Goal: Task Accomplishment & Management: Use online tool/utility

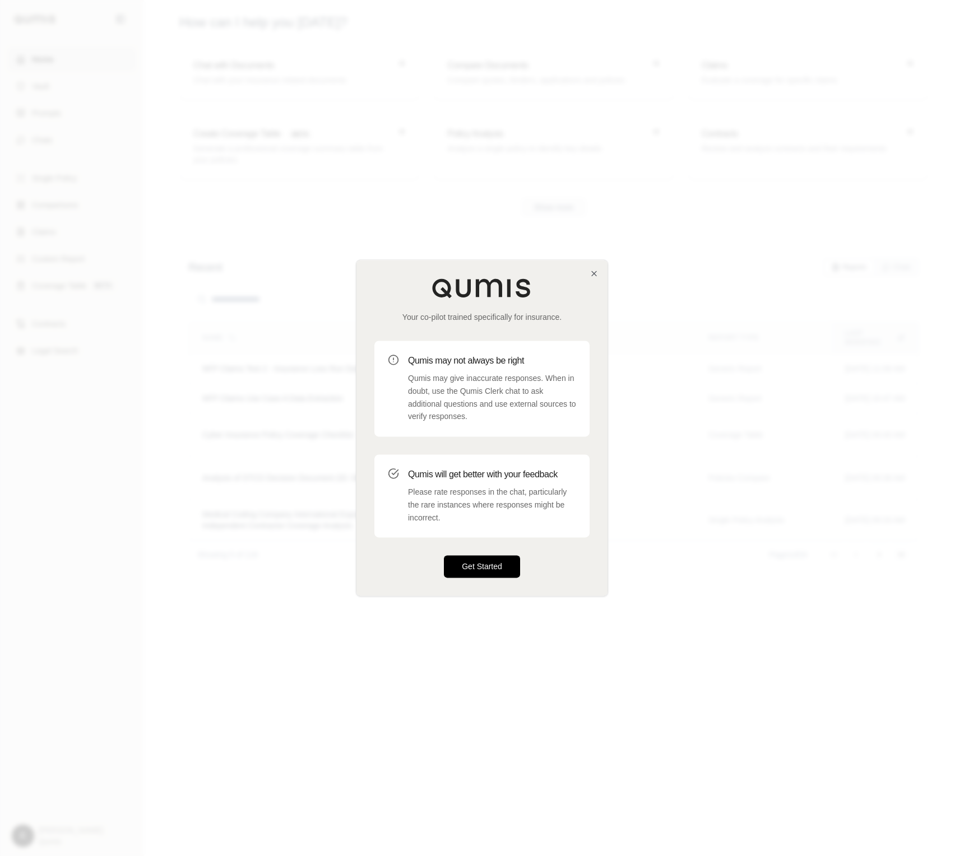
click at [489, 572] on button "Get Started" at bounding box center [482, 567] width 76 height 22
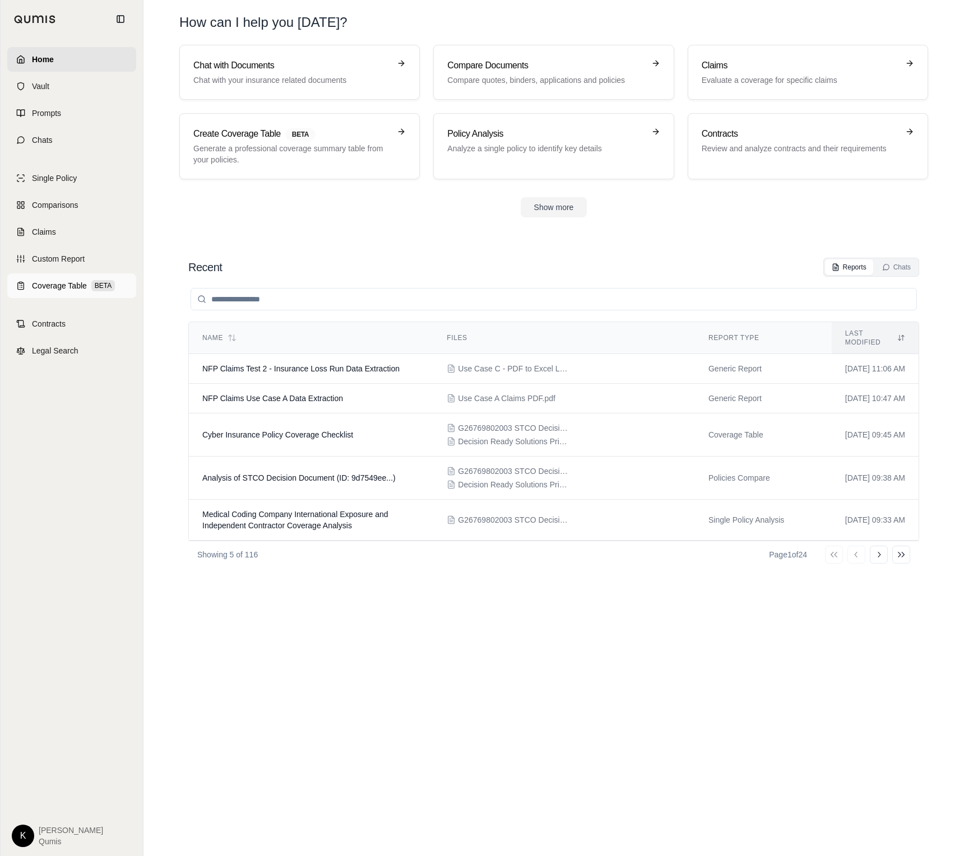
click at [75, 288] on span "Coverage Table" at bounding box center [59, 285] width 55 height 11
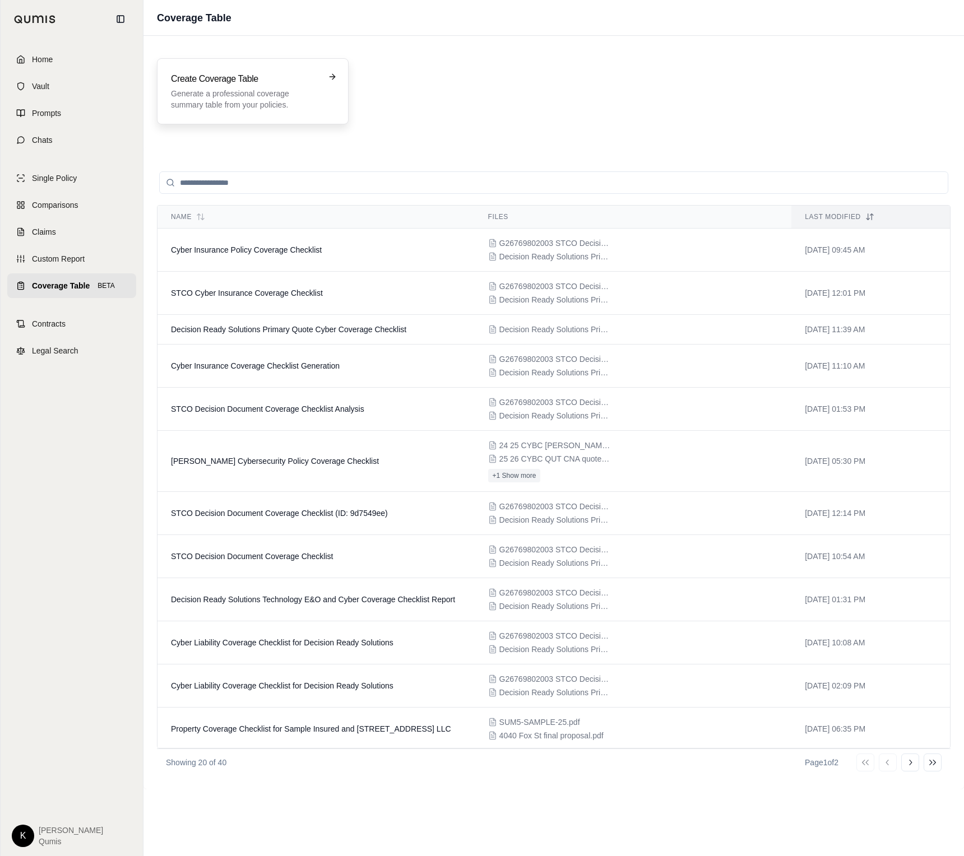
click at [224, 77] on h3 "Create Coverage Table" at bounding box center [245, 78] width 148 height 13
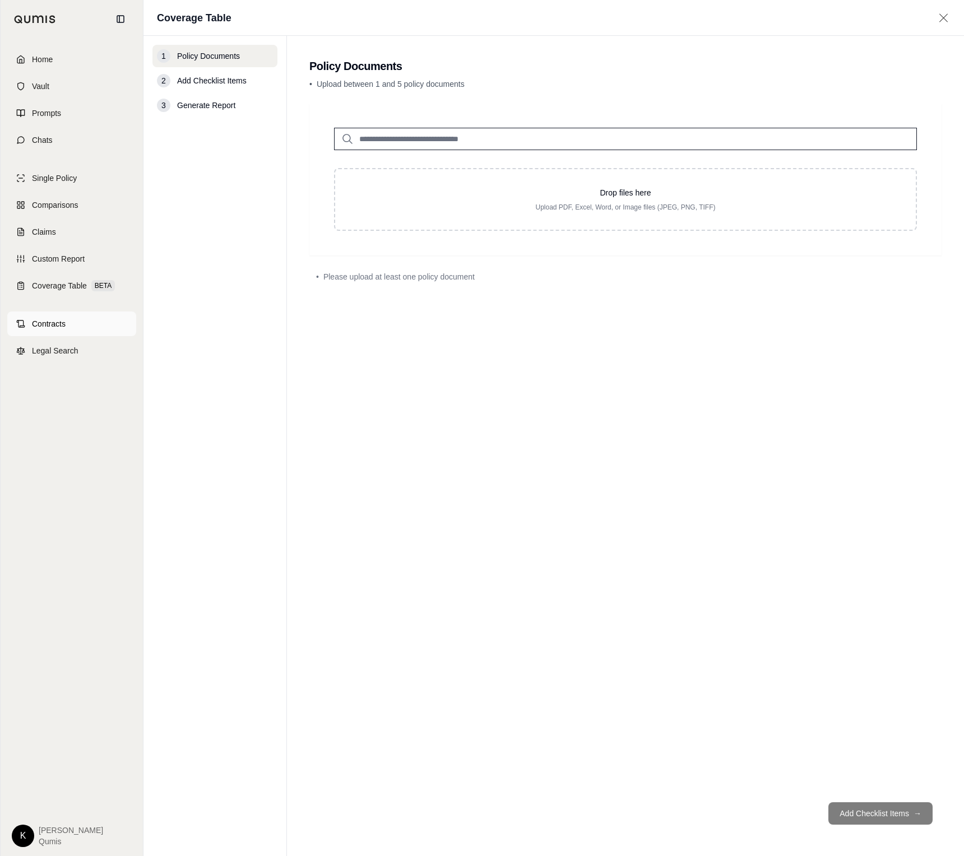
click at [46, 327] on span "Contracts" at bounding box center [49, 323] width 34 height 11
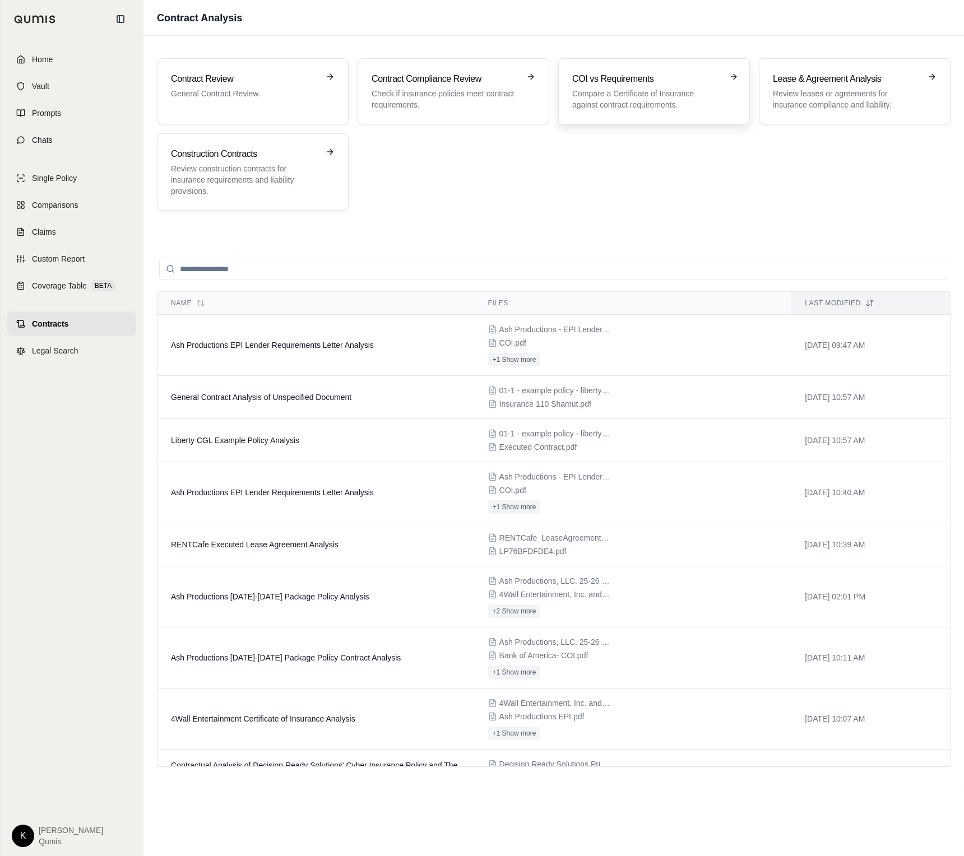
click at [617, 99] on p "Compare a Certificate of Insurance against contract requirements." at bounding box center [646, 99] width 148 height 22
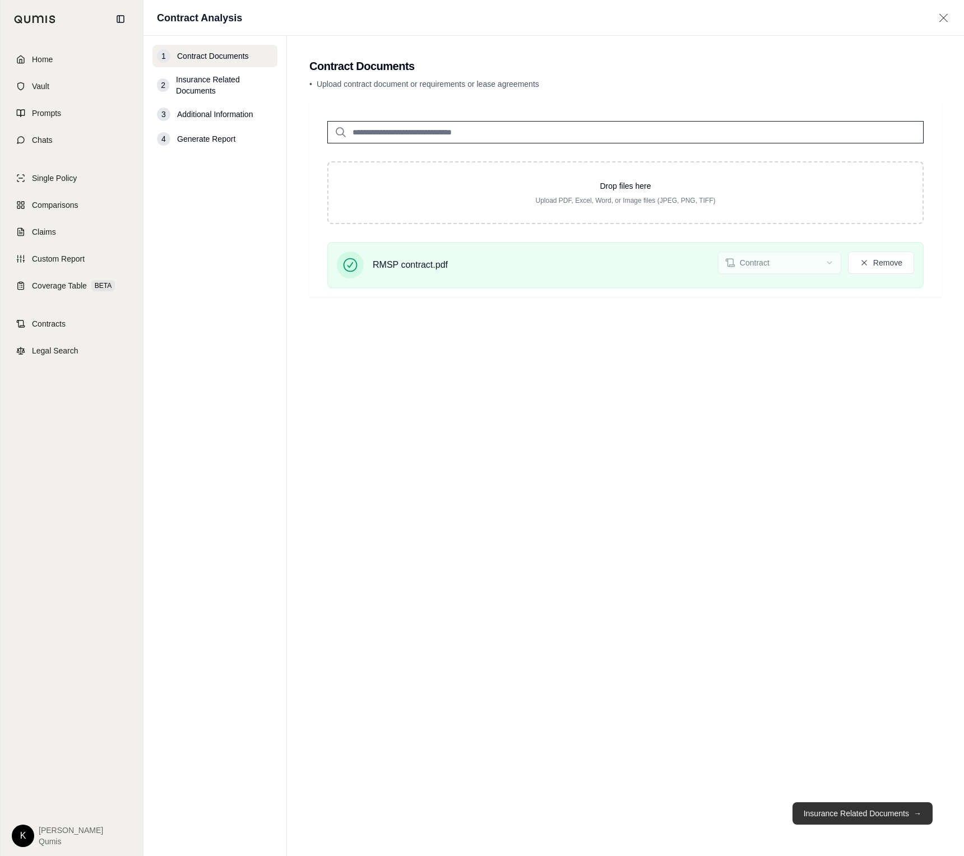
click at [840, 818] on button "Insurance Related Documents →" at bounding box center [862, 813] width 140 height 22
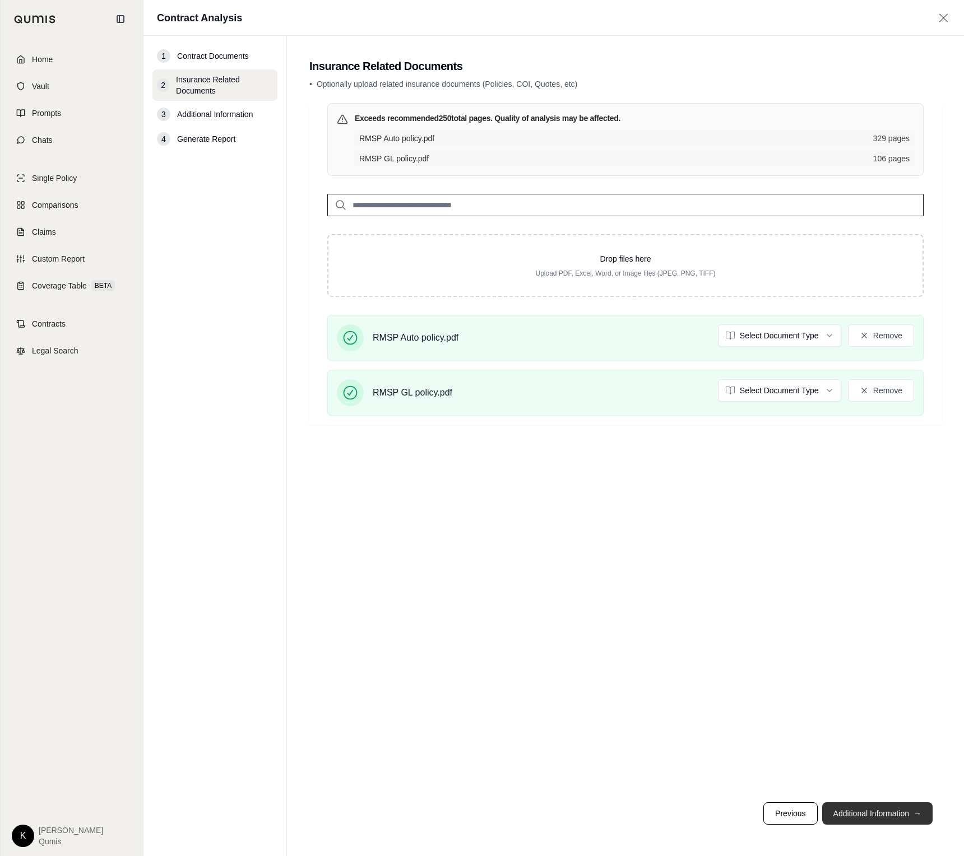
click at [885, 811] on button "Additional Information →" at bounding box center [877, 813] width 110 height 22
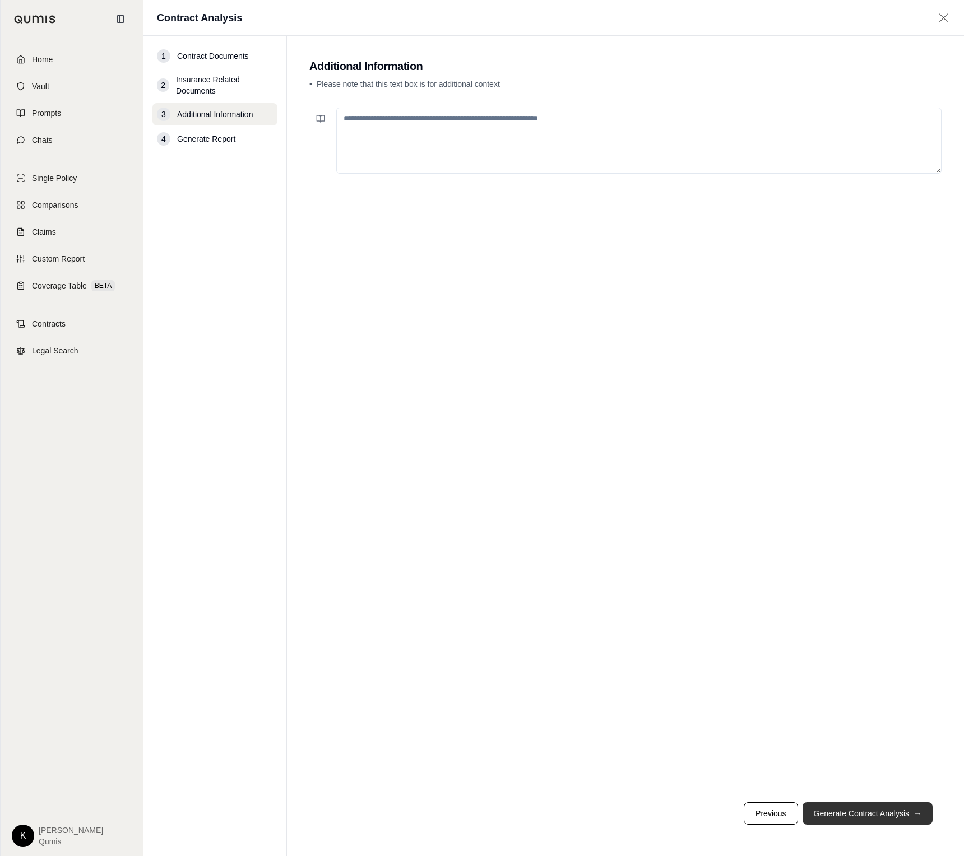
click at [895, 813] on button "Generate Contract Analysis →" at bounding box center [867, 813] width 130 height 22
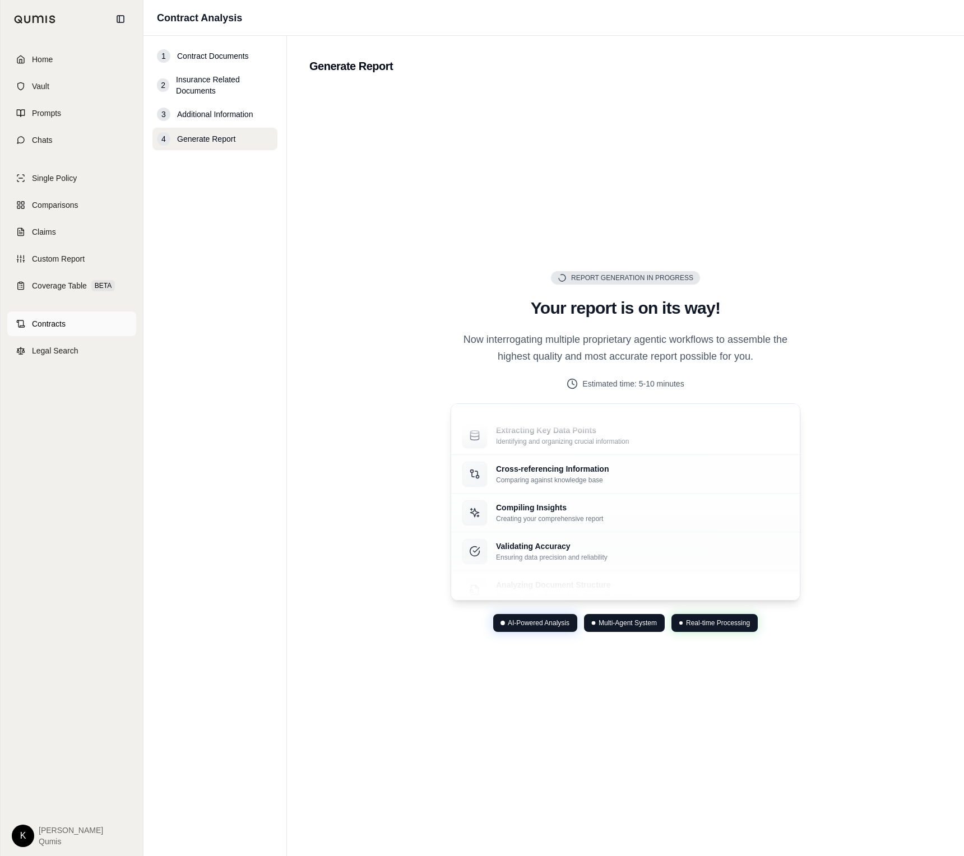
click at [59, 323] on span "Contracts" at bounding box center [49, 323] width 34 height 11
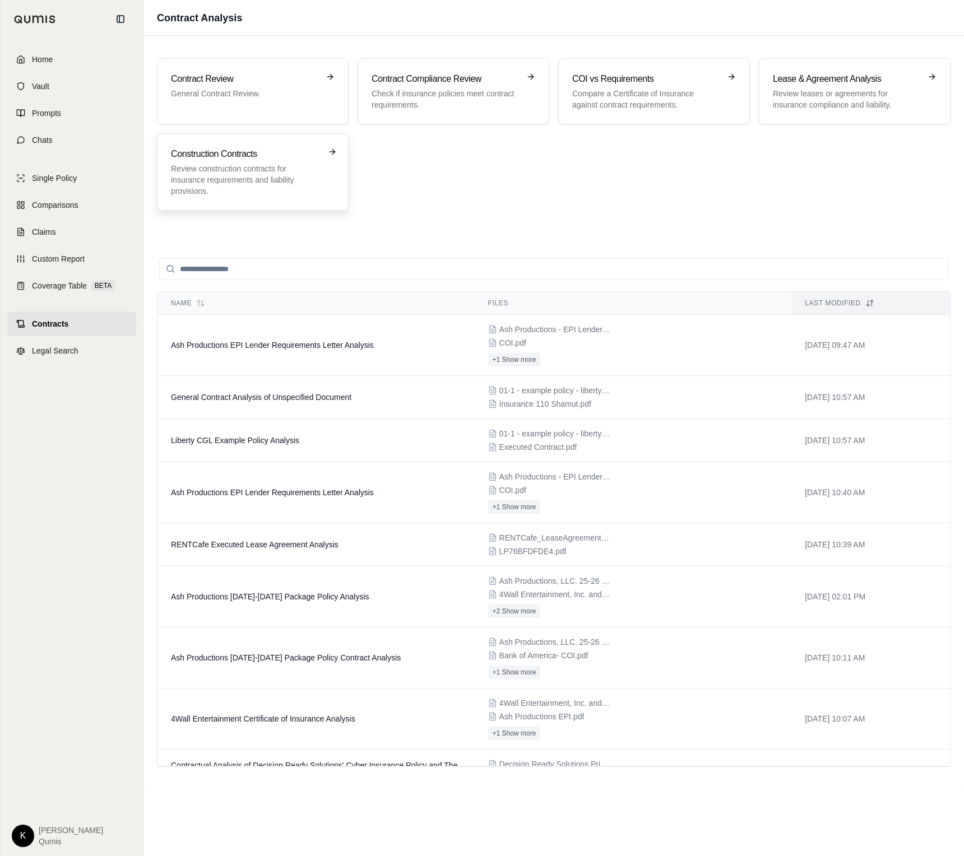
click at [210, 171] on p "Review construction contracts for insurance requirements and liability provisio…" at bounding box center [245, 180] width 148 height 34
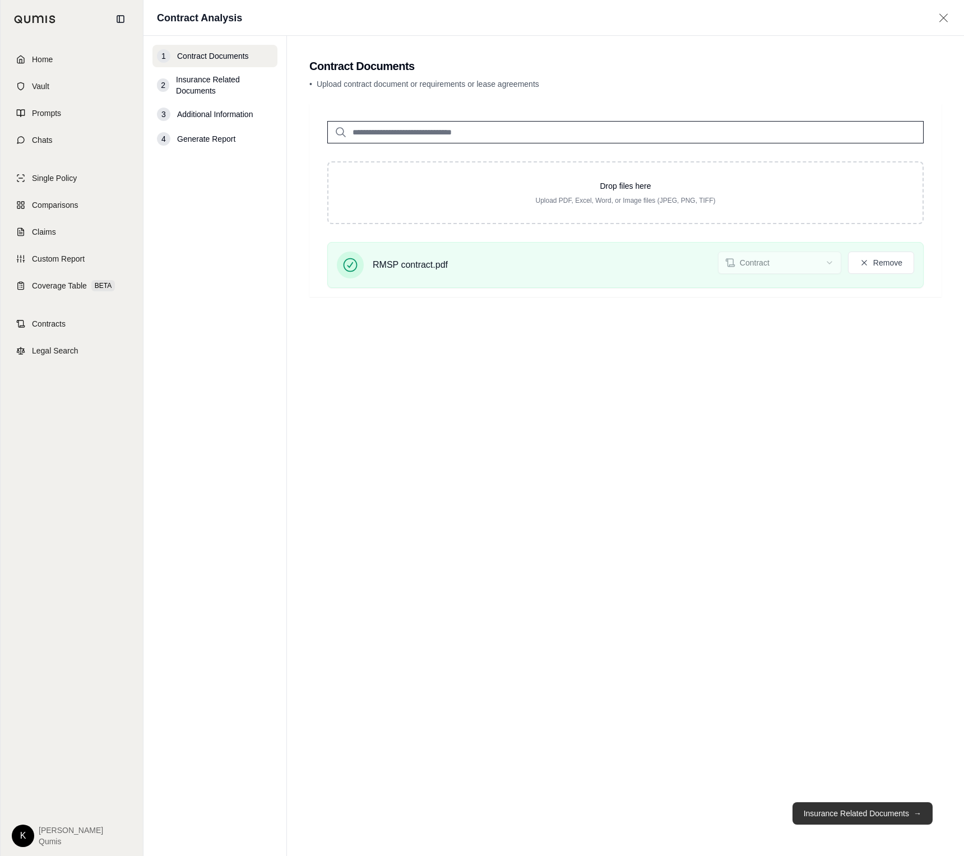
click at [855, 817] on button "Insurance Related Documents →" at bounding box center [862, 813] width 140 height 22
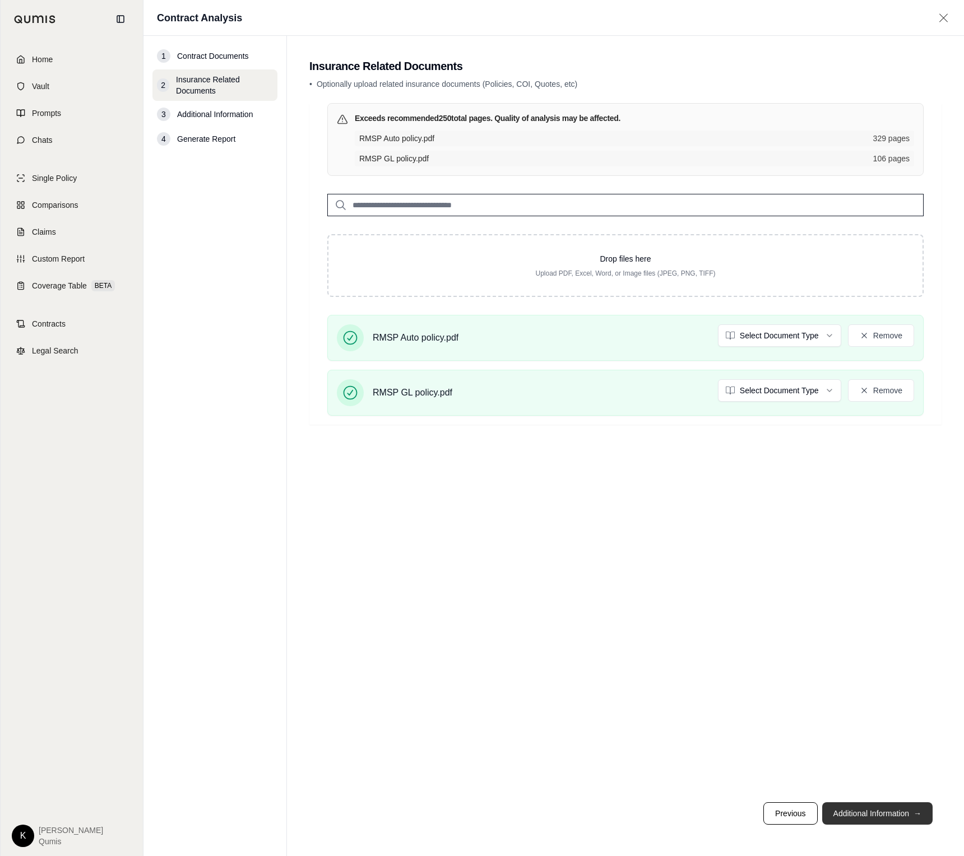
click at [870, 814] on button "Additional Information →" at bounding box center [877, 813] width 110 height 22
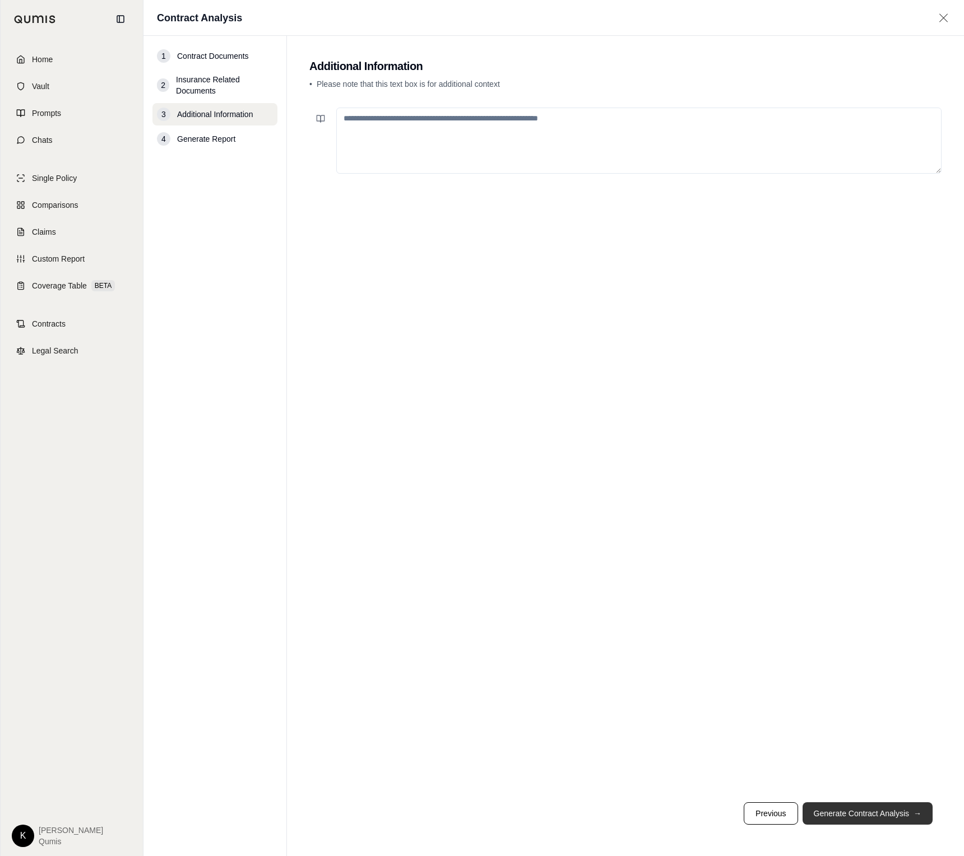
click at [870, 814] on button "Generate Contract Analysis →" at bounding box center [867, 813] width 130 height 22
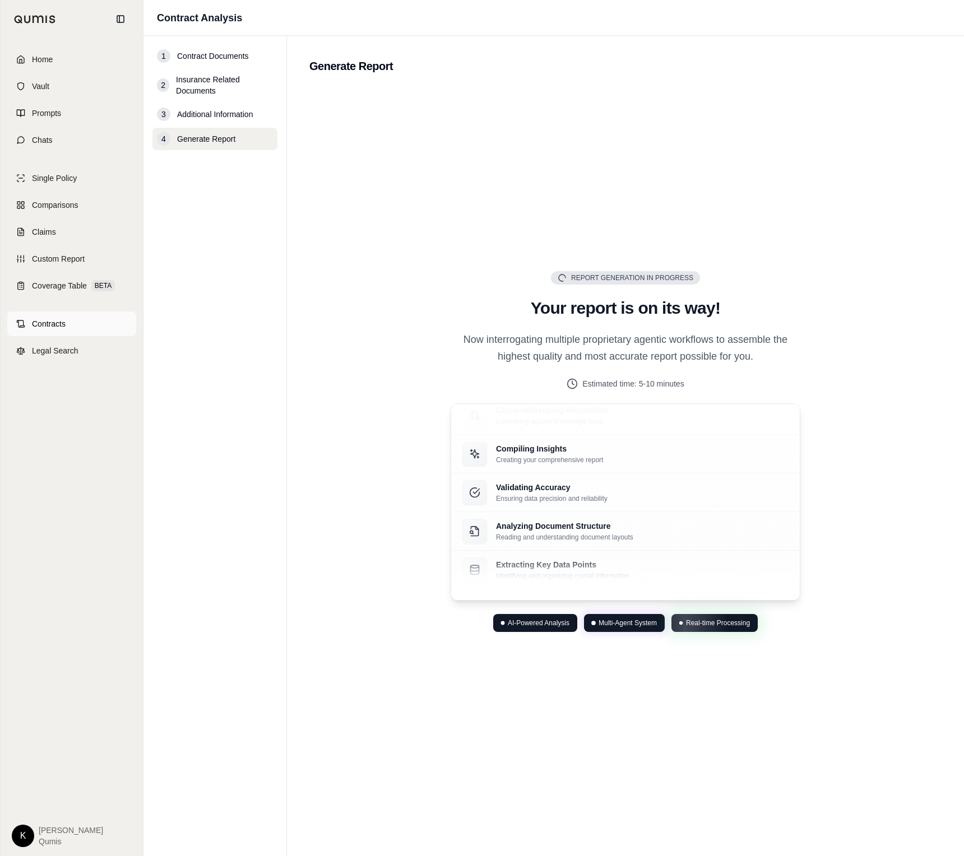
click at [50, 324] on span "Contracts" at bounding box center [49, 323] width 34 height 11
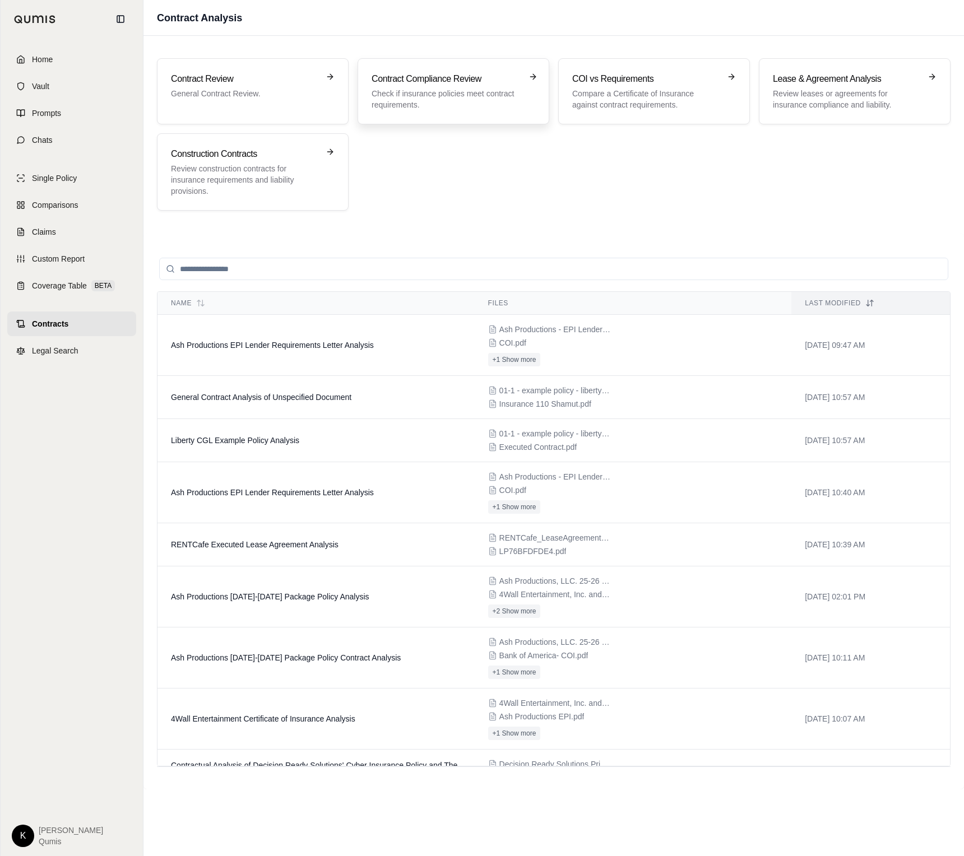
click at [460, 96] on p "Check if insurance policies meet contract requirements." at bounding box center [445, 99] width 148 height 22
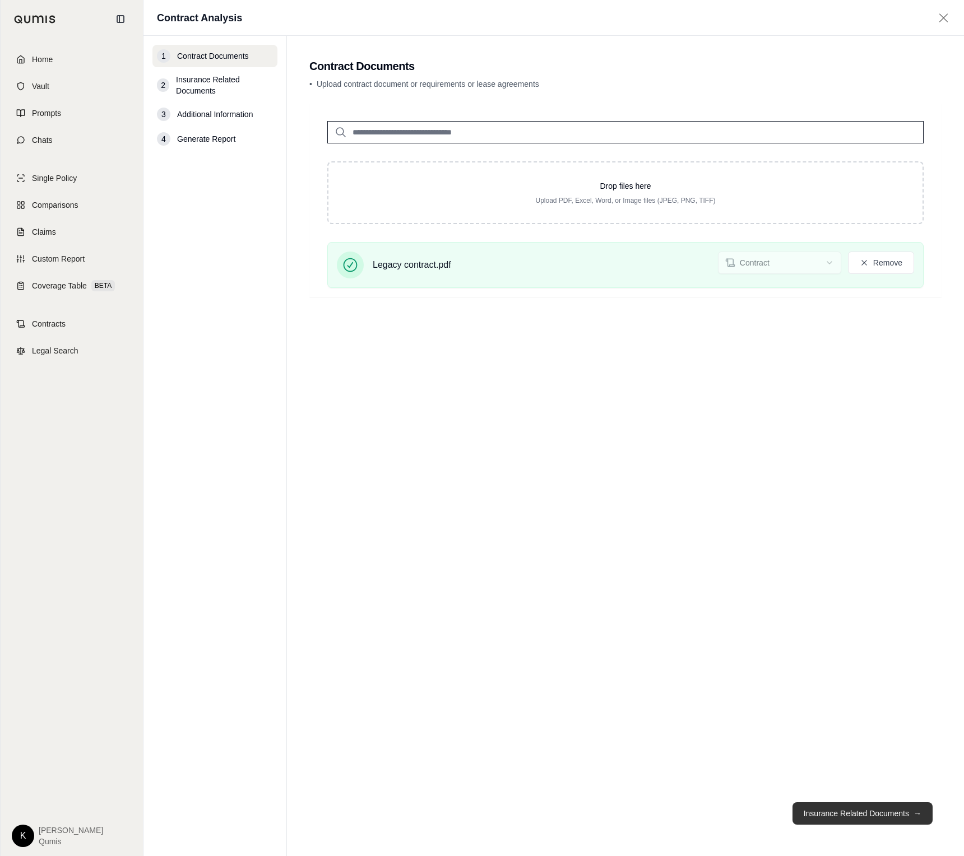
click at [863, 814] on button "Insurance Related Documents →" at bounding box center [862, 813] width 140 height 22
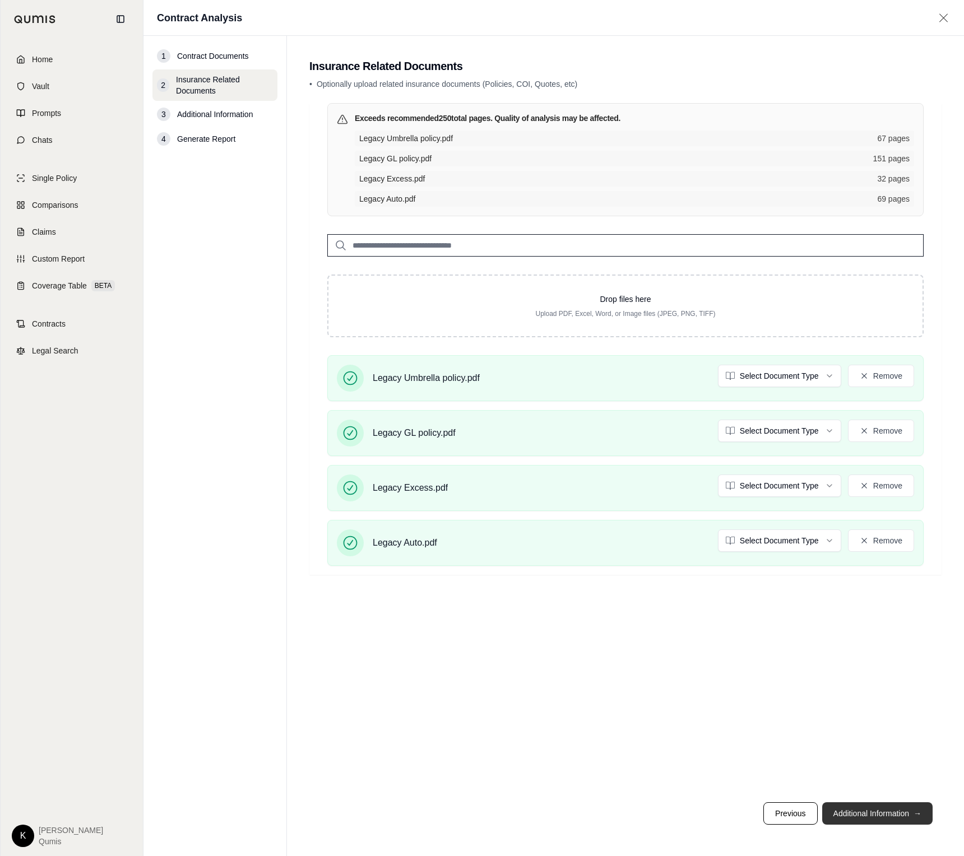
click at [882, 815] on button "Additional Information →" at bounding box center [877, 813] width 110 height 22
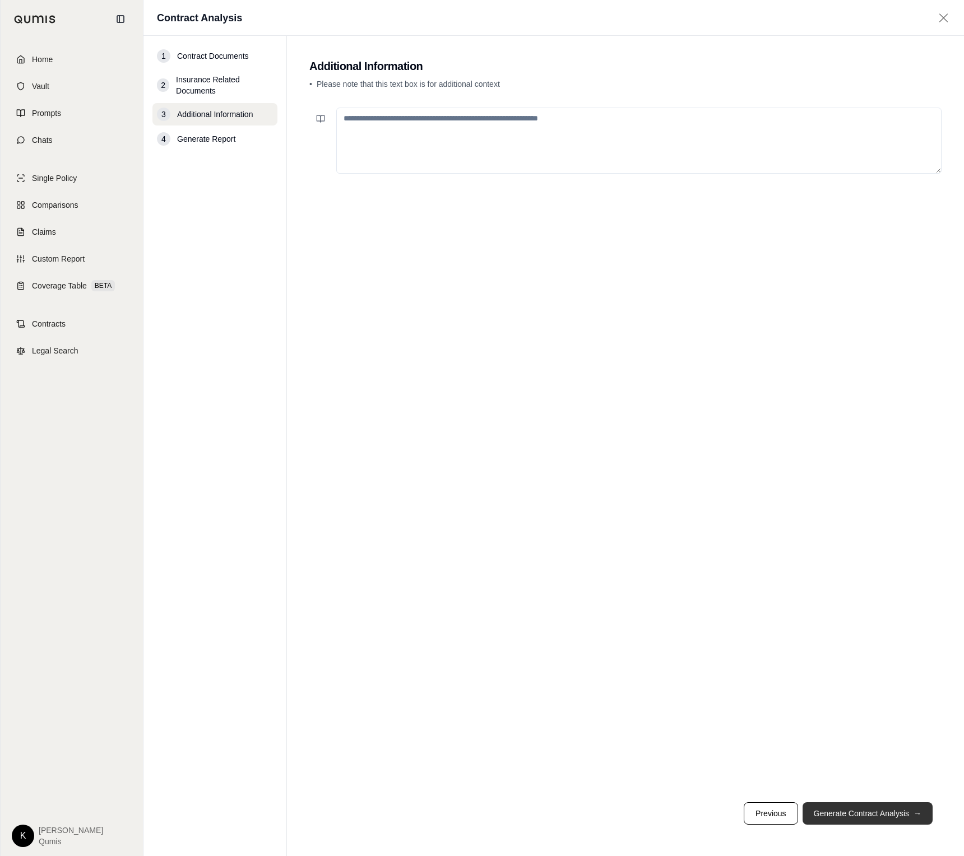
click at [866, 815] on button "Generate Contract Analysis →" at bounding box center [867, 813] width 130 height 22
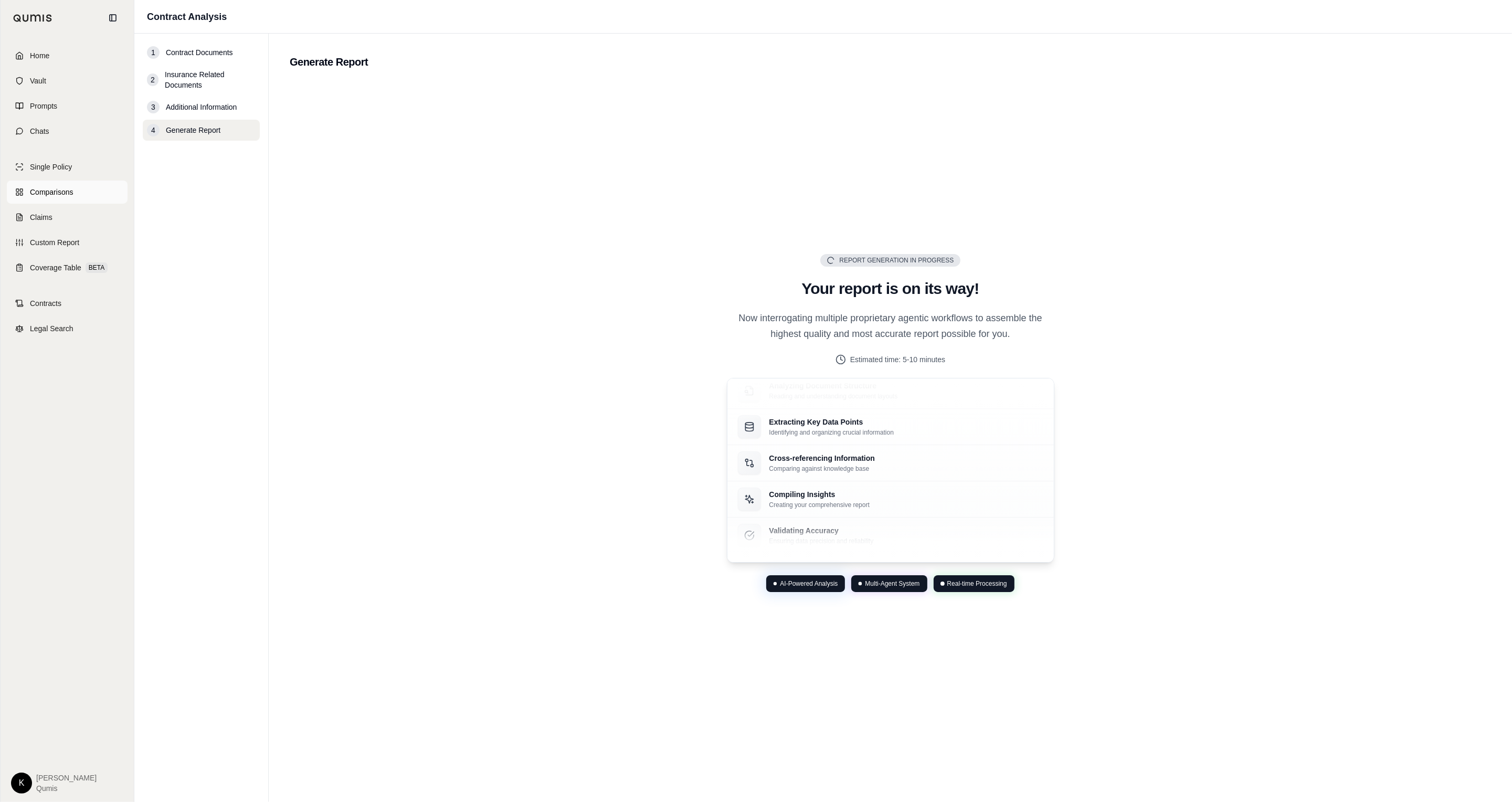
click at [33, 184] on link "Comparisons" at bounding box center [67, 192] width 121 height 23
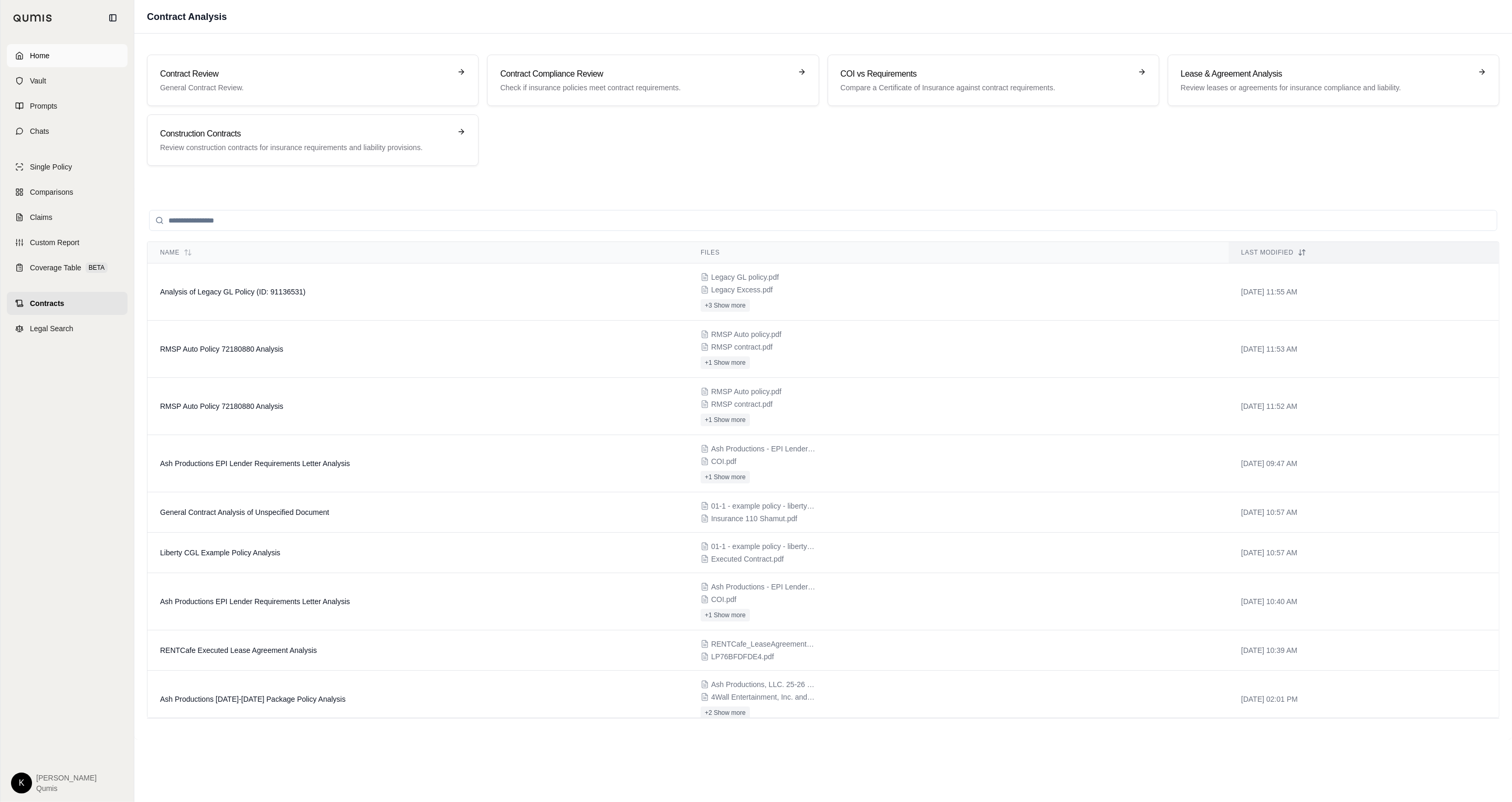
click at [49, 61] on link "Home" at bounding box center [67, 55] width 121 height 23
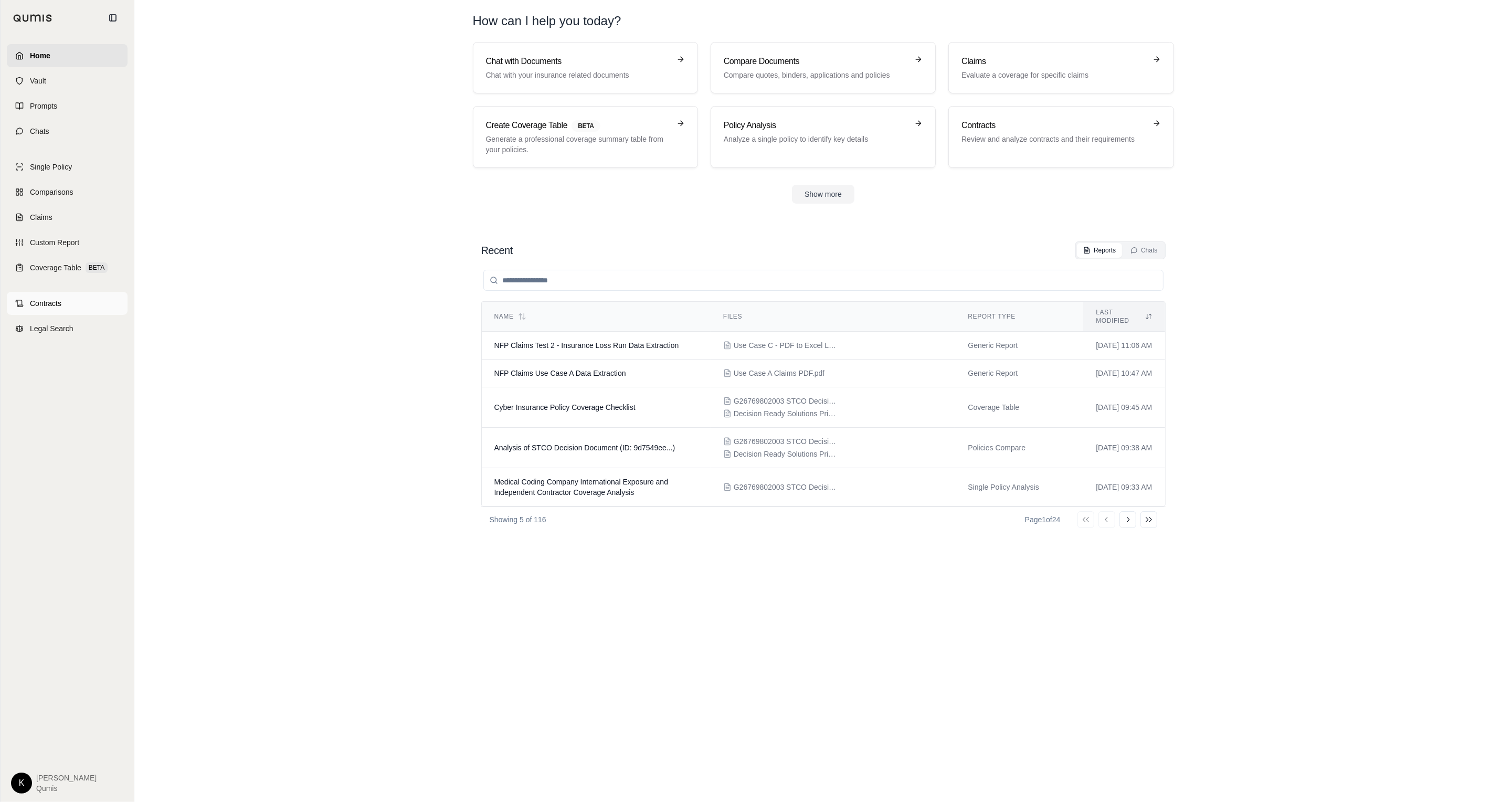
click at [41, 307] on span "Contracts" at bounding box center [46, 303] width 32 height 10
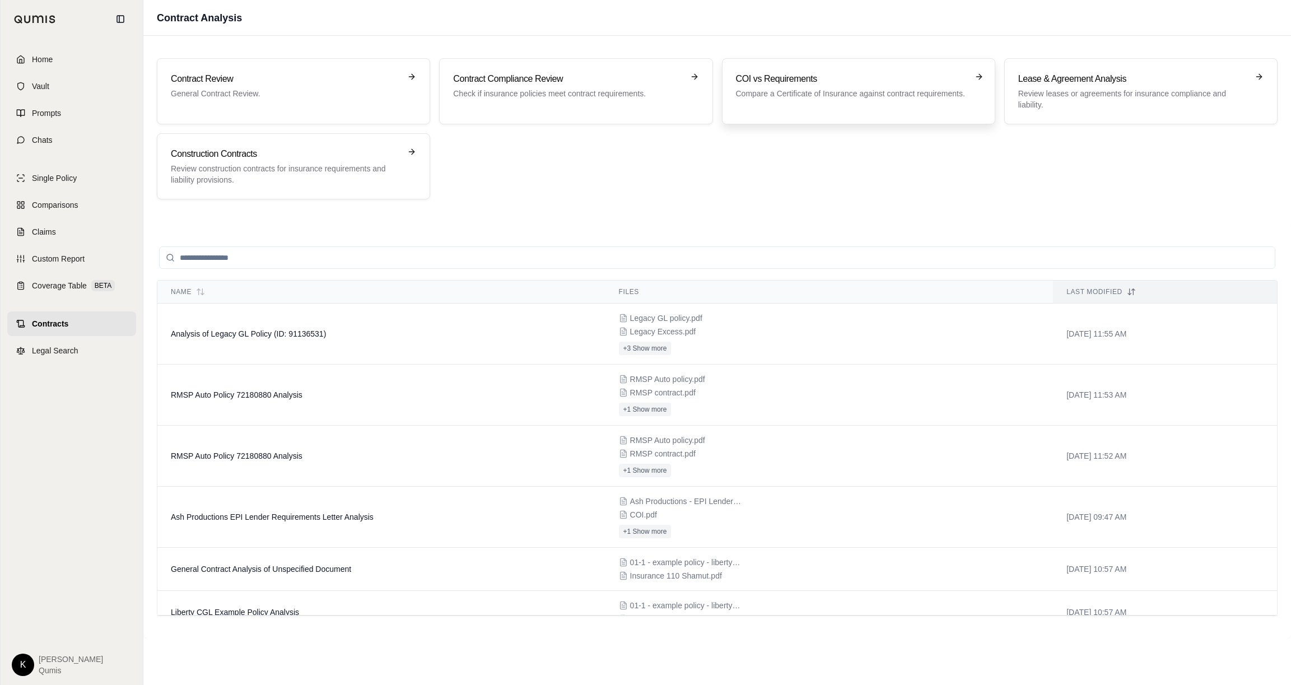
click at [817, 80] on h3 "COI vs Requirements" at bounding box center [851, 78] width 230 height 13
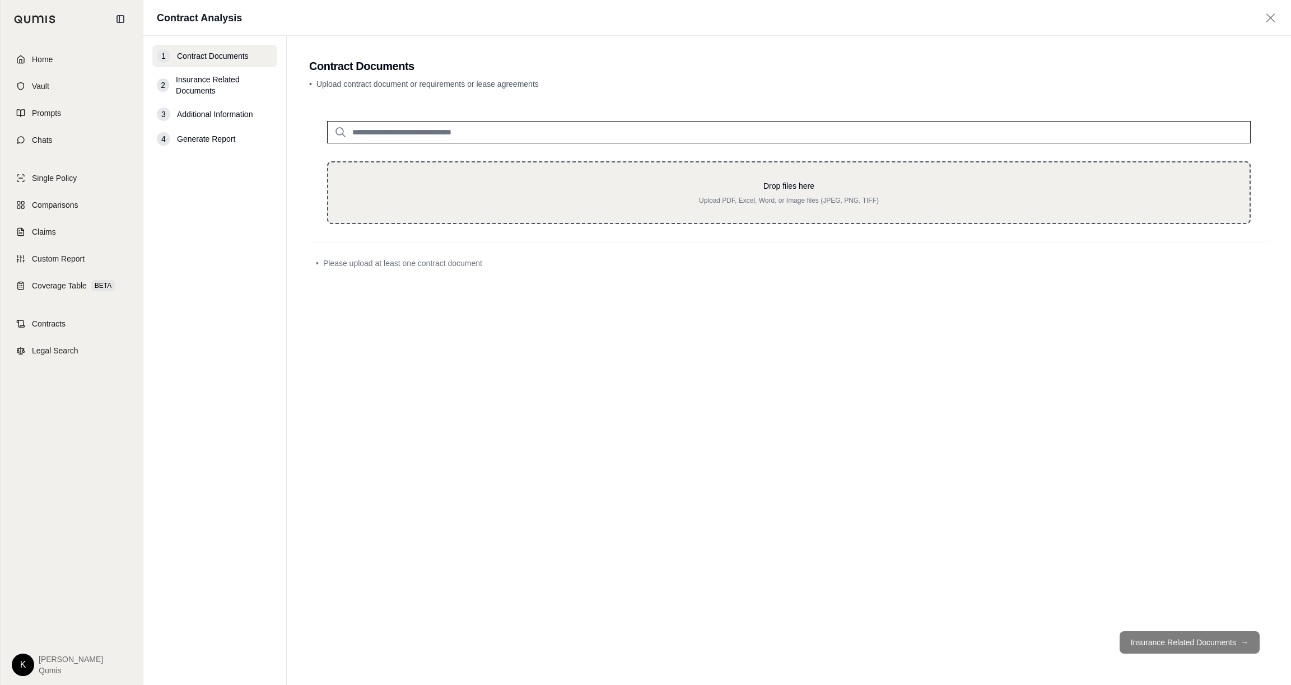
click at [703, 213] on div "Drop files here Upload PDF, Excel, Word, or Image files (JPEG, PNG, TIFF)" at bounding box center [789, 192] width 924 height 63
type input "**********"
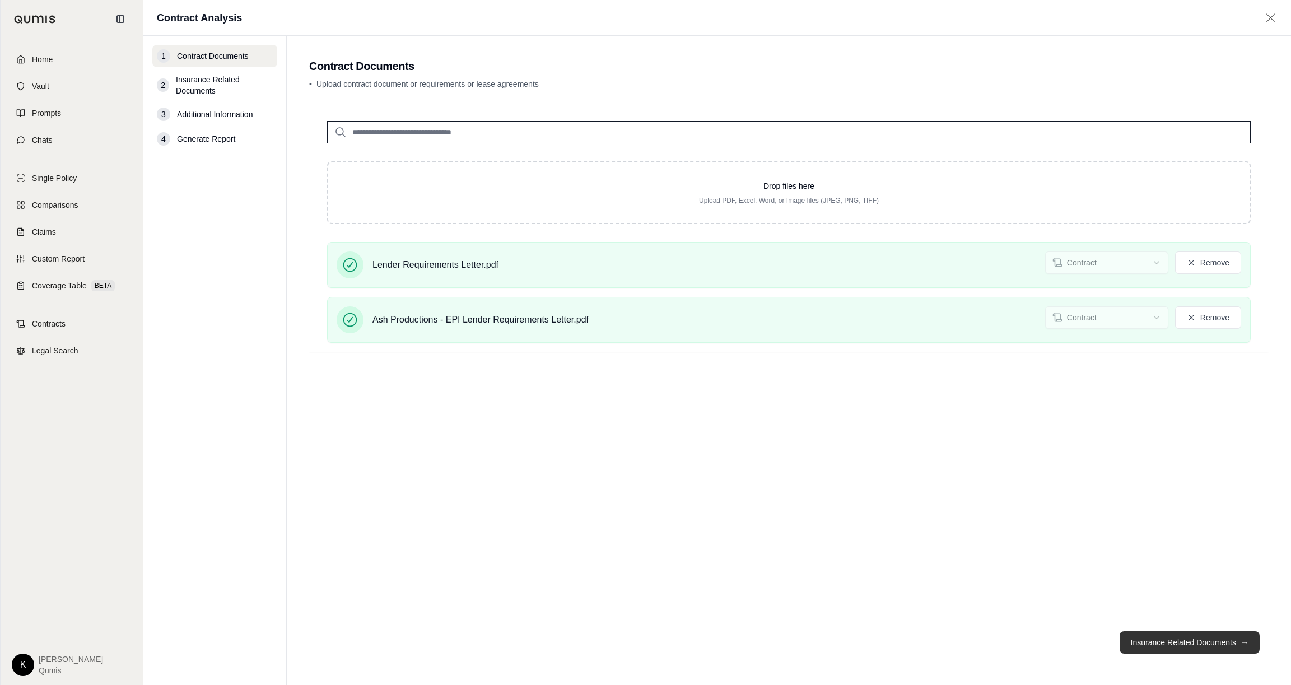
click at [1190, 645] on button "Insurance Related Documents →" at bounding box center [1190, 642] width 140 height 22
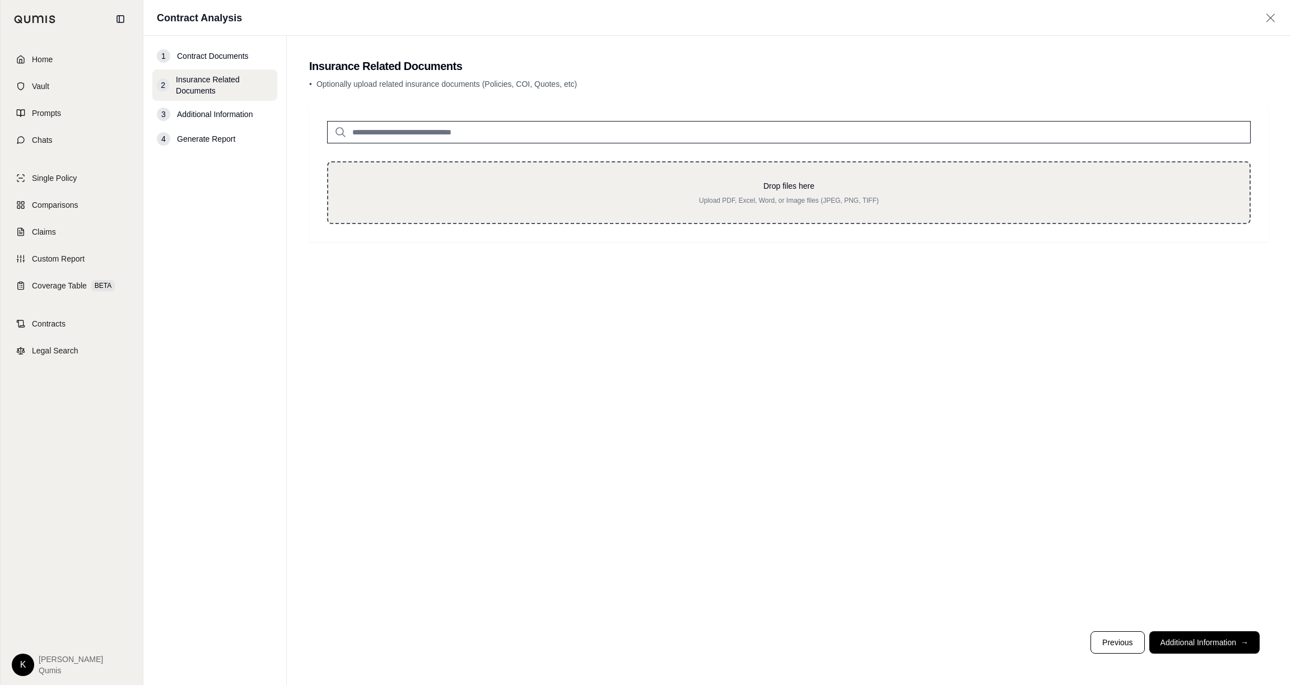
click at [678, 183] on p "Drop files here" at bounding box center [789, 185] width 886 height 11
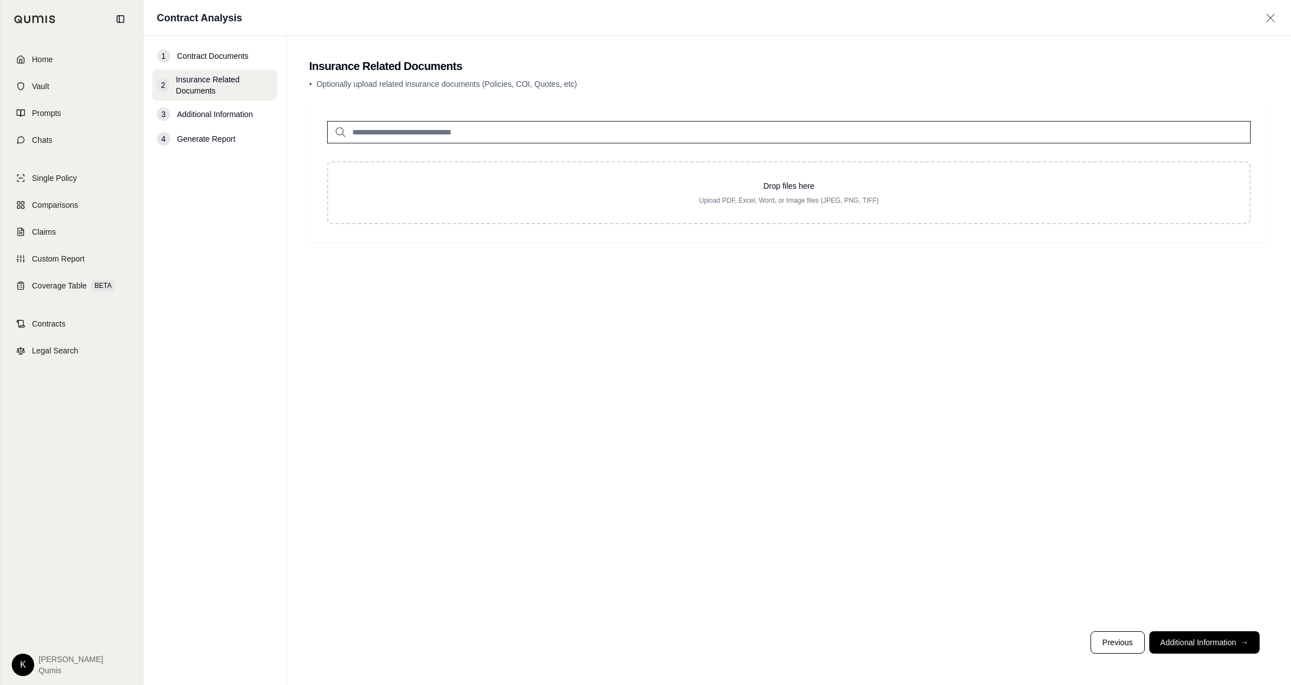
type input "**********"
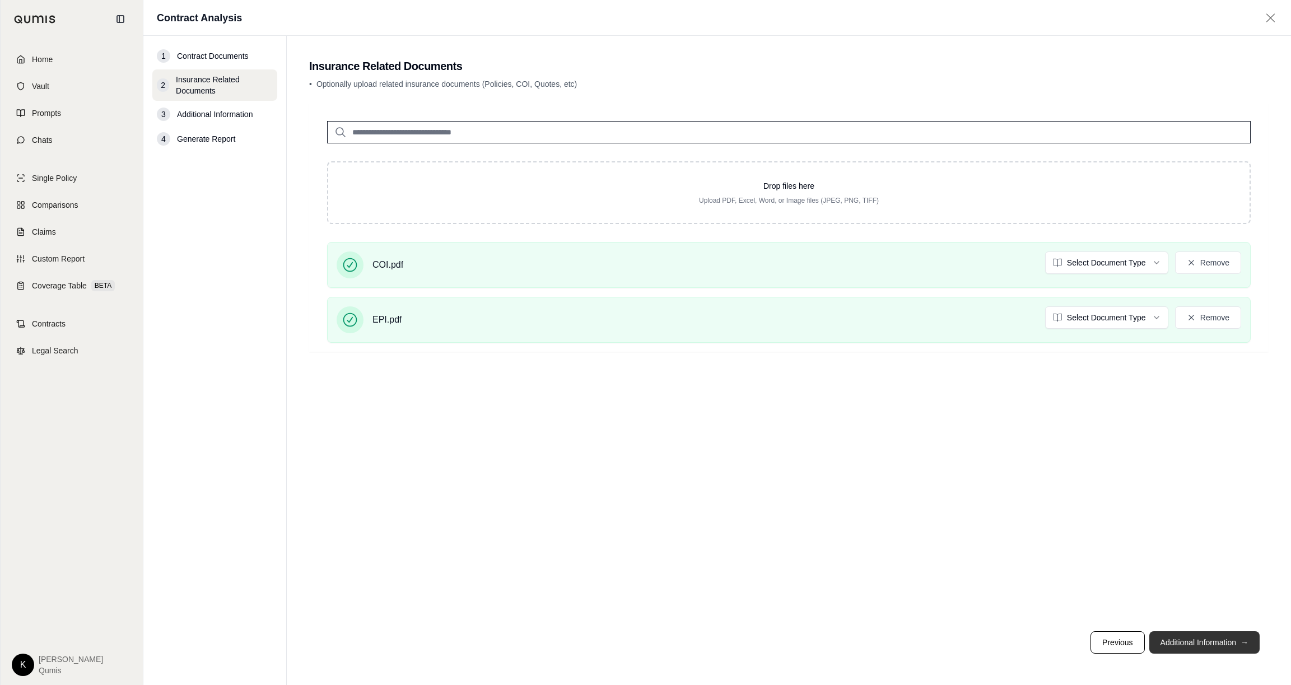
click at [1207, 653] on button "Additional Information →" at bounding box center [1205, 642] width 110 height 22
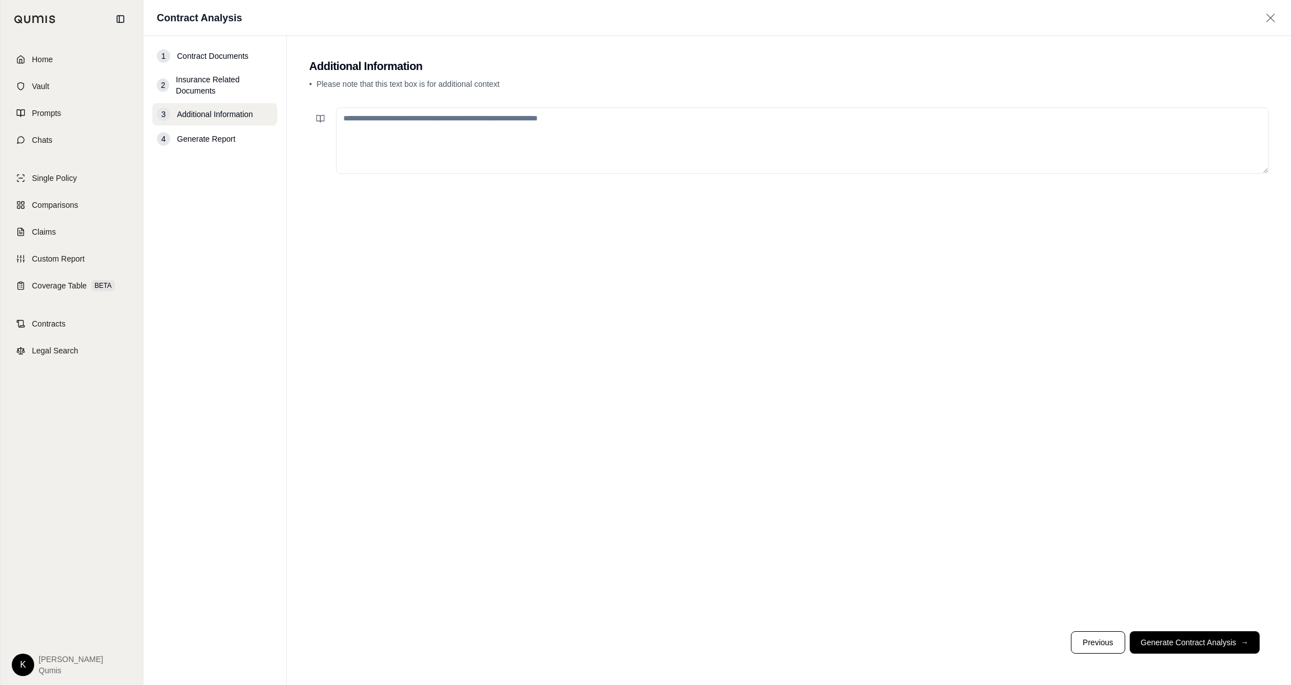
click at [372, 126] on textarea at bounding box center [802, 141] width 933 height 66
click at [1169, 643] on button "Generate Contract Analysis →" at bounding box center [1195, 642] width 130 height 22
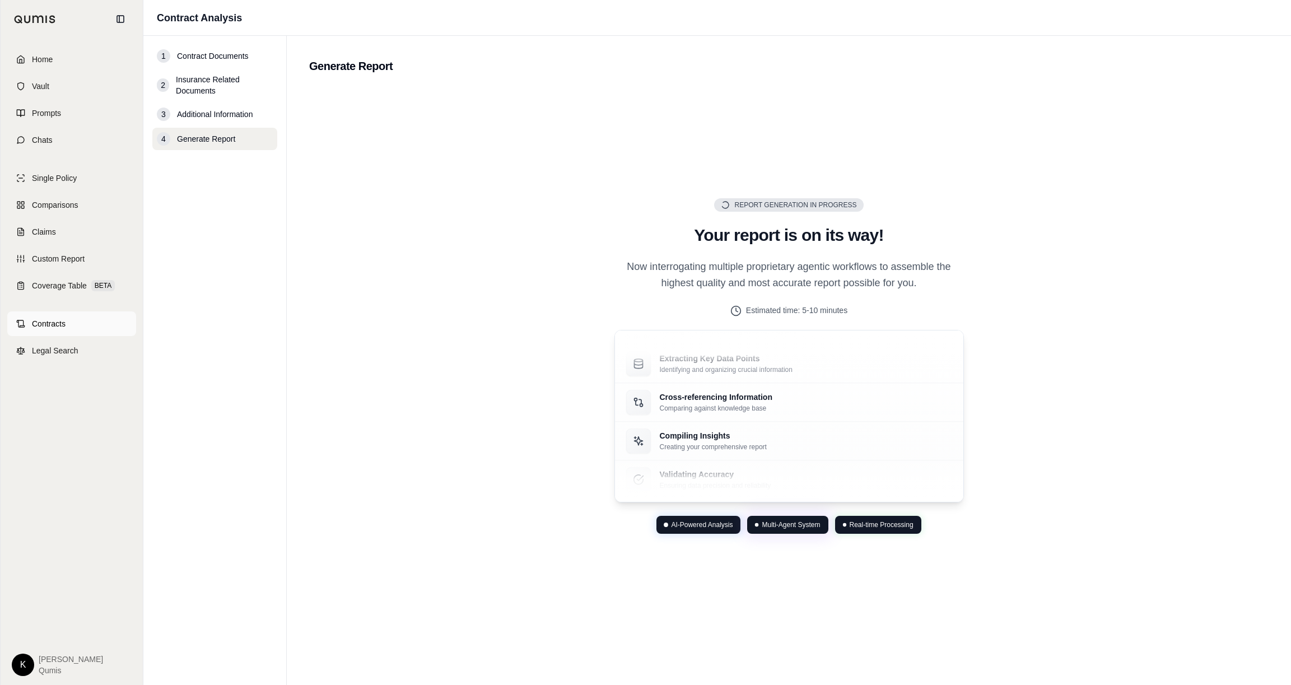
click at [44, 328] on span "Contracts" at bounding box center [49, 323] width 34 height 11
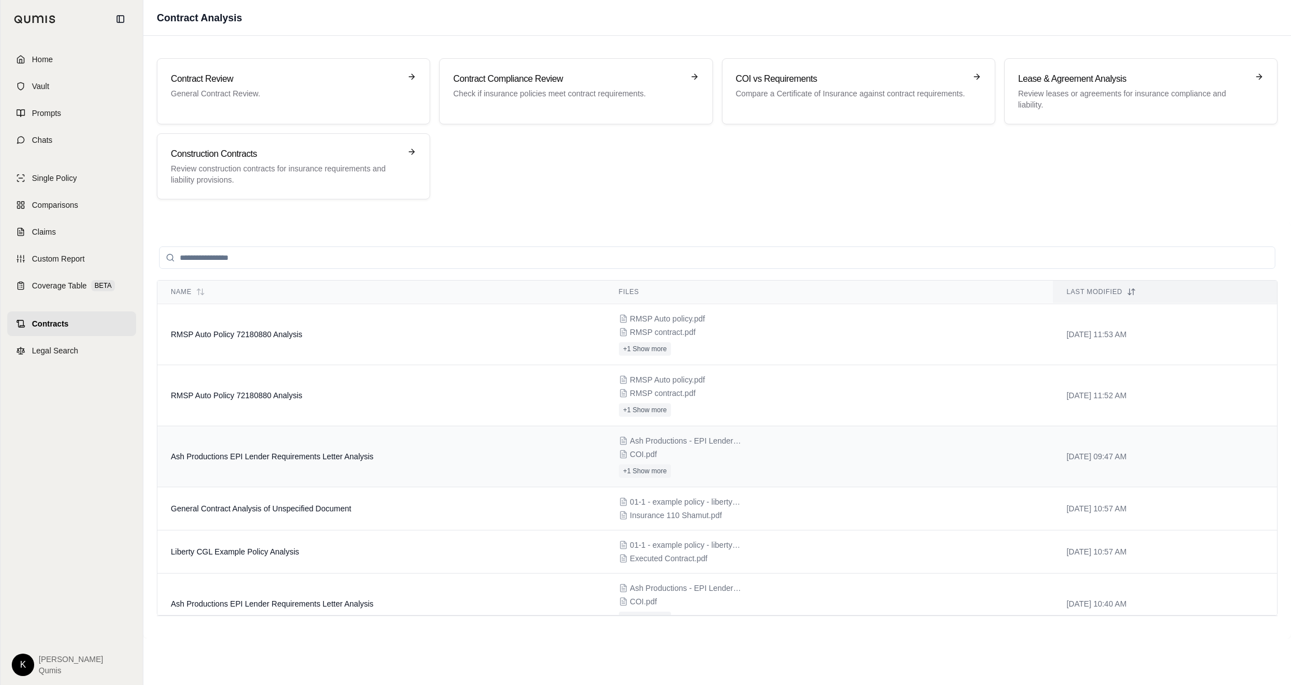
scroll to position [67, 0]
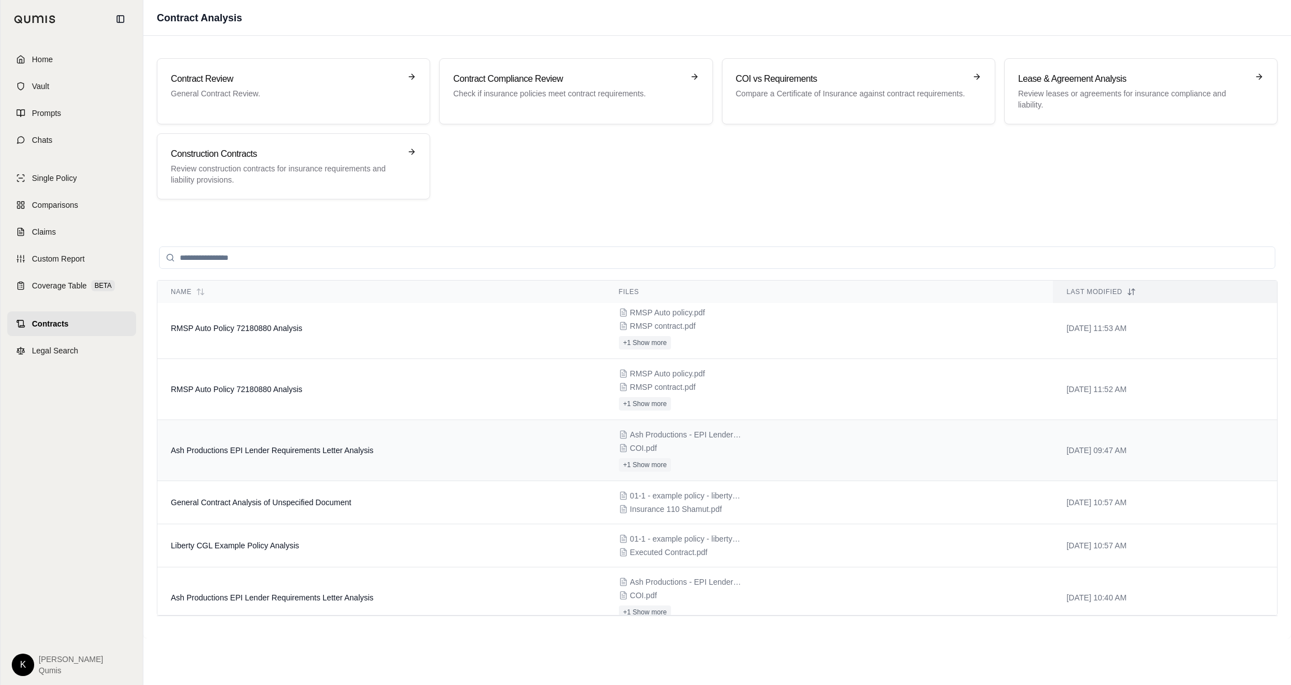
click at [360, 461] on td "Ash Productions EPI Lender Requirements Letter Analysis" at bounding box center [381, 450] width 448 height 61
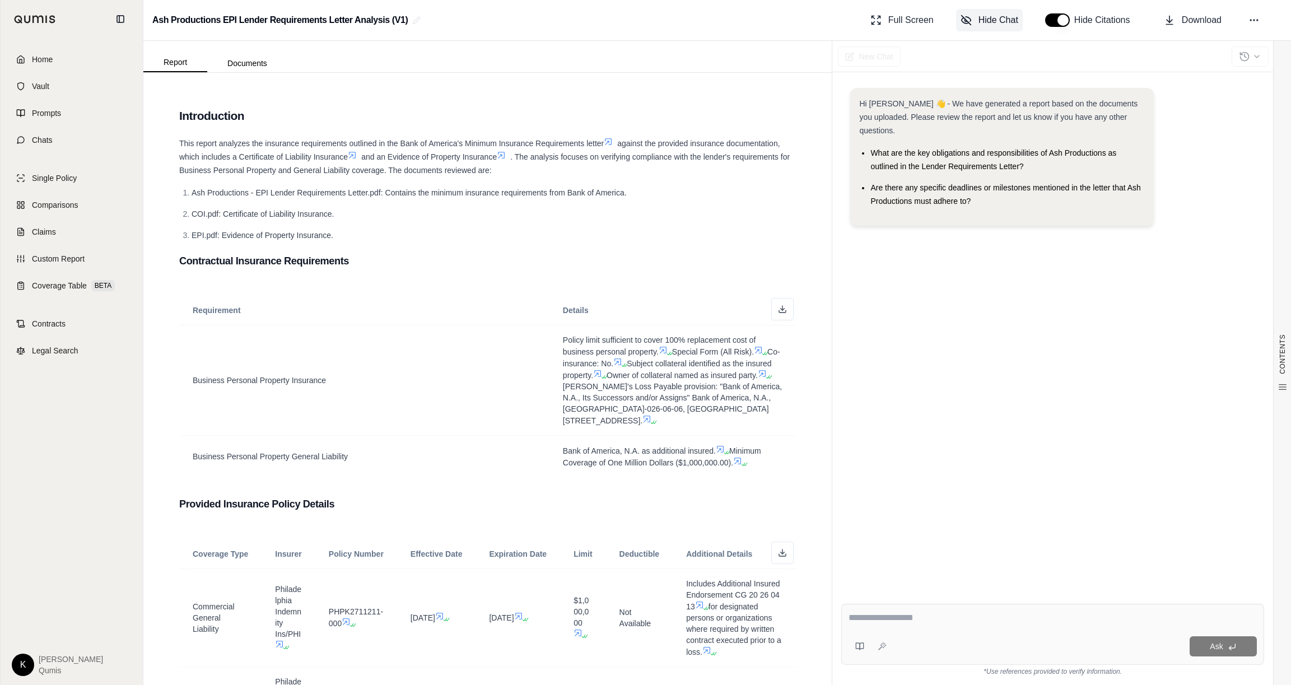
click at [998, 18] on span "Hide Chat" at bounding box center [999, 19] width 40 height 13
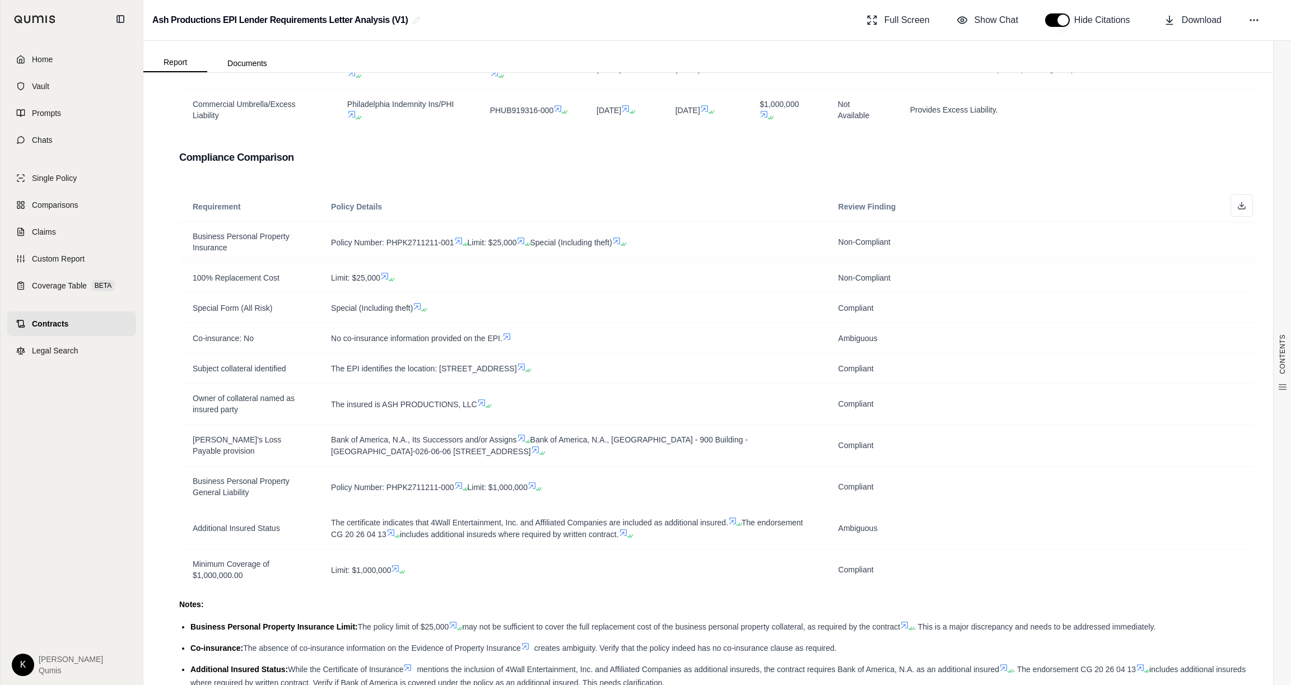
scroll to position [492, 0]
click at [1234, 206] on button at bounding box center [1242, 207] width 22 height 22
click at [889, 154] on h3 "Compliance Comparison" at bounding box center [717, 158] width 1076 height 20
click at [995, 25] on span "Show Chat" at bounding box center [997, 19] width 44 height 13
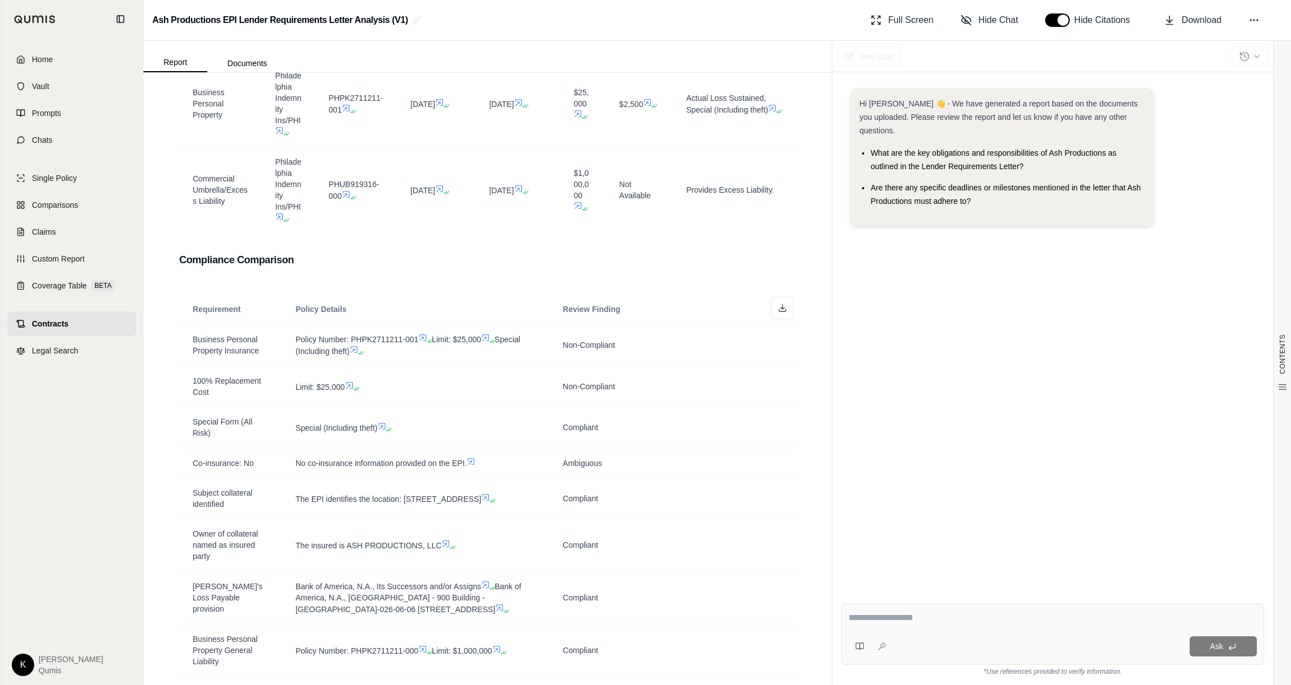
scroll to position [630, 0]
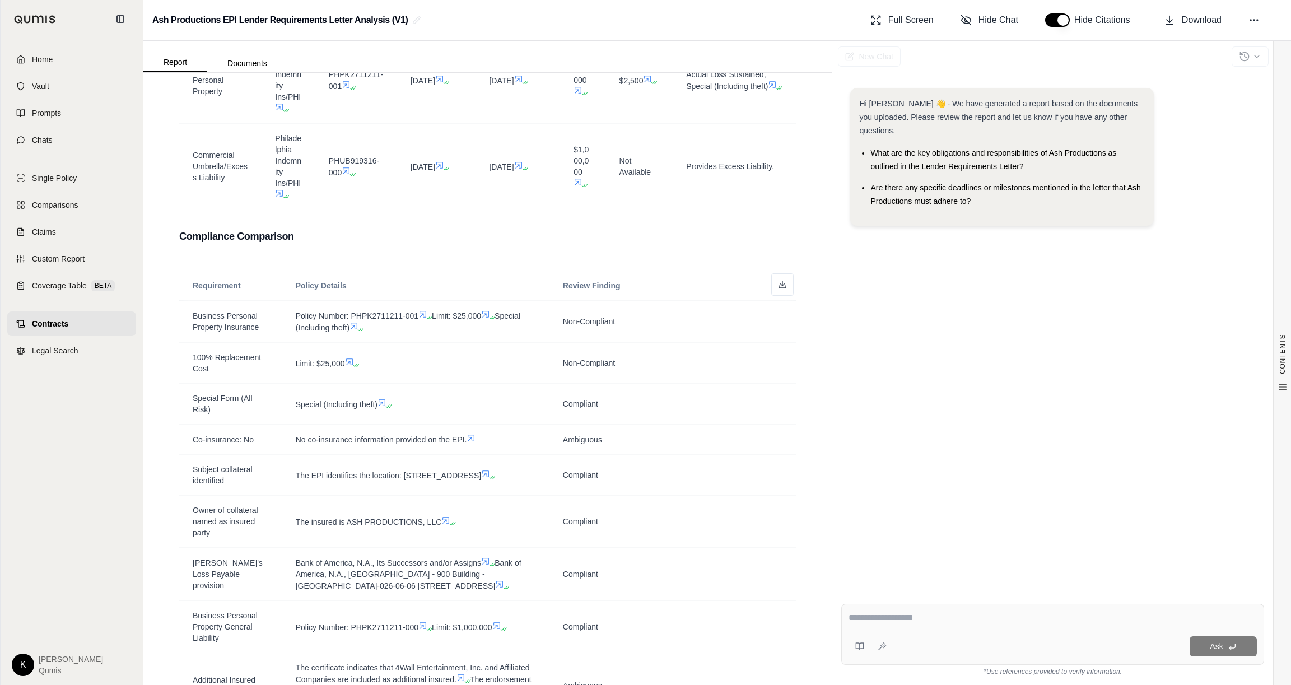
click at [903, 610] on div "Ask" at bounding box center [1053, 634] width 423 height 61
type textarea "**********"
click at [1201, 643] on button "Ask" at bounding box center [1223, 647] width 67 height 20
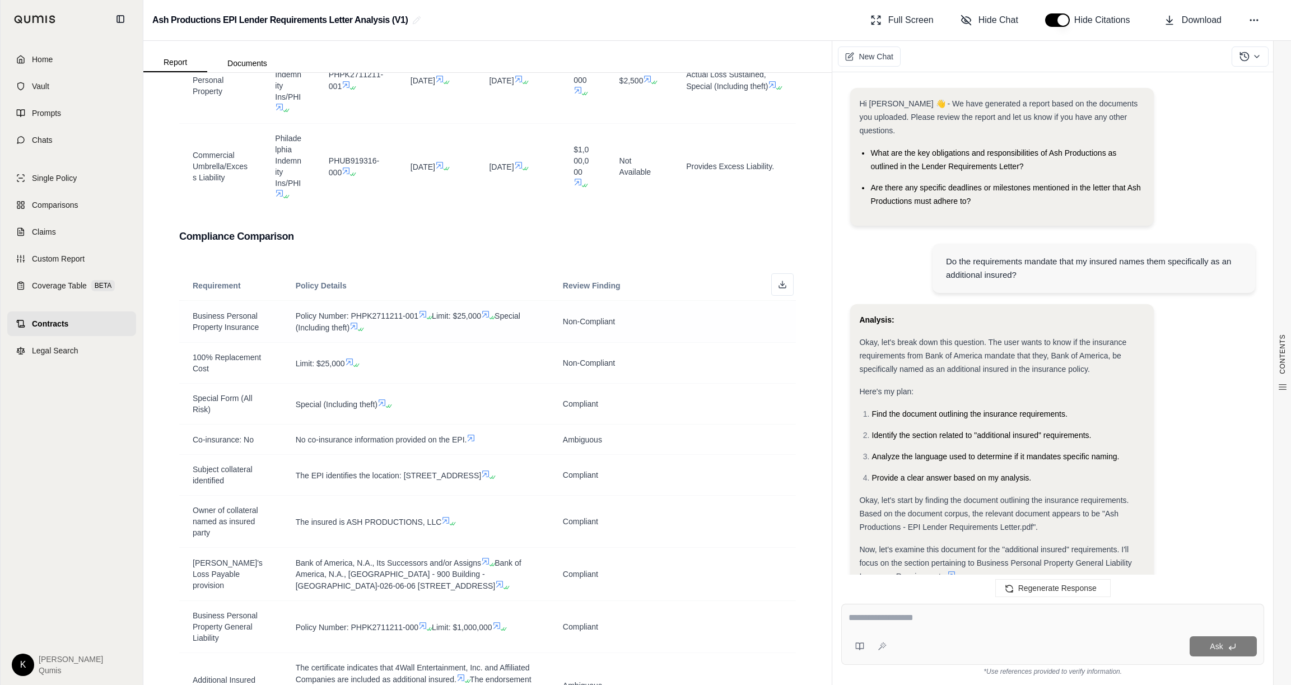
scroll to position [302, 0]
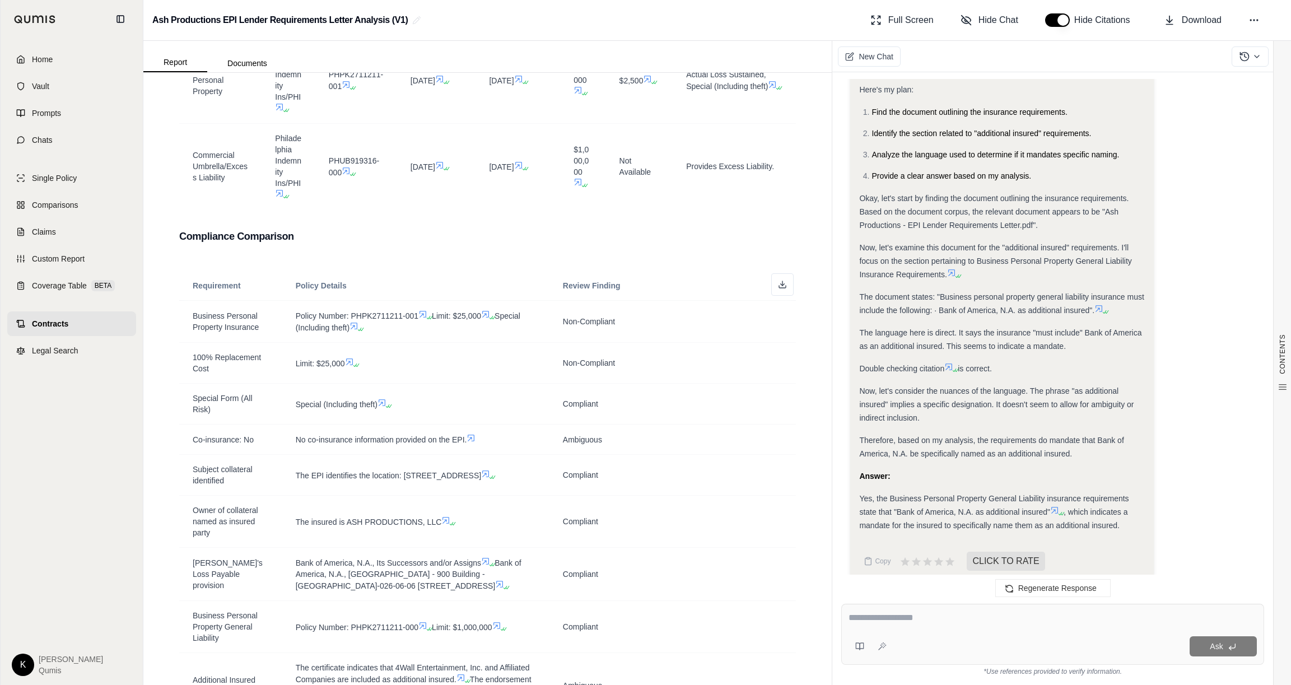
click at [64, 330] on link "Contracts" at bounding box center [71, 324] width 129 height 25
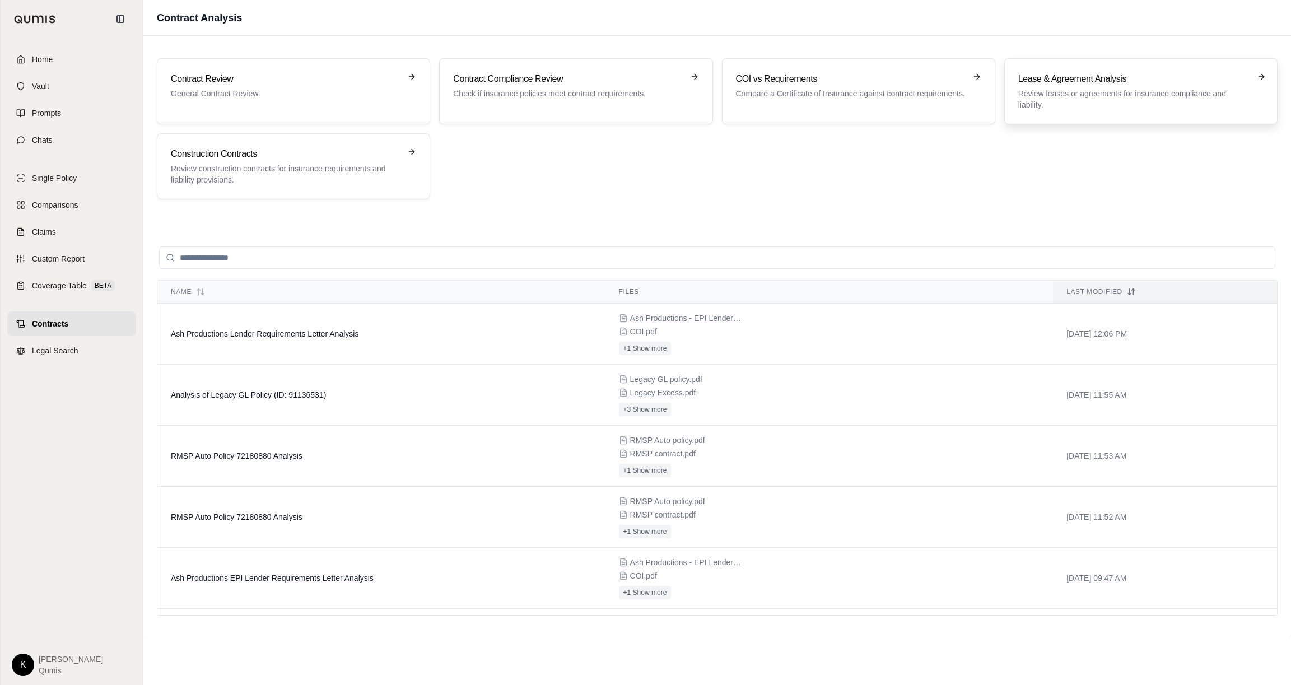
click at [1088, 105] on p "Review leases or agreements for insurance compliance and liability." at bounding box center [1134, 99] width 230 height 22
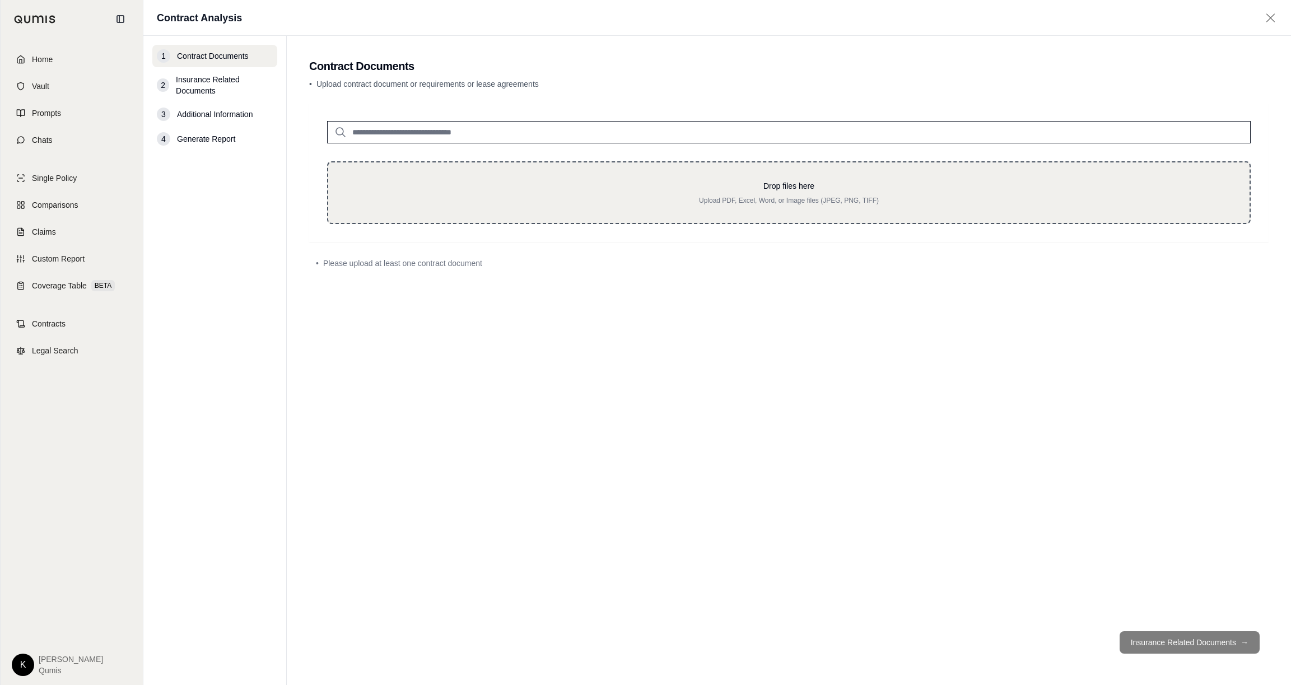
click at [754, 184] on p "Drop files here" at bounding box center [789, 185] width 886 height 11
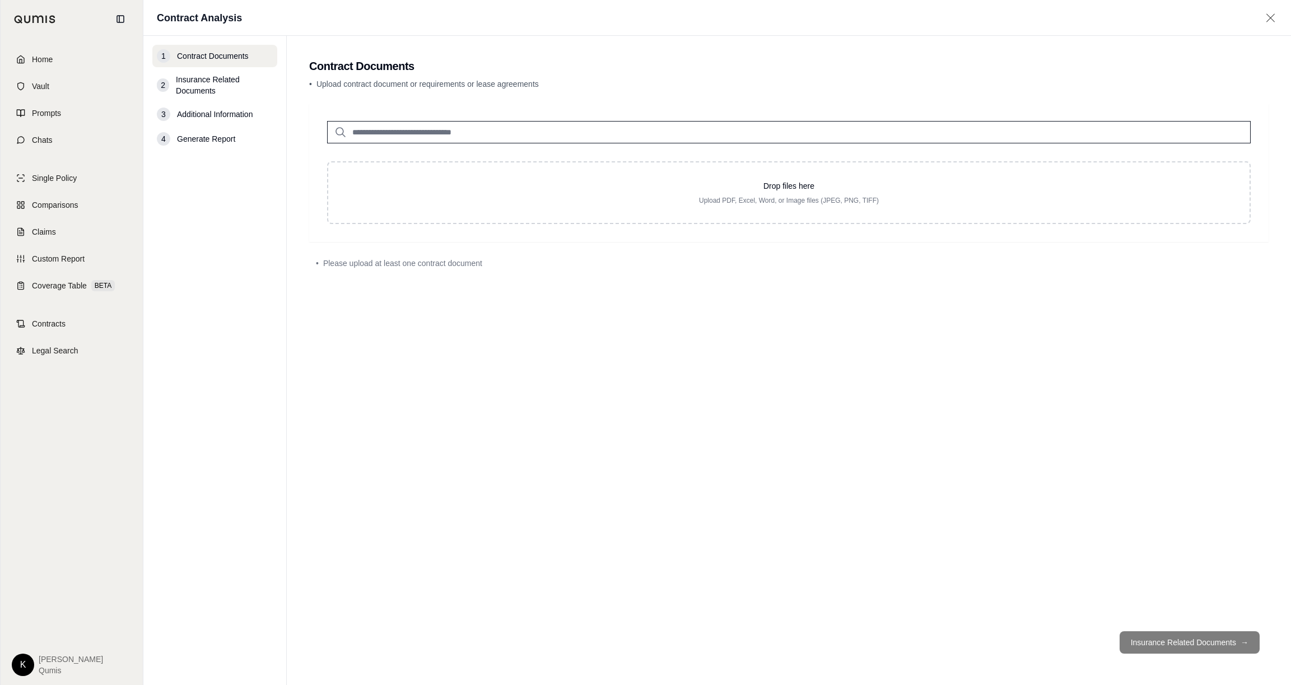
type input "**********"
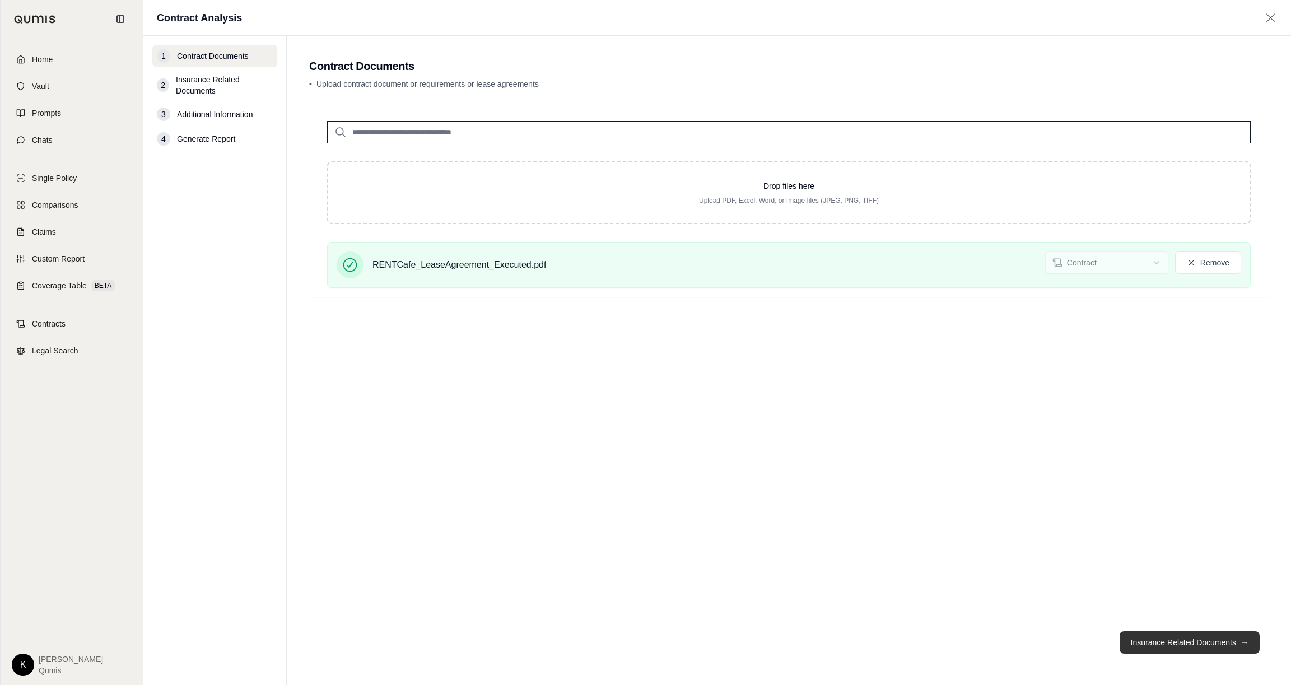
click at [1162, 640] on button "Insurance Related Documents →" at bounding box center [1190, 642] width 140 height 22
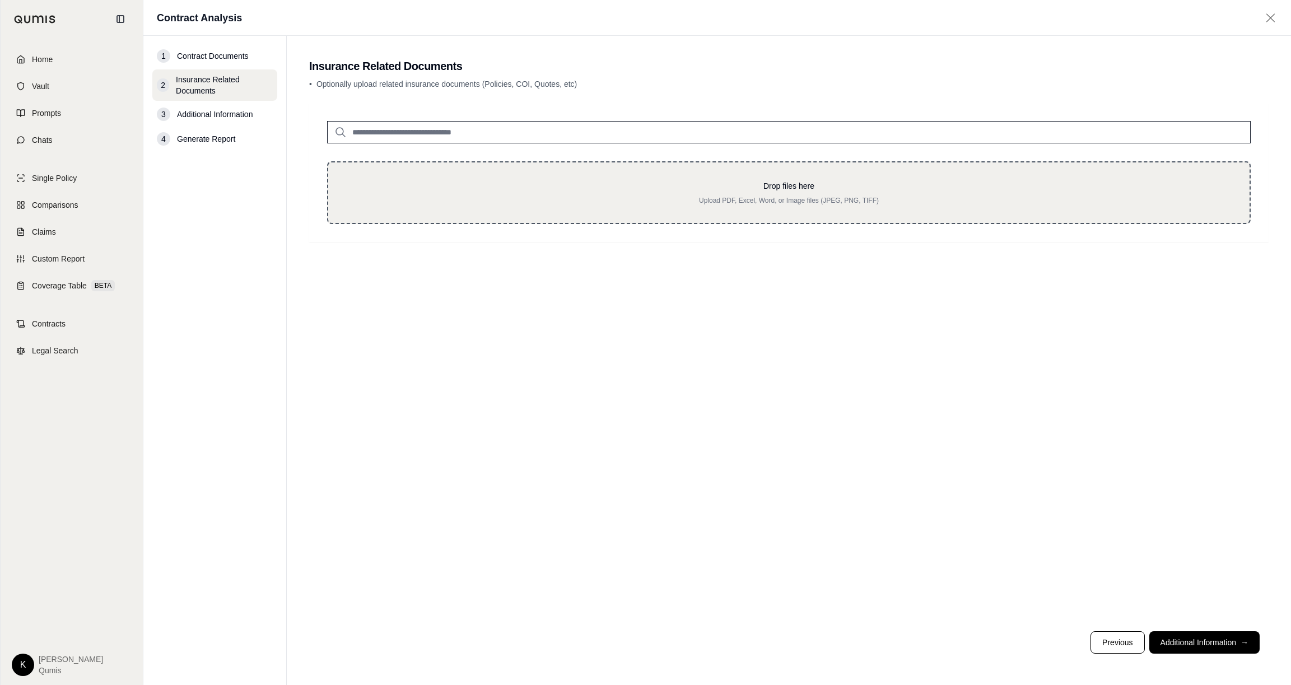
click at [714, 198] on p "Upload PDF, Excel, Word, or Image files (JPEG, PNG, TIFF)" at bounding box center [789, 200] width 886 height 9
type input "**********"
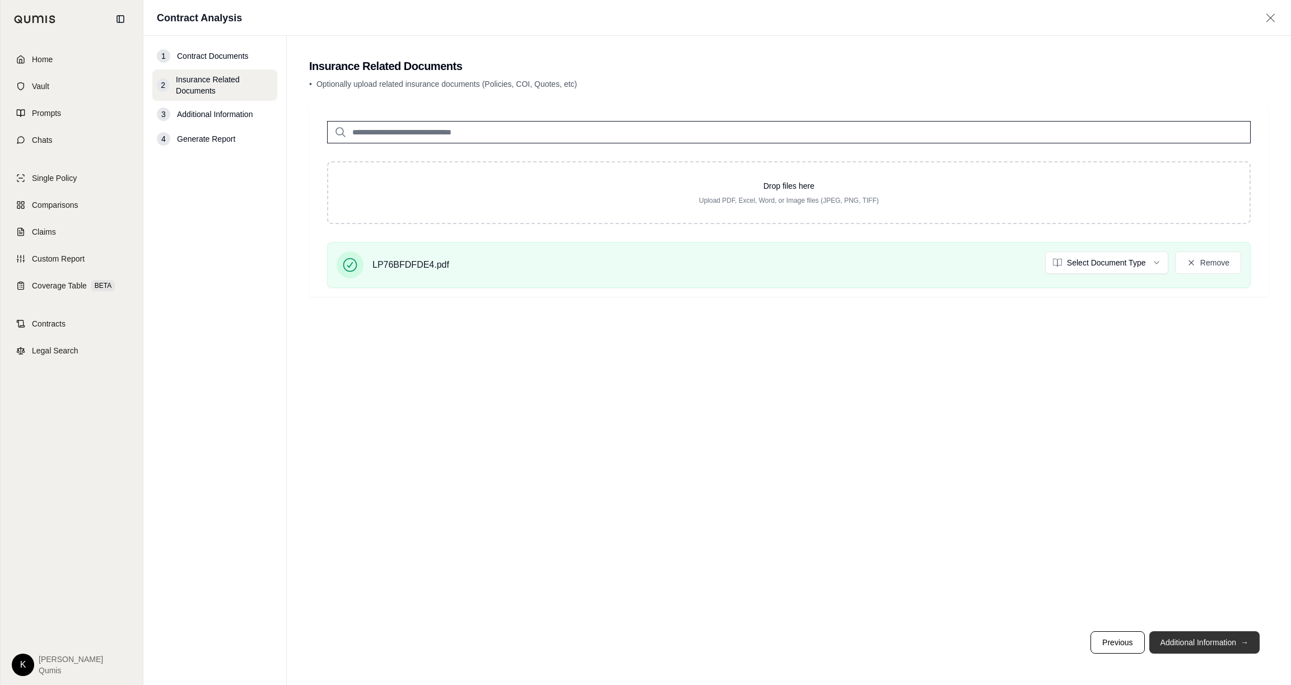
click at [1192, 643] on button "Additional Information →" at bounding box center [1205, 642] width 110 height 22
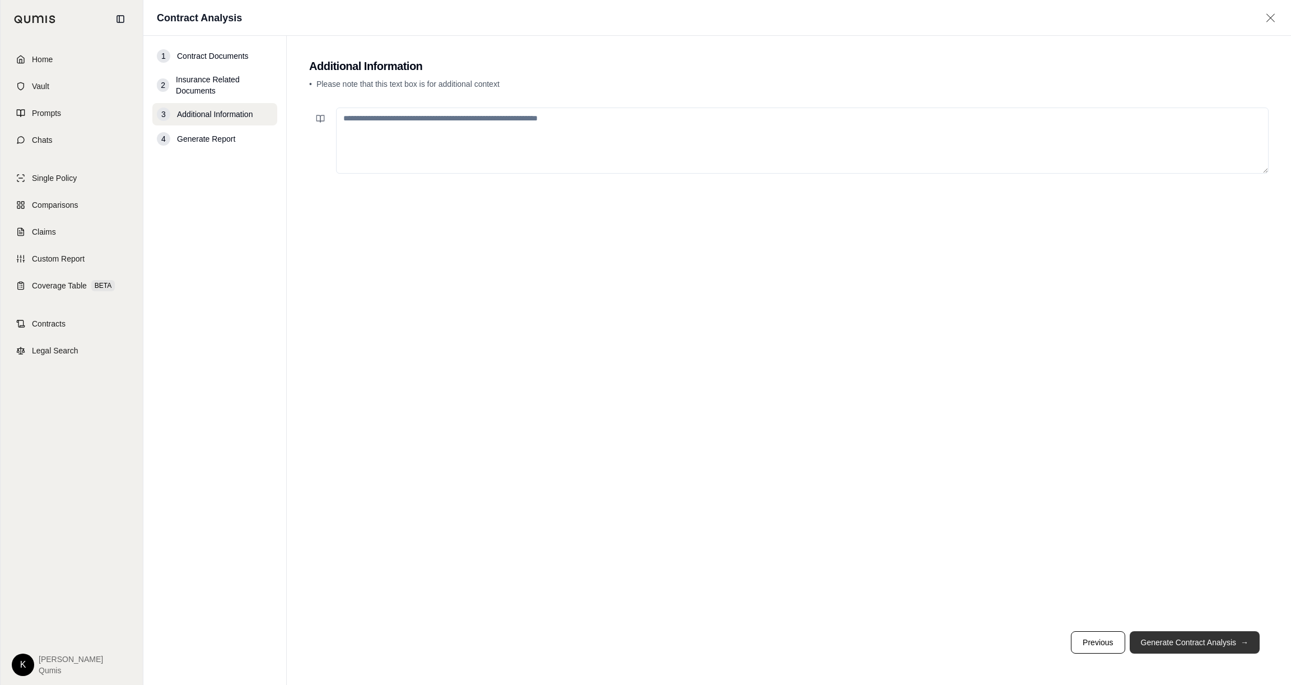
click at [1174, 644] on button "Generate Contract Analysis →" at bounding box center [1195, 642] width 130 height 22
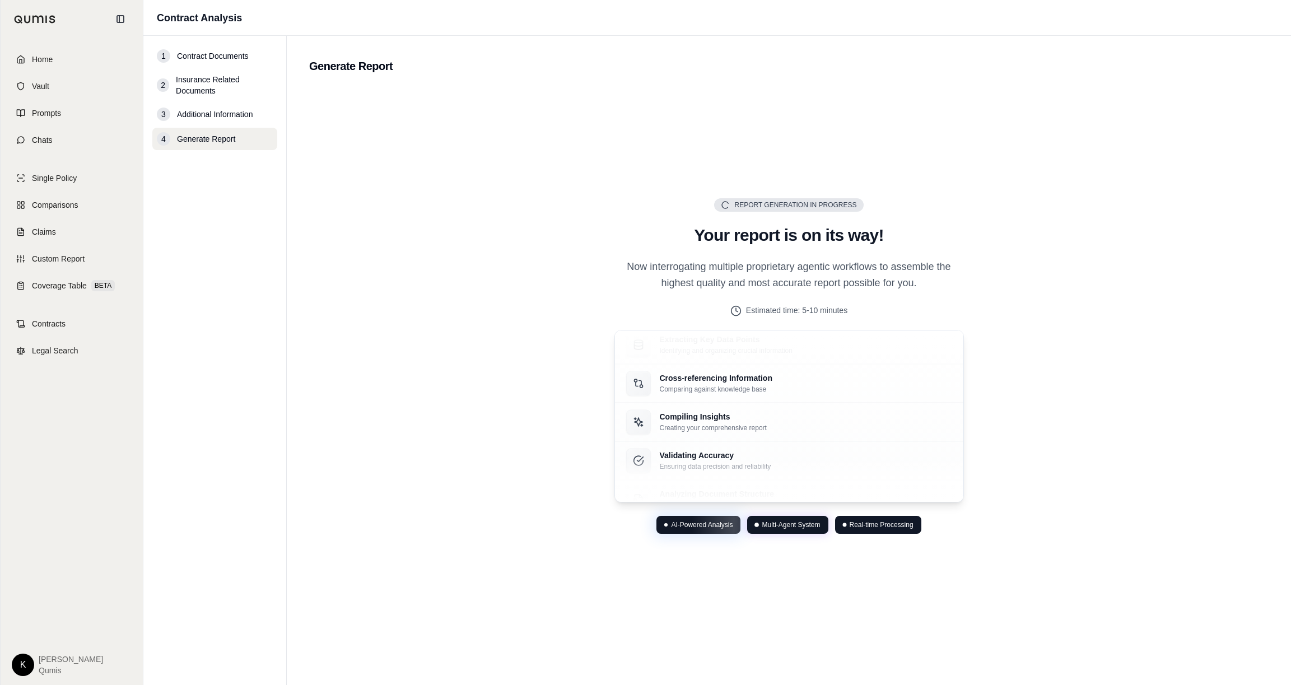
drag, startPoint x: 61, startPoint y: 287, endPoint x: 85, endPoint y: 300, distance: 28.1
click at [61, 287] on span "Coverage Table" at bounding box center [59, 285] width 55 height 11
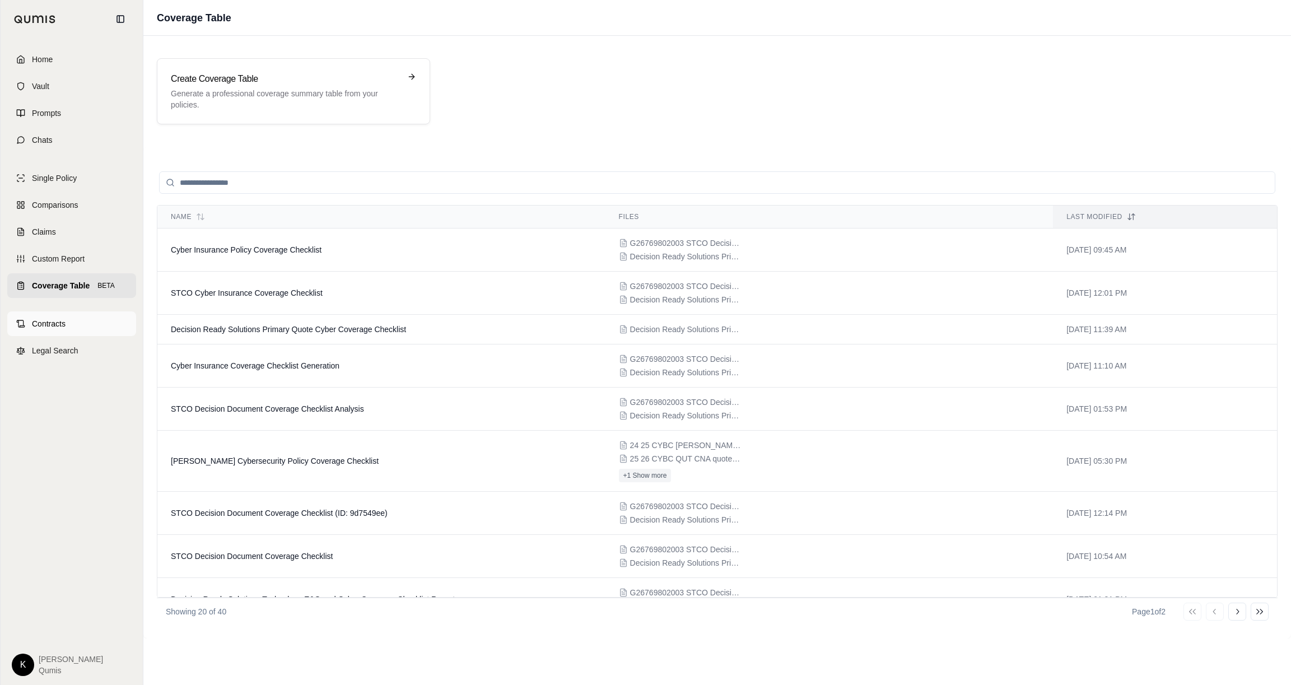
click at [81, 330] on link "Contracts" at bounding box center [71, 324] width 129 height 25
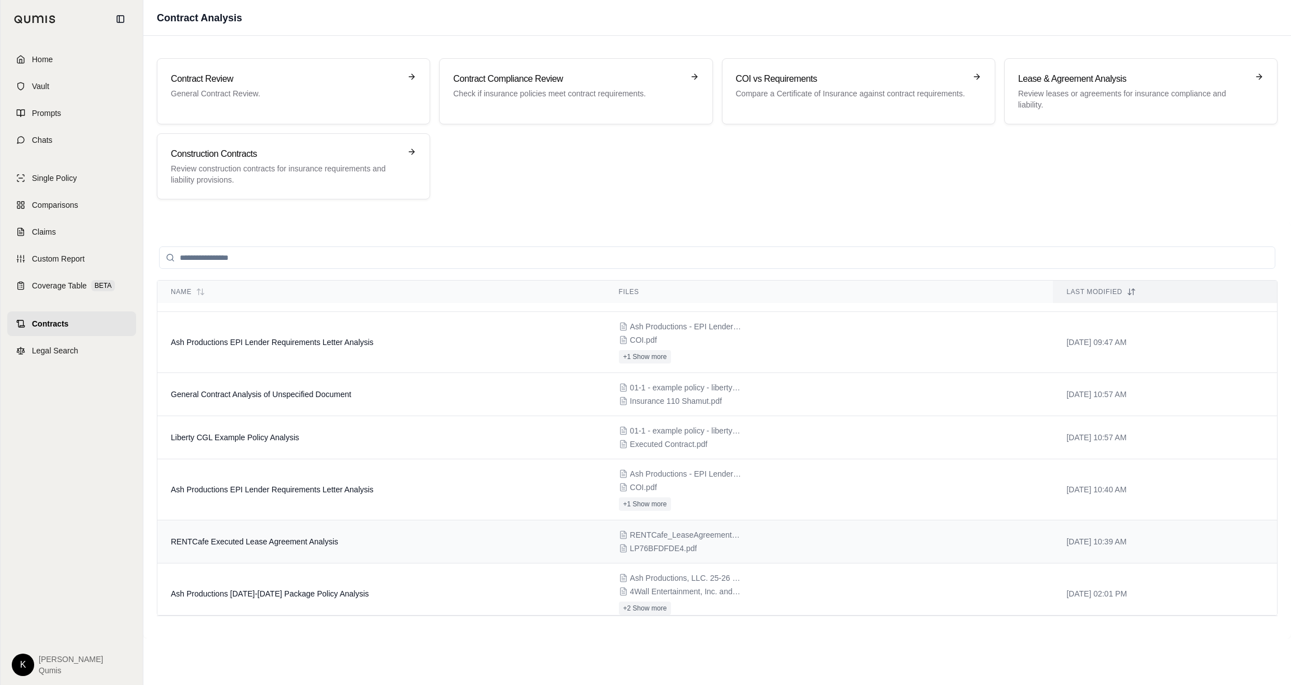
scroll to position [303, 0]
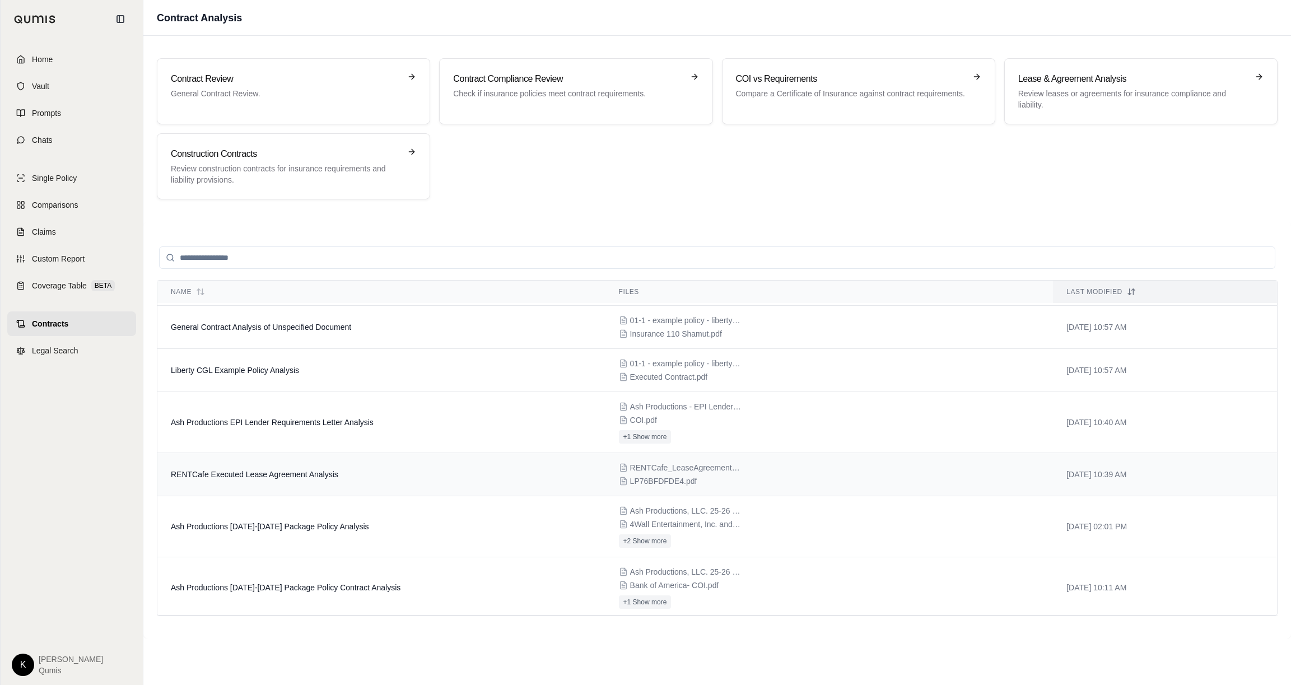
click at [303, 464] on td "RENTCafe Executed Lease Agreement Analysis" at bounding box center [381, 474] width 448 height 43
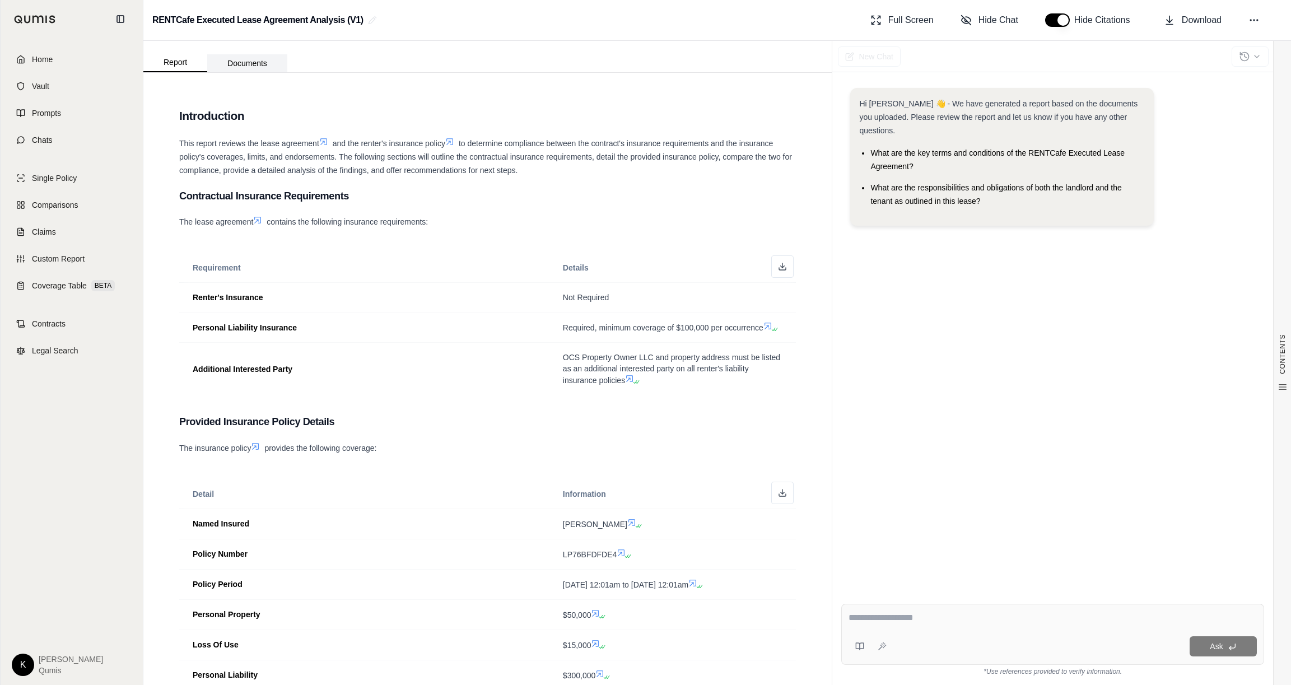
click at [248, 61] on button "Documents" at bounding box center [247, 63] width 80 height 18
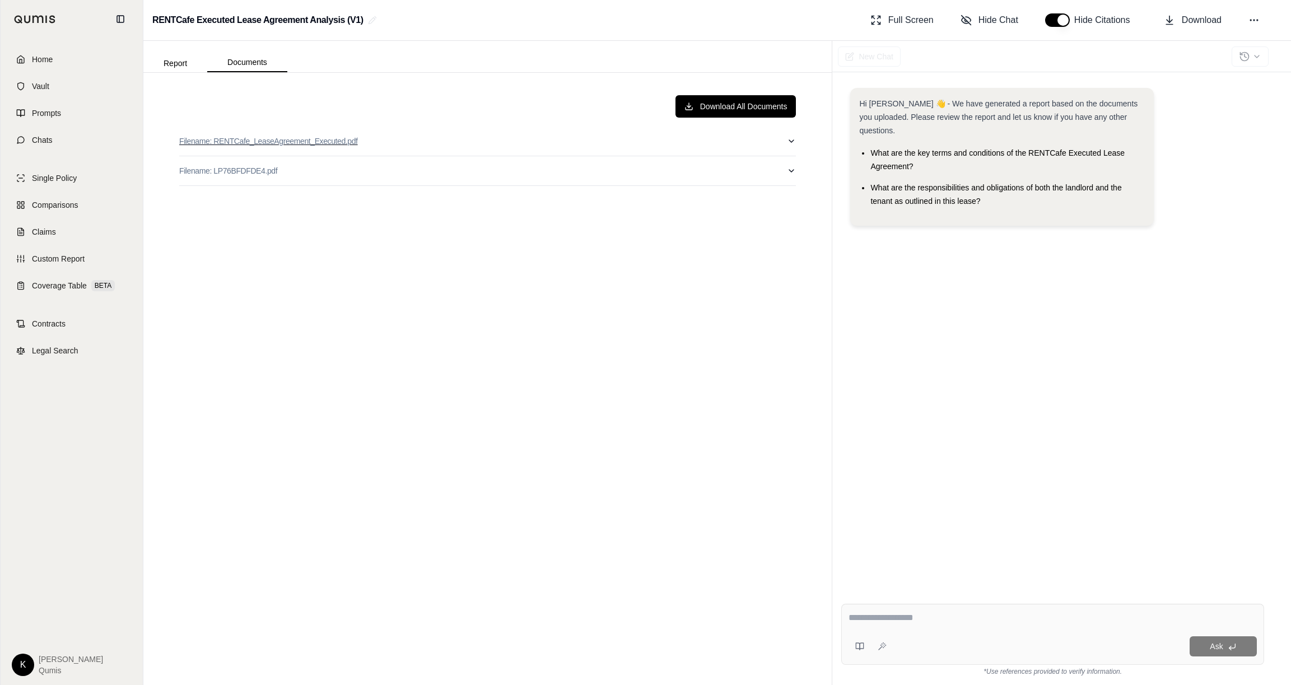
click at [786, 143] on button "Filename: RENTCafe_LeaseAgreement_Executed.pdf" at bounding box center [487, 141] width 617 height 29
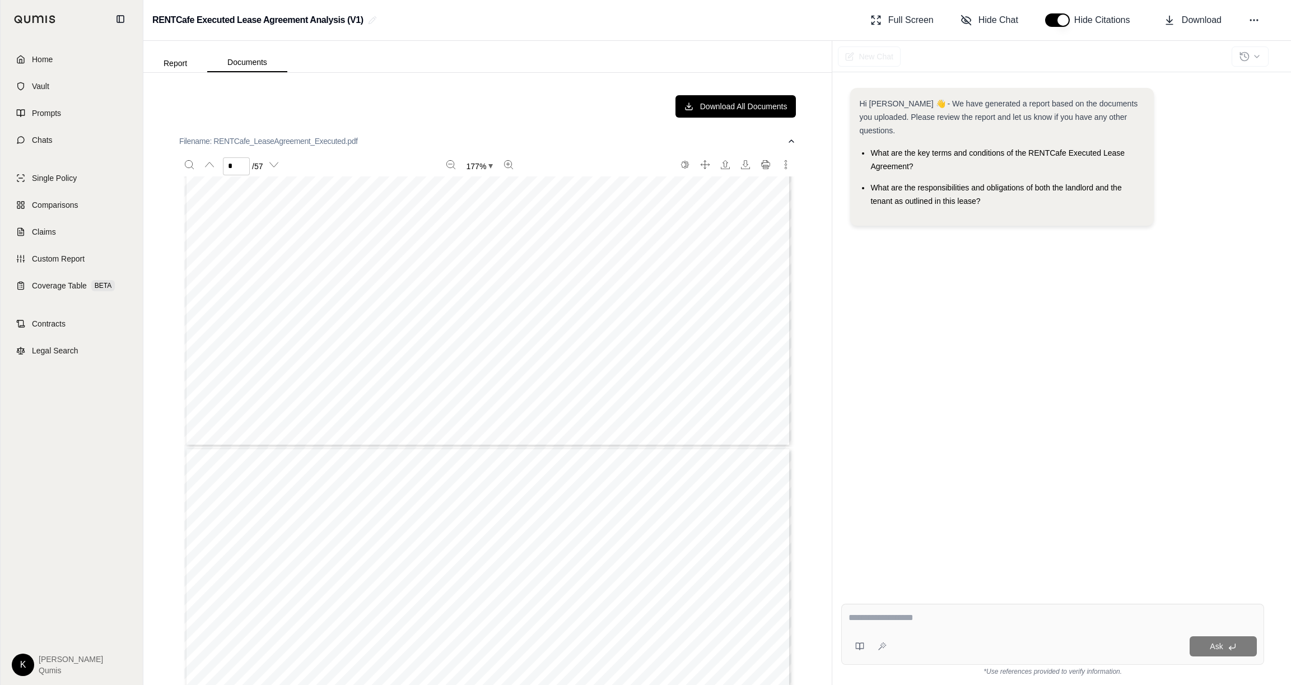
type input "*"
click at [793, 140] on icon "button" at bounding box center [791, 141] width 9 height 9
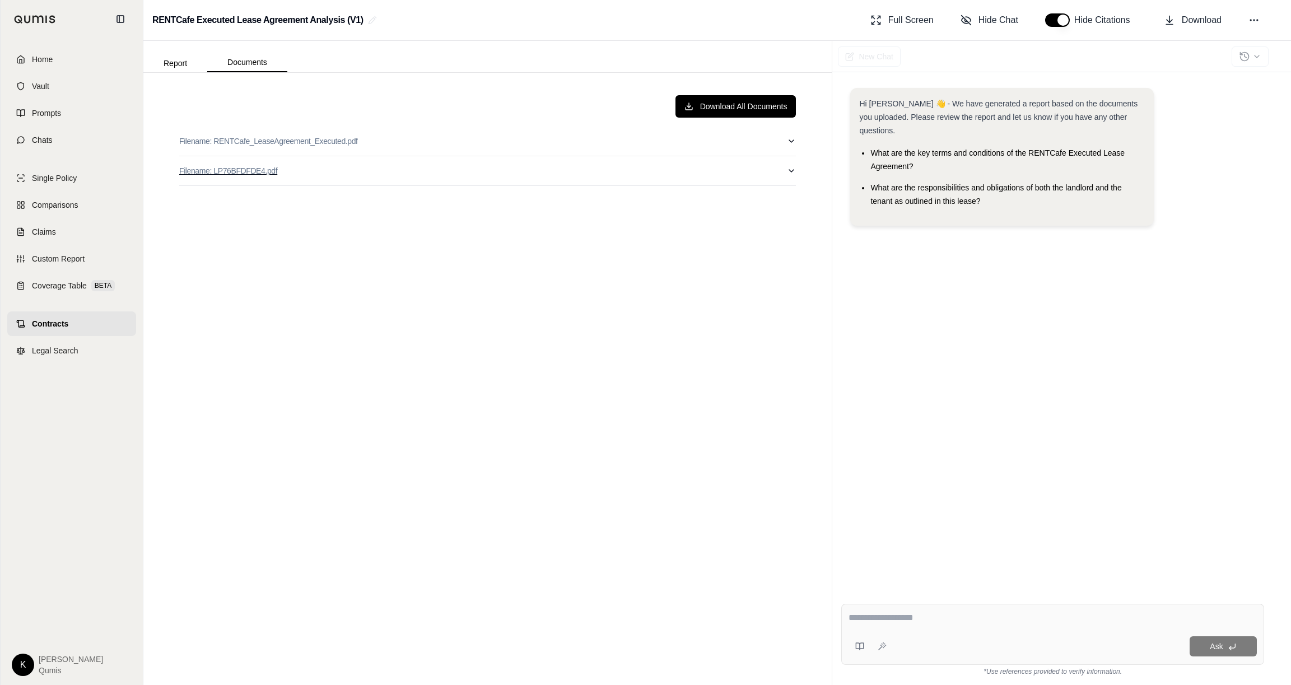
click at [793, 168] on icon "button" at bounding box center [791, 170] width 9 height 9
type input "*"
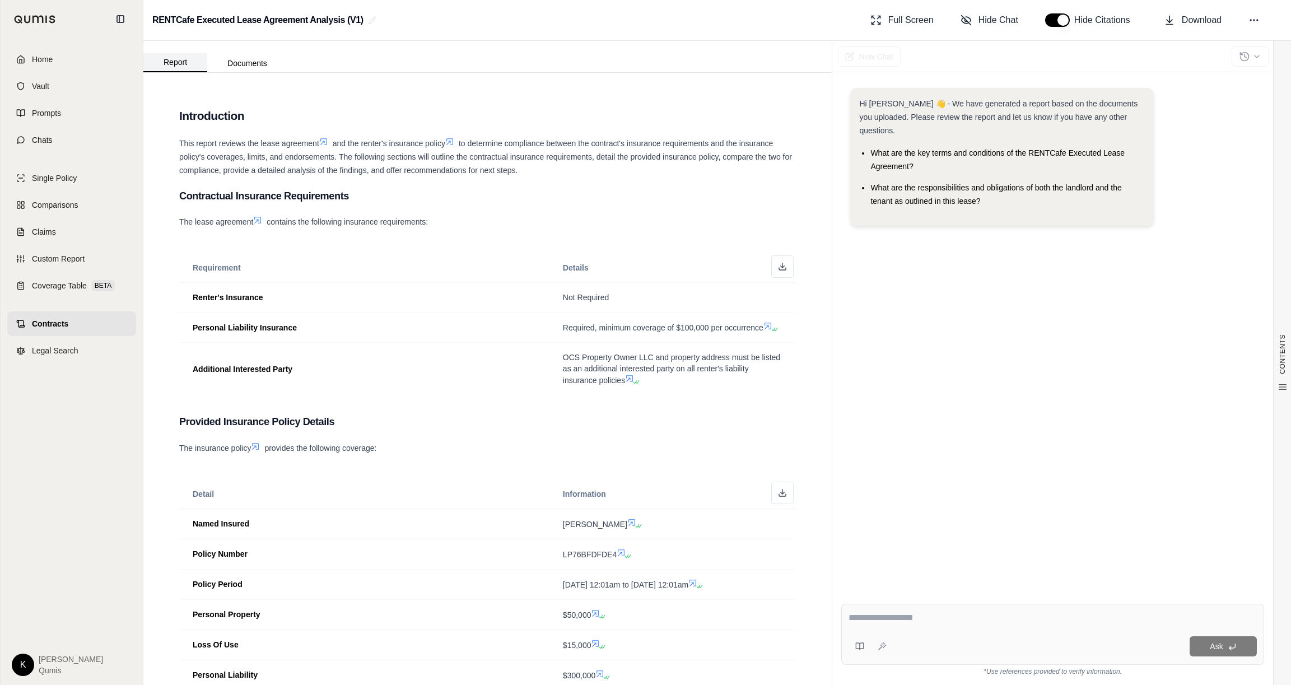
drag, startPoint x: 186, startPoint y: 59, endPoint x: 192, endPoint y: 64, distance: 7.5
click at [186, 59] on button "Report" at bounding box center [175, 62] width 64 height 19
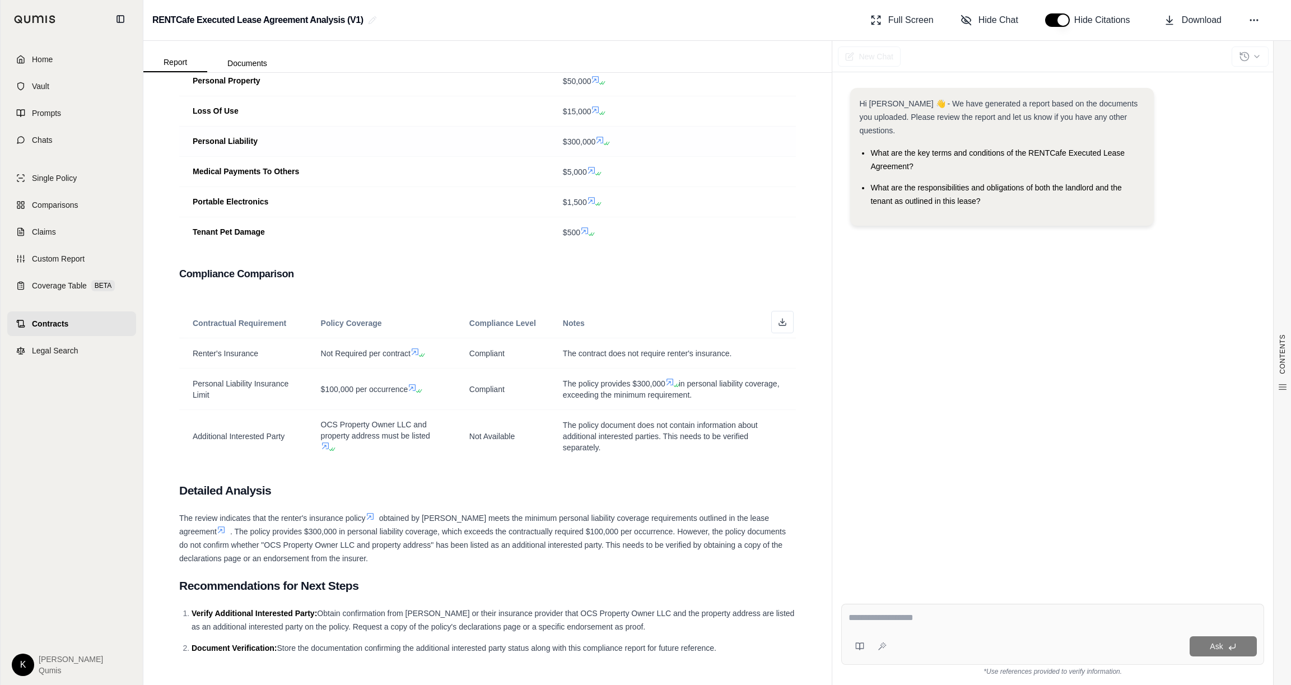
scroll to position [535, 0]
click at [672, 383] on icon at bounding box center [670, 381] width 9 height 9
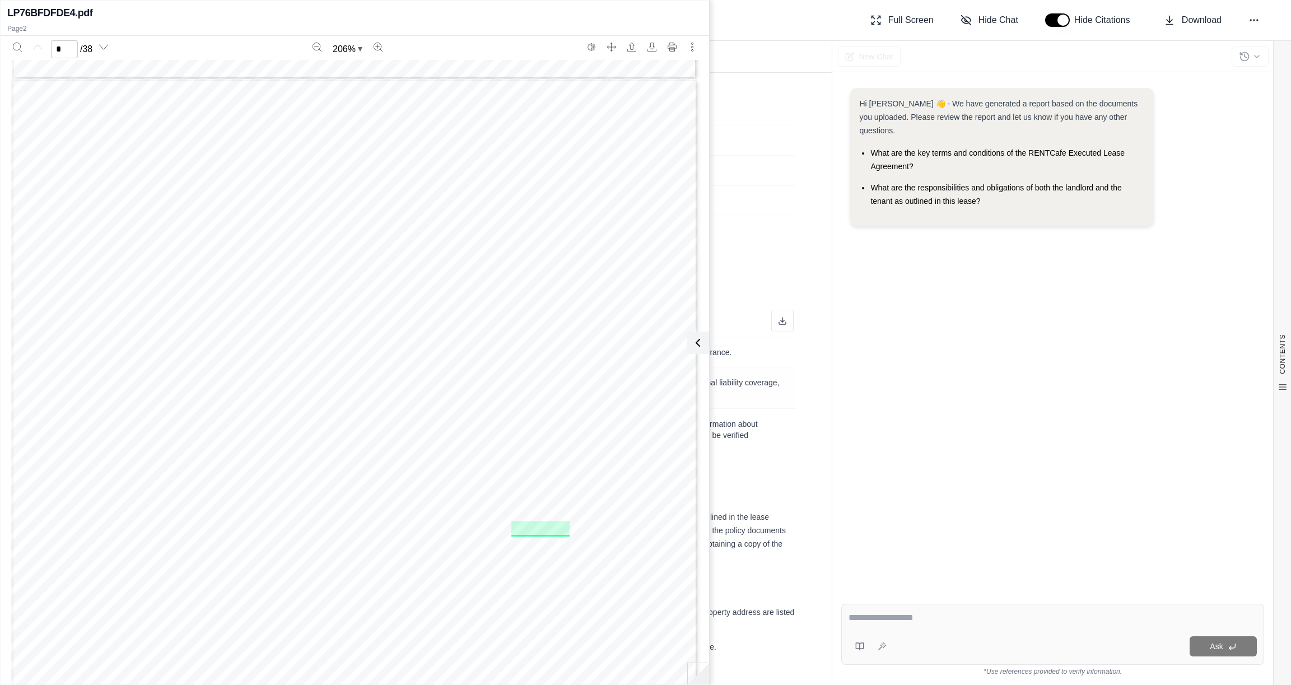
scroll to position [970, 0]
type input "*"
click at [696, 346] on icon at bounding box center [695, 342] width 13 height 13
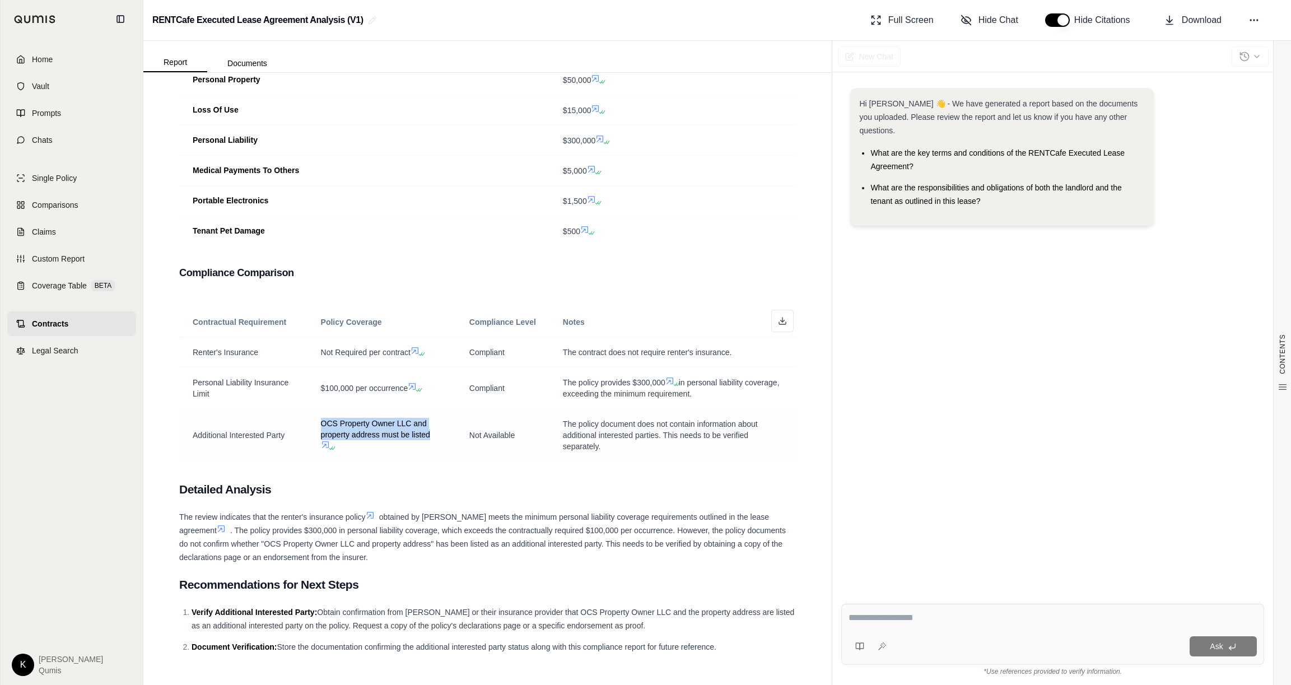
drag, startPoint x: 323, startPoint y: 424, endPoint x: 436, endPoint y: 438, distance: 114.7
click at [436, 438] on span "OCS Property Owner LLC and property address must be listed" at bounding box center [382, 435] width 122 height 34
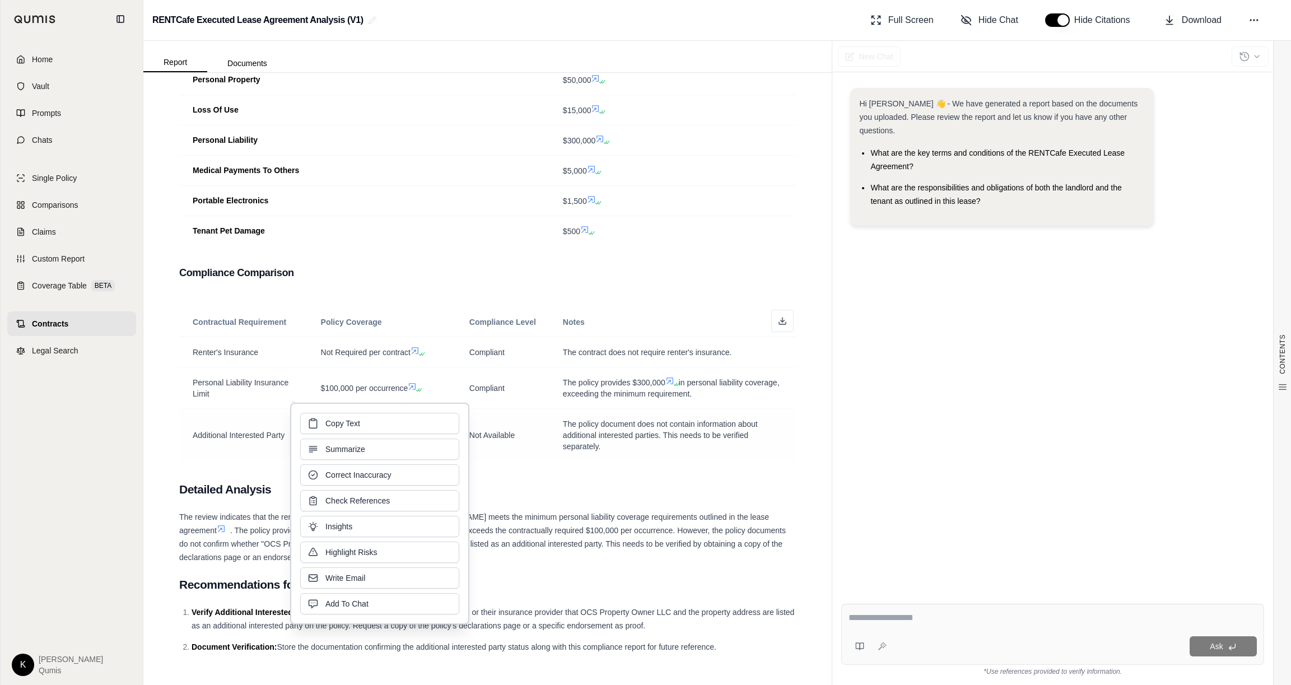
click at [573, 450] on span "The policy document does not contain information about additional interested pa…" at bounding box center [660, 435] width 195 height 31
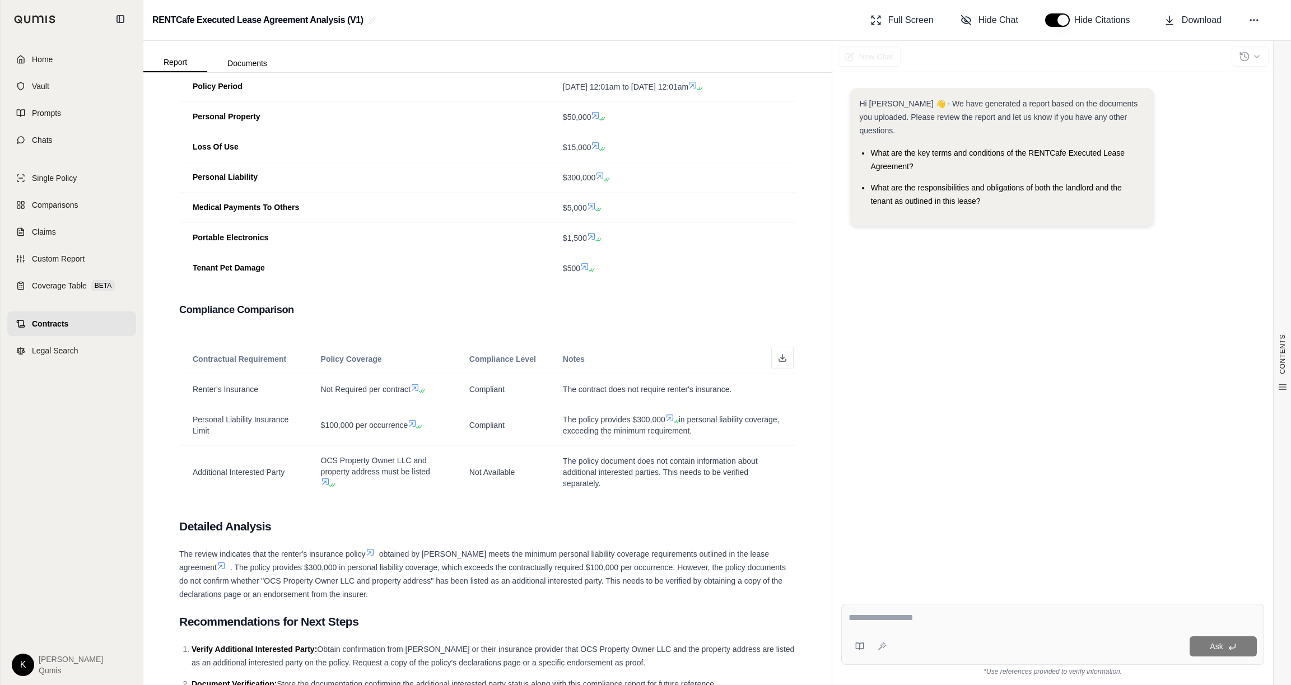
scroll to position [535, 0]
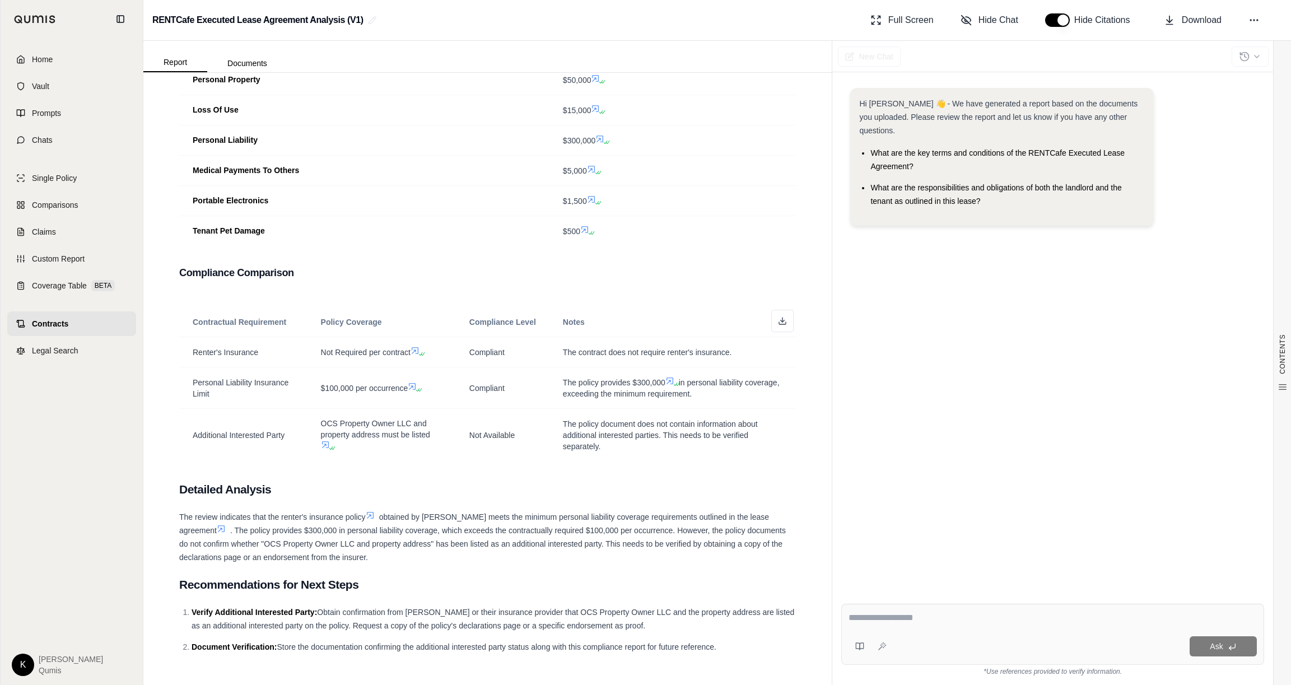
click at [55, 321] on span "Contracts" at bounding box center [50, 323] width 36 height 11
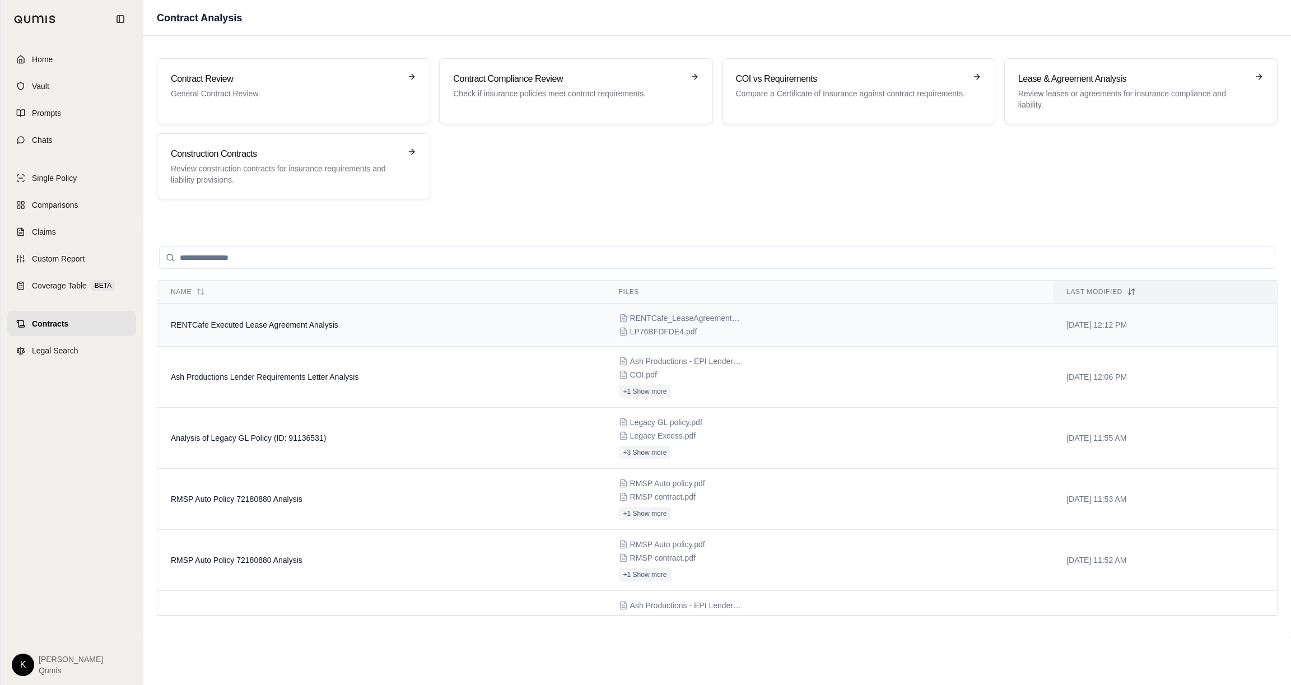
click at [298, 338] on td "RENTCafe Executed Lease Agreement Analysis" at bounding box center [381, 325] width 448 height 43
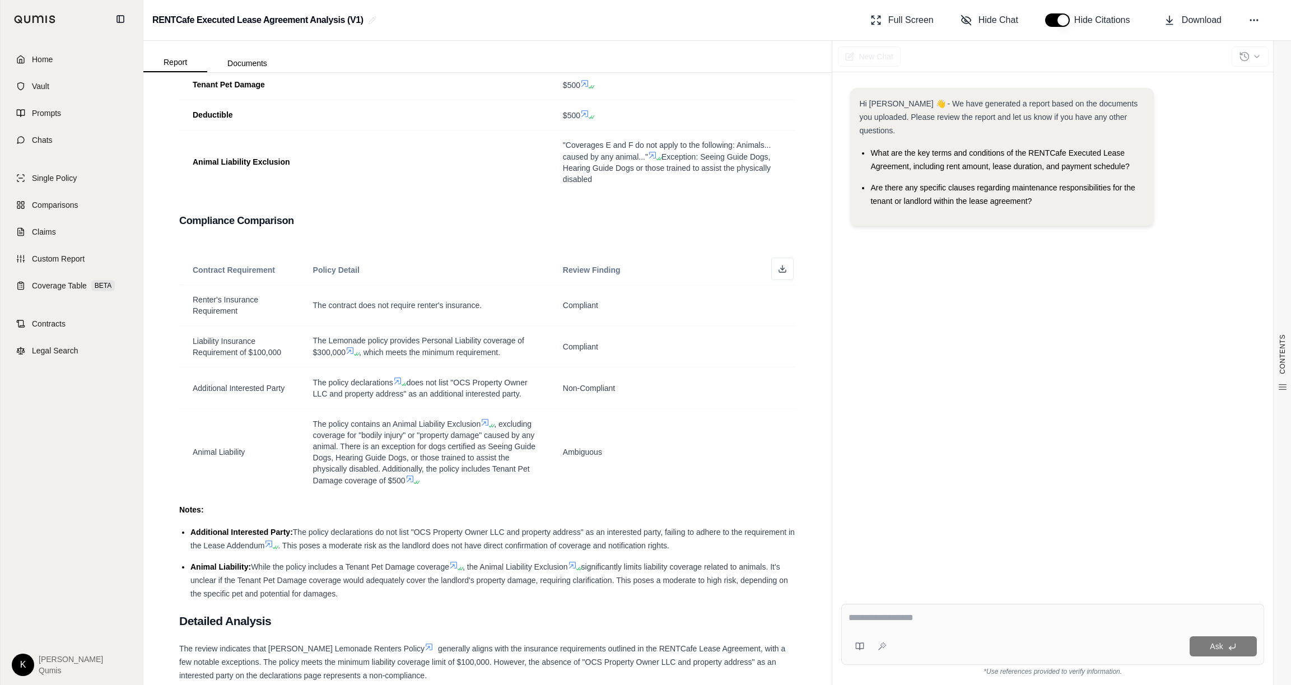
scroll to position [839, 0]
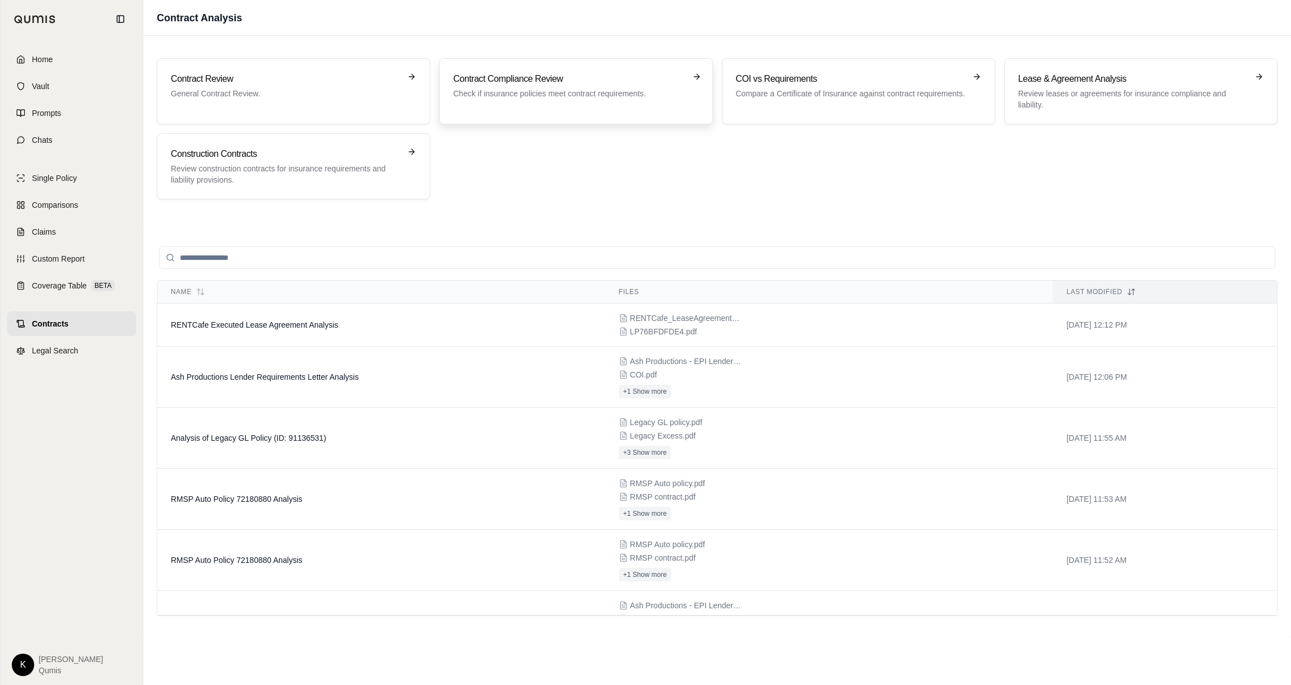
click at [513, 90] on p "Check if insurance policies meet contract requirements." at bounding box center [568, 93] width 230 height 11
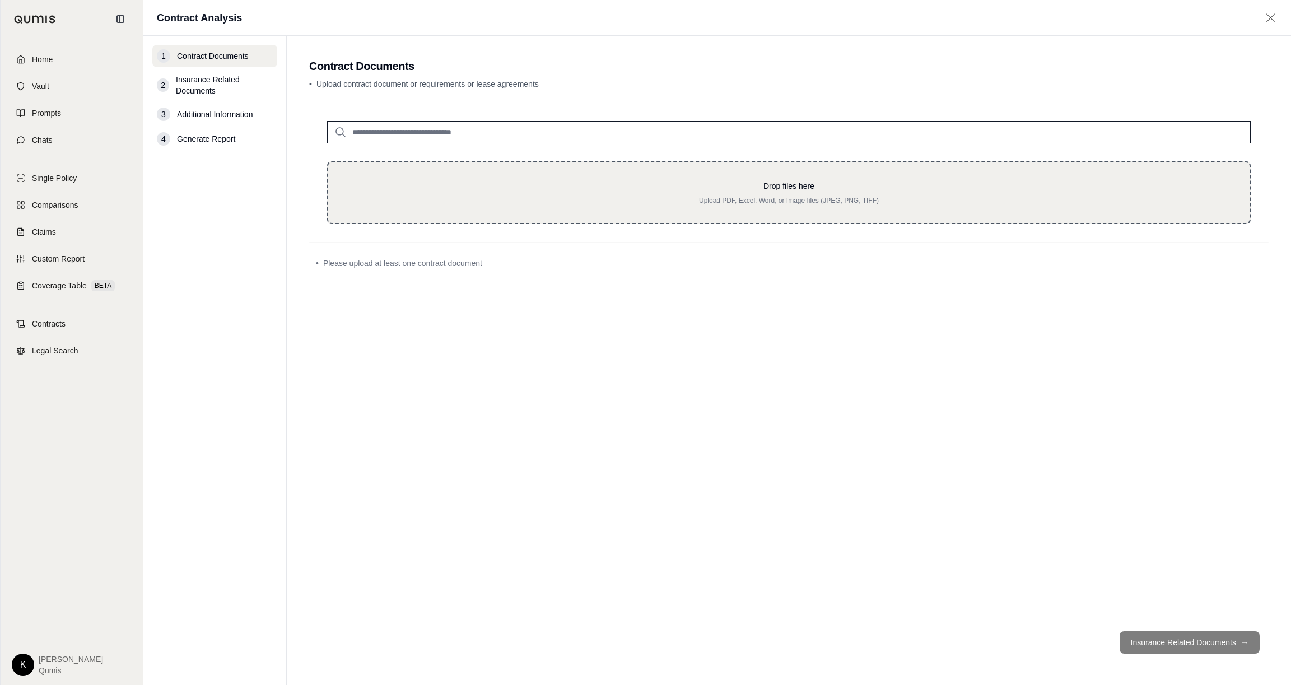
click at [752, 183] on p "Drop files here" at bounding box center [789, 185] width 886 height 11
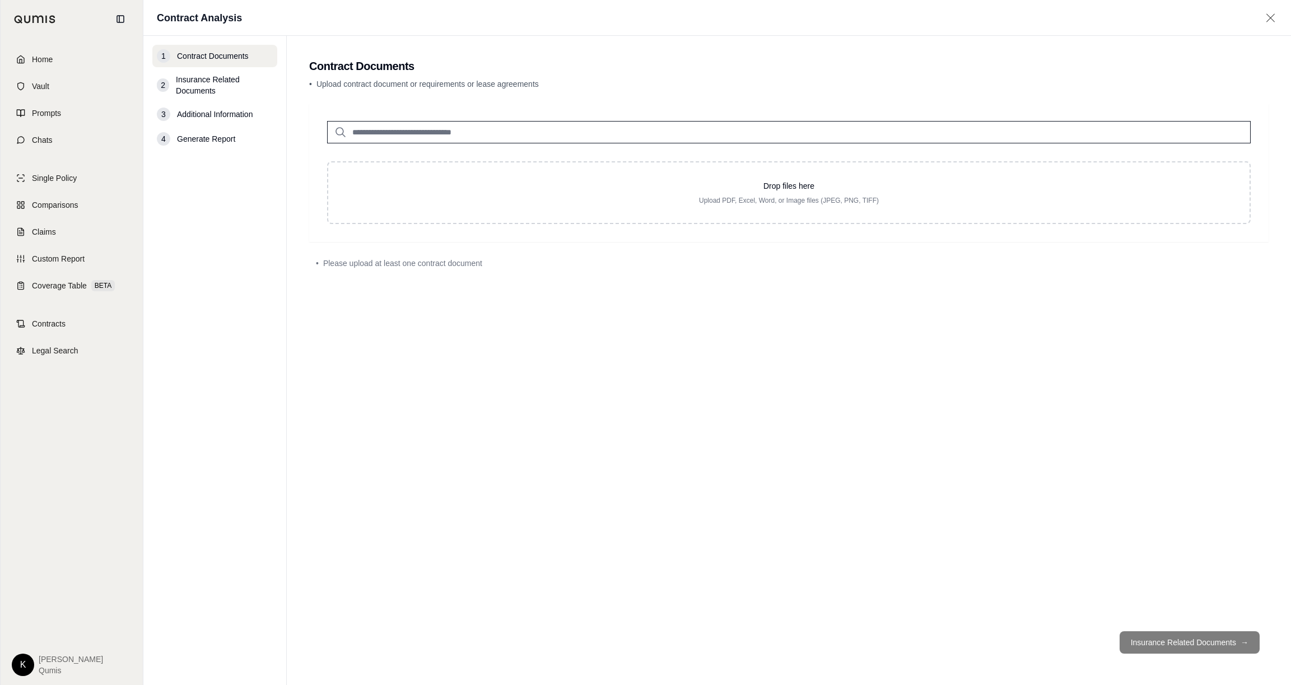
type input "**********"
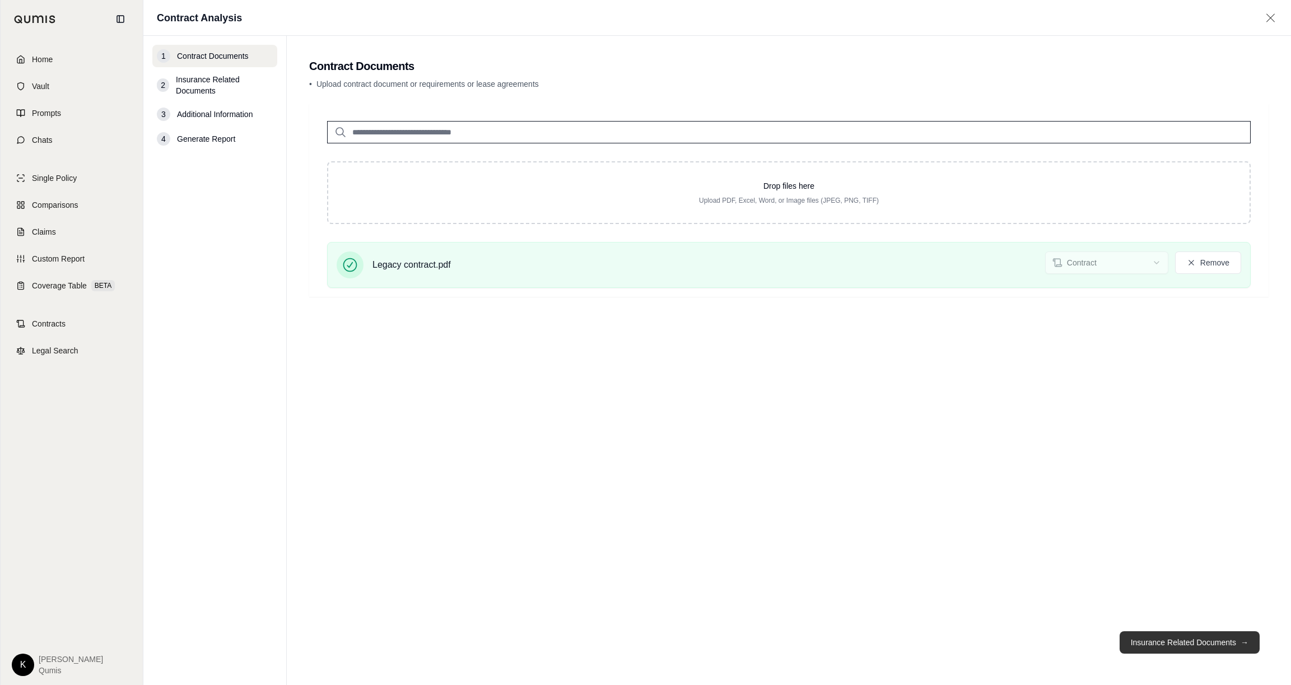
click at [1190, 650] on button "Insurance Related Documents →" at bounding box center [1190, 642] width 140 height 22
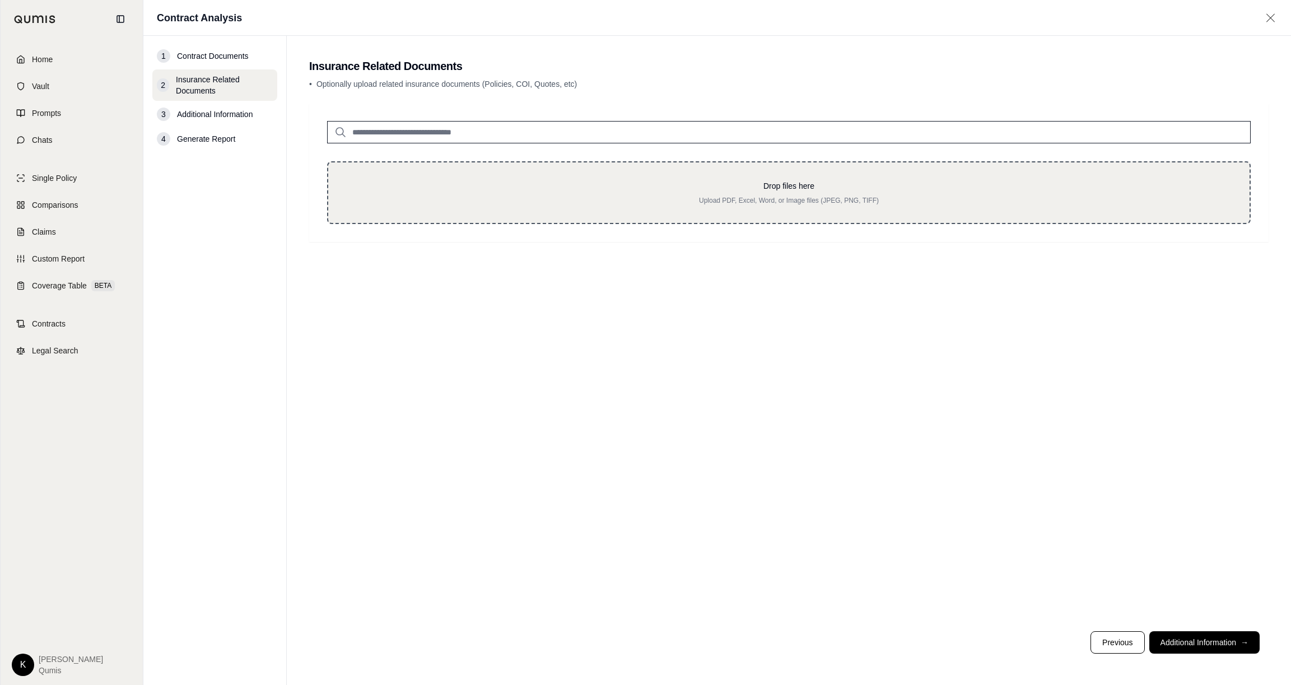
click at [793, 213] on div "Drop files here Upload PDF, Excel, Word, or Image files (JPEG, PNG, TIFF)" at bounding box center [789, 192] width 924 height 63
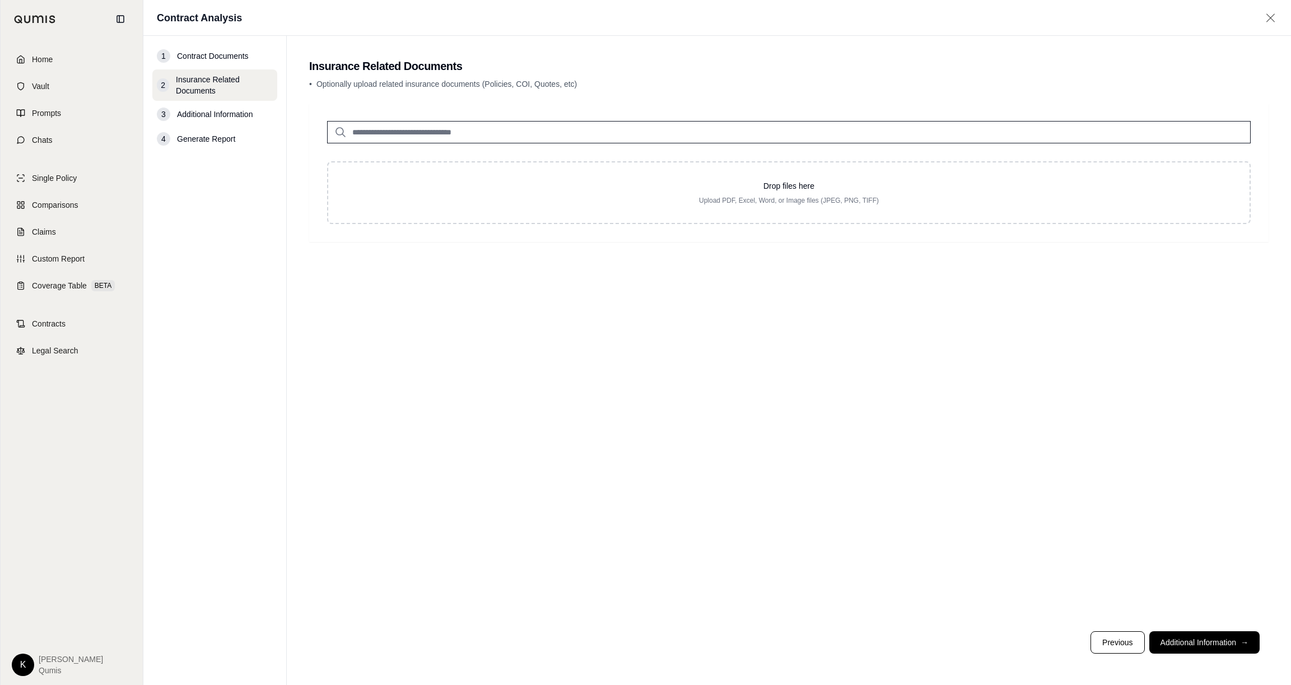
type input "**********"
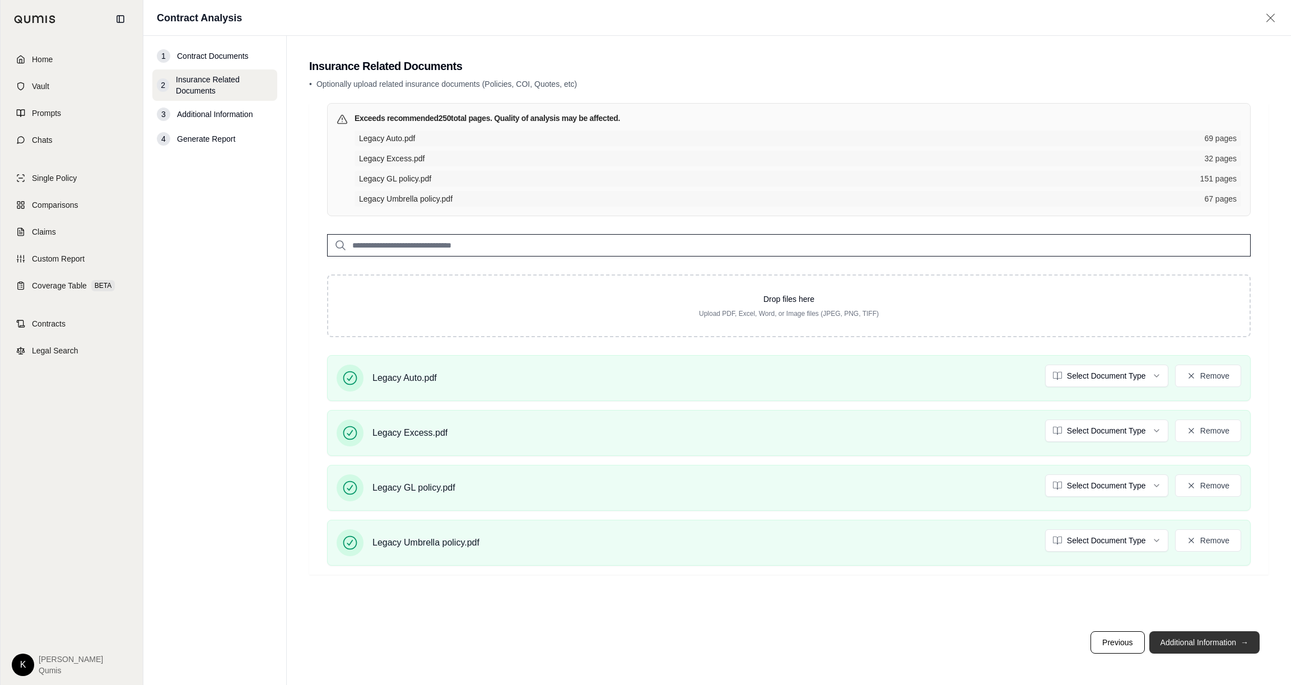
click at [1206, 644] on button "Additional Information →" at bounding box center [1205, 642] width 110 height 22
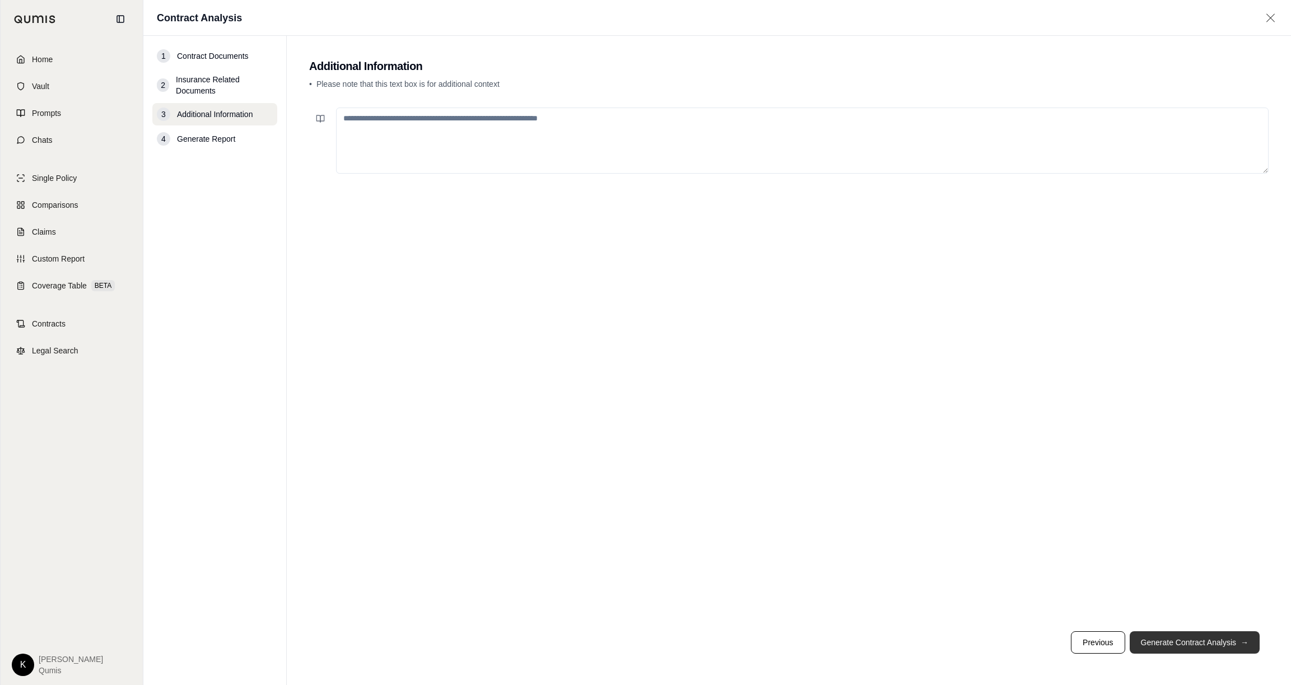
click at [1207, 649] on button "Generate Contract Analysis →" at bounding box center [1195, 642] width 130 height 22
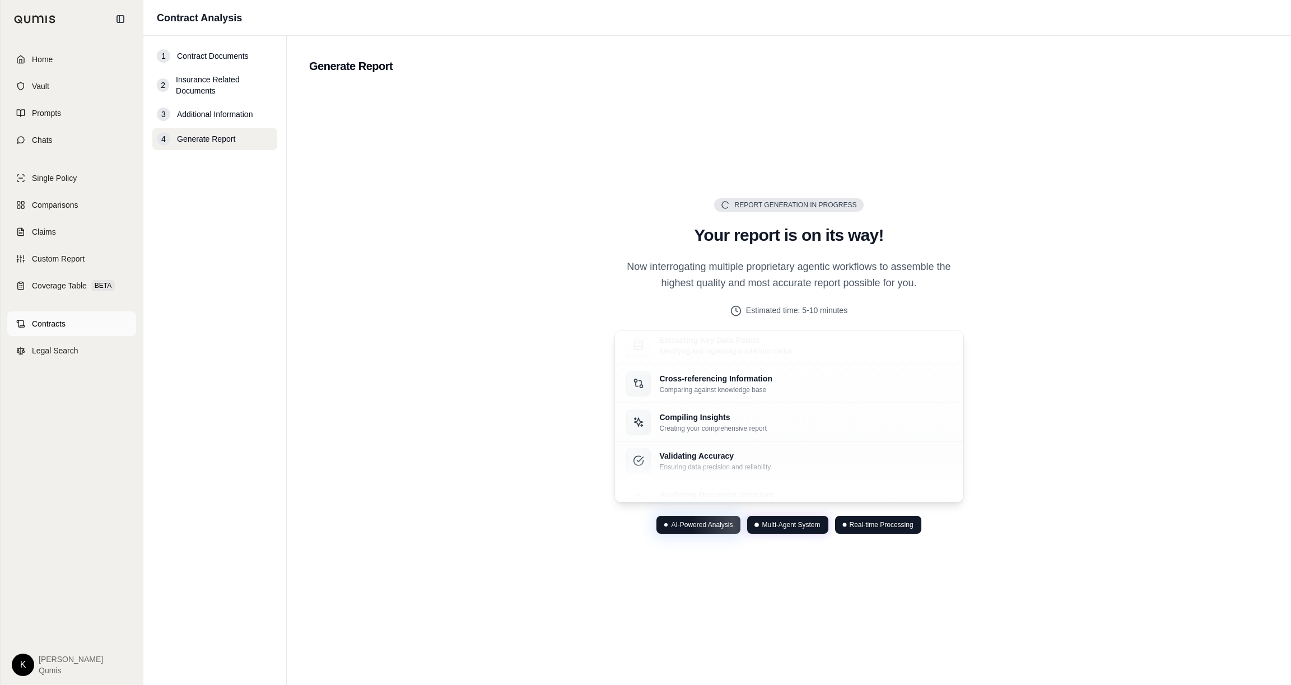
click at [62, 327] on span "Contracts" at bounding box center [49, 323] width 34 height 11
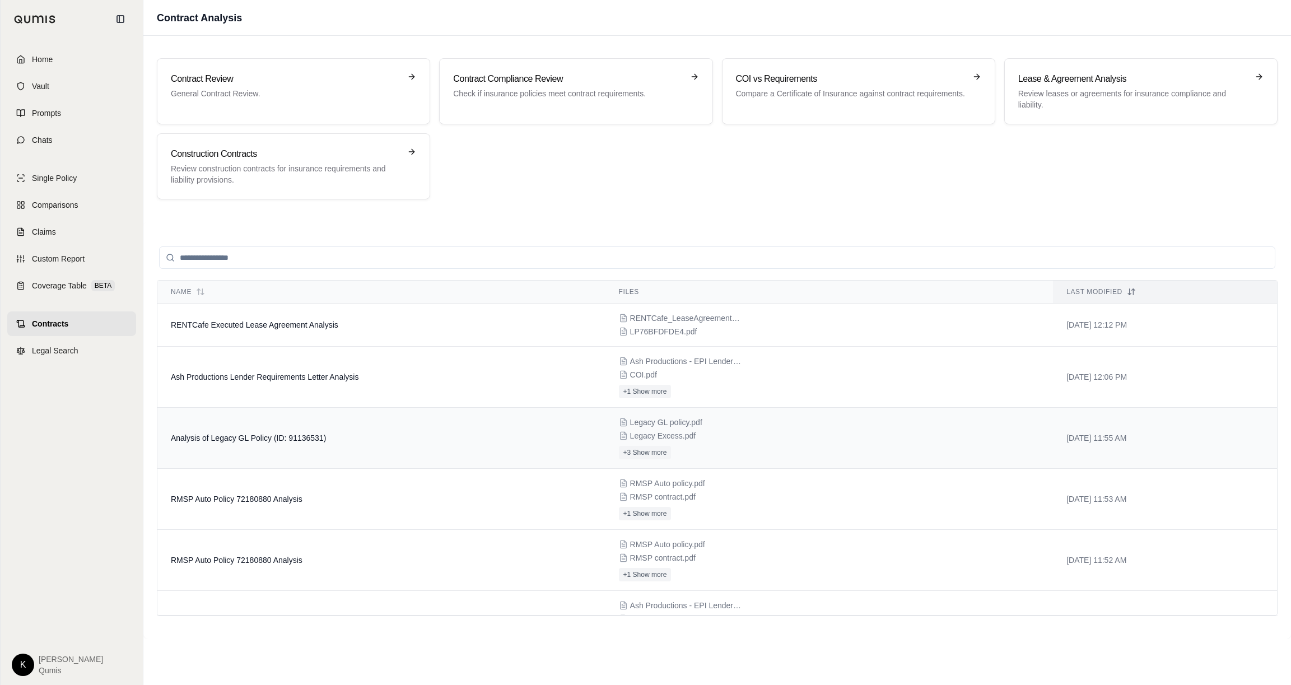
click at [306, 436] on span "Analysis of Legacy GL Policy (ID: 91136531)" at bounding box center [248, 438] width 155 height 9
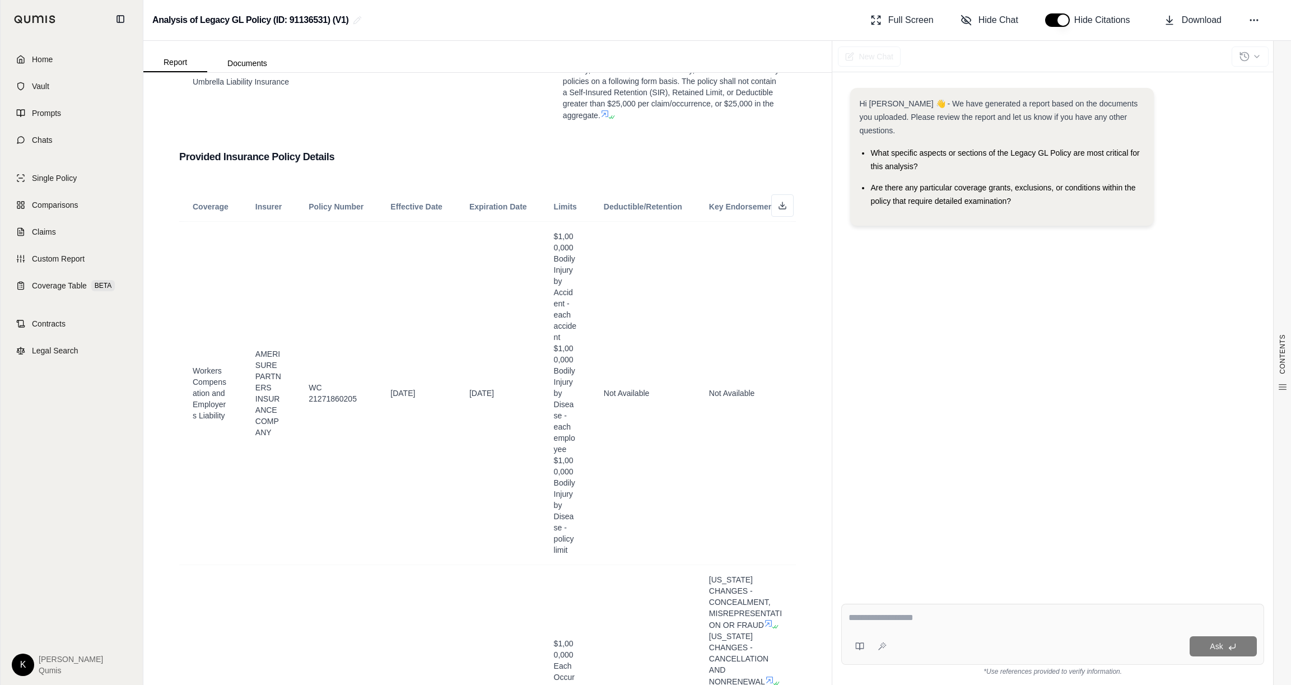
scroll to position [1207, 0]
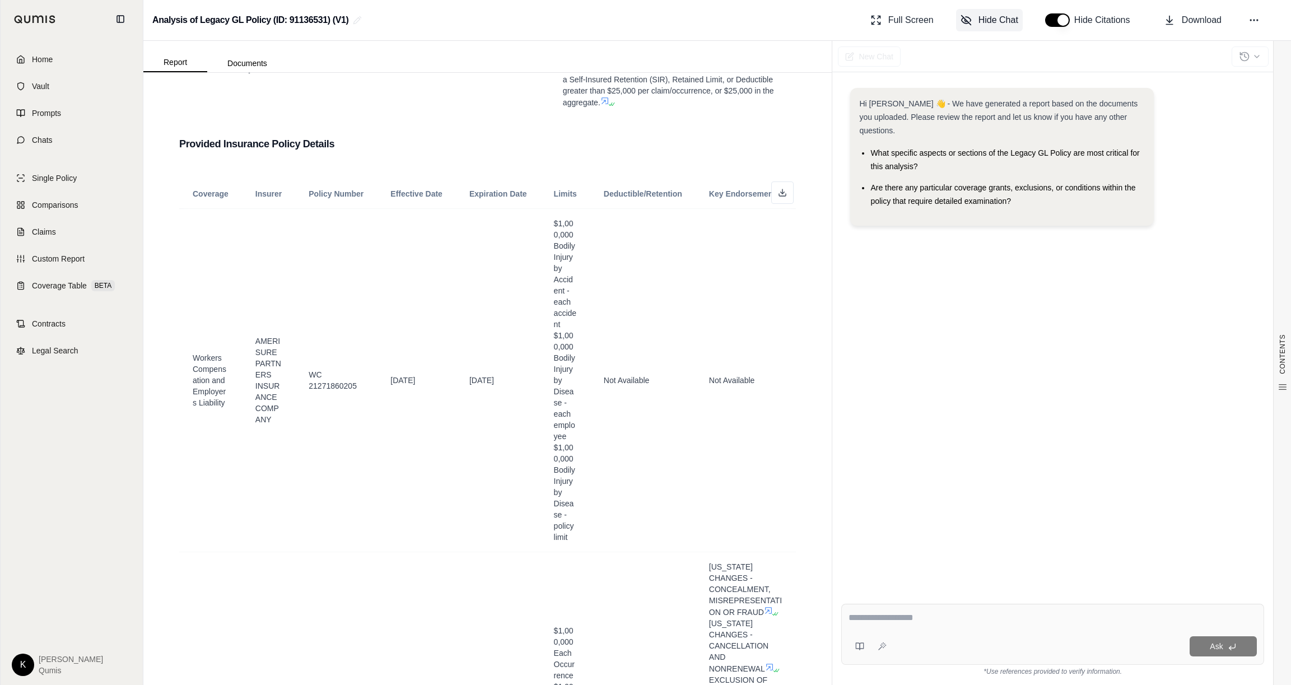
click at [1002, 17] on span "Hide Chat" at bounding box center [999, 19] width 40 height 13
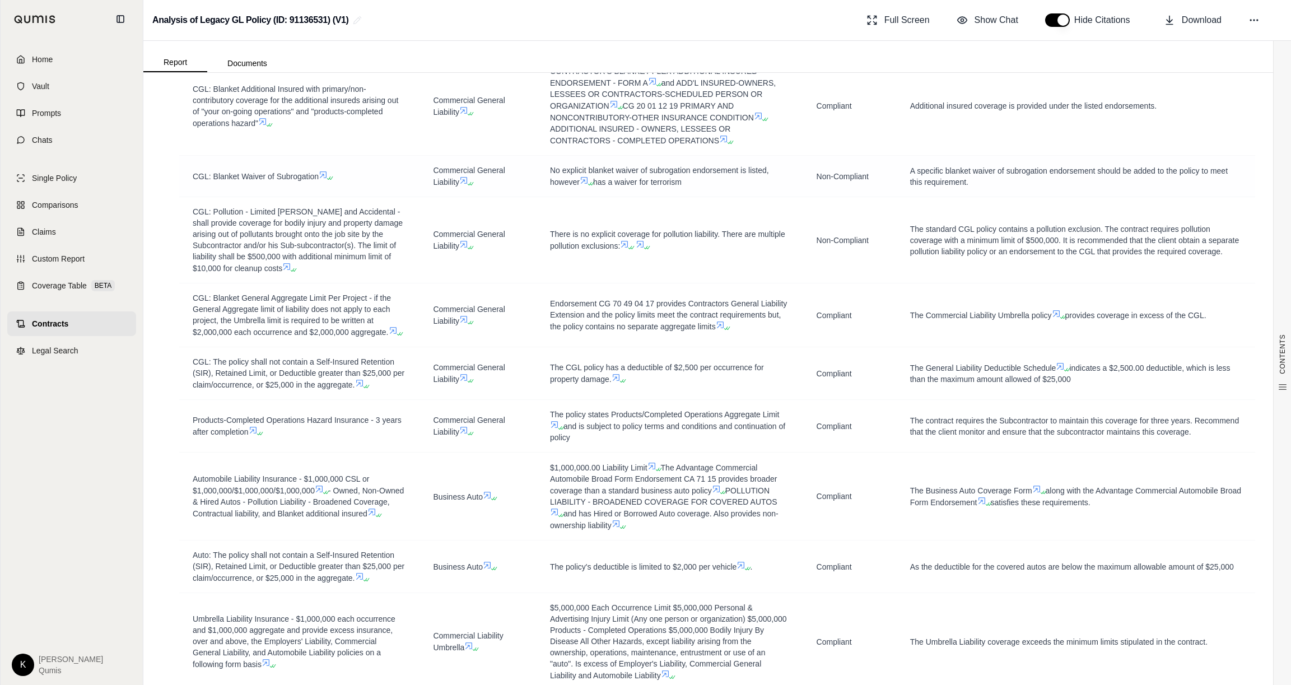
scroll to position [2176, 0]
click at [581, 187] on icon at bounding box center [584, 183] width 7 height 7
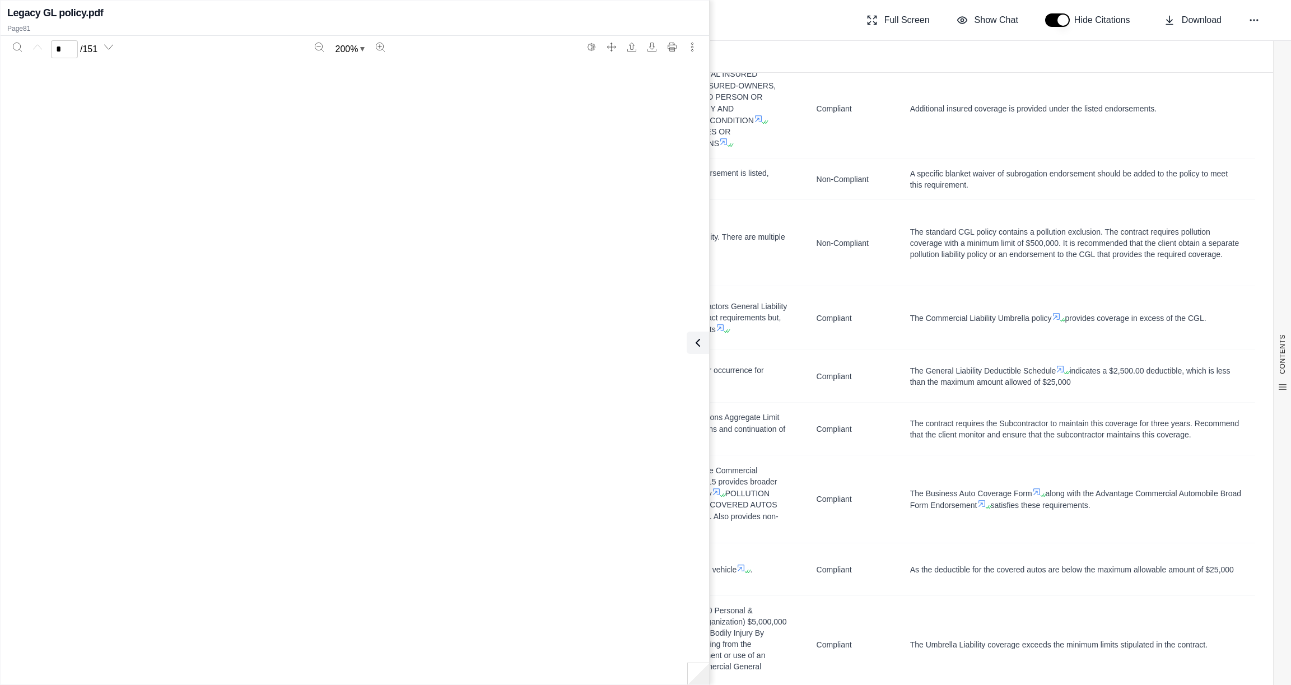
type input "**"
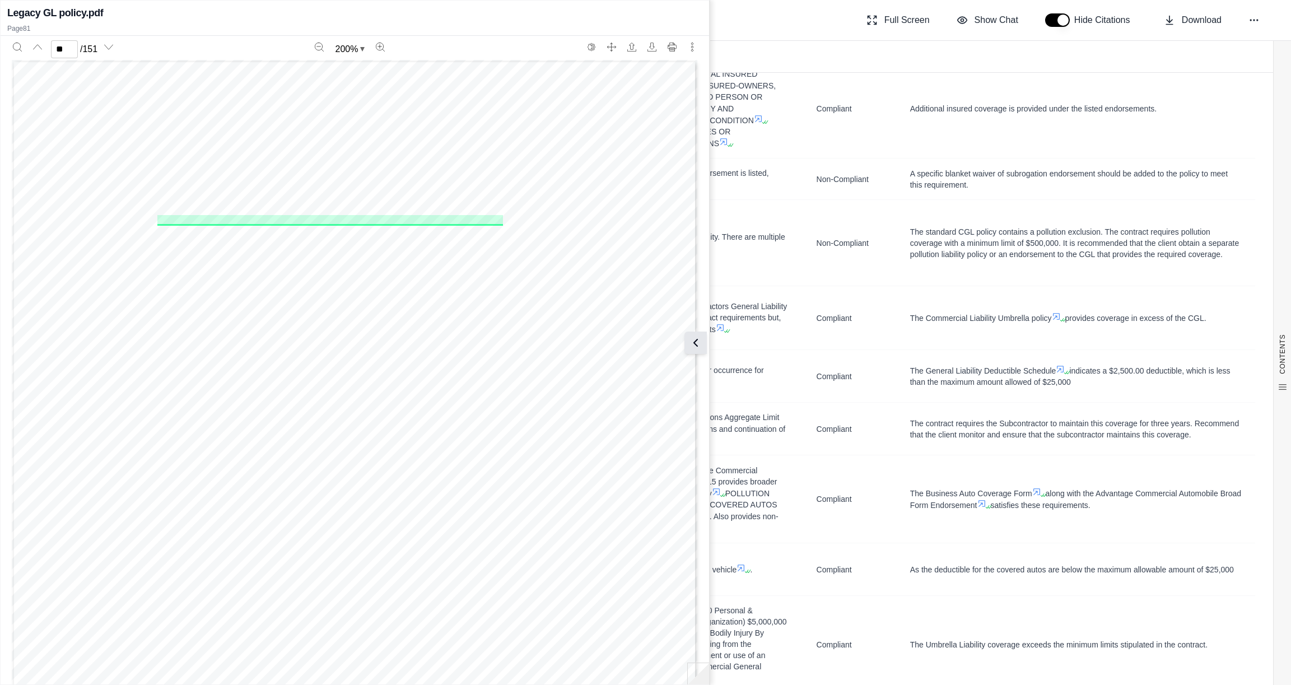
click at [696, 346] on icon at bounding box center [695, 342] width 13 height 13
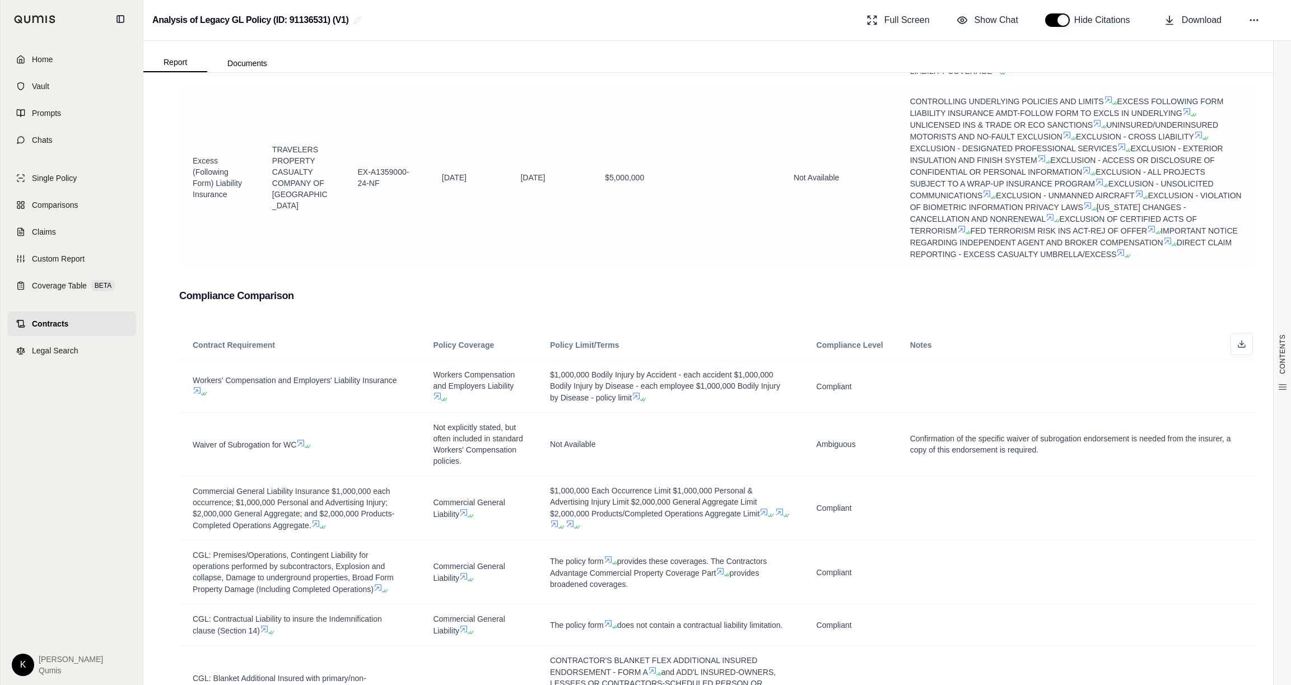
scroll to position [1564, 0]
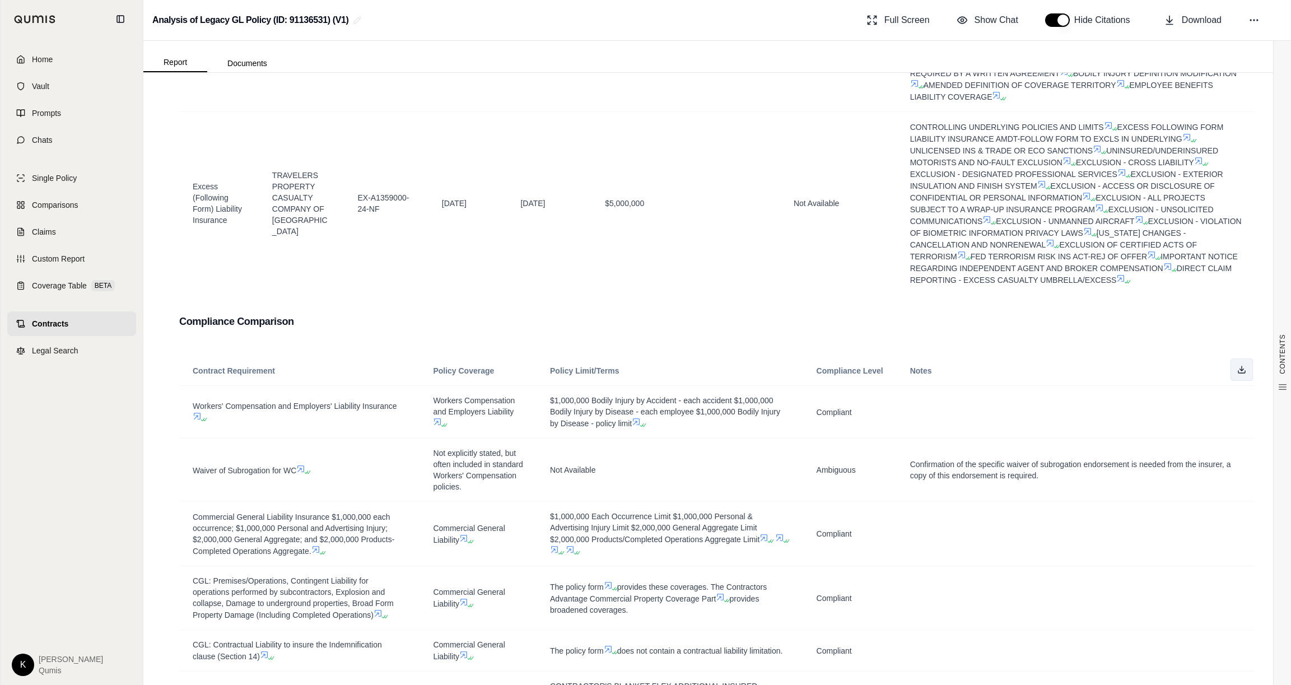
click at [1238, 374] on icon at bounding box center [1242, 369] width 9 height 9
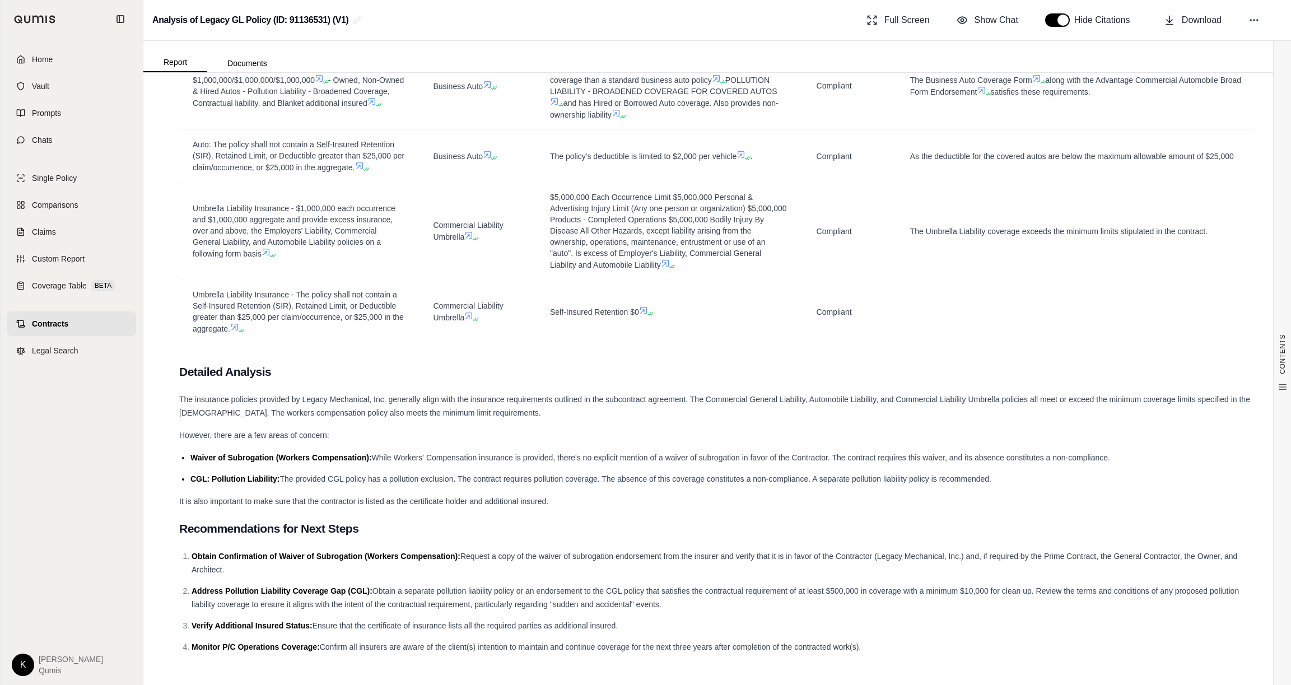
scroll to position [2612, 0]
click at [985, 314] on td at bounding box center [1076, 312] width 359 height 64
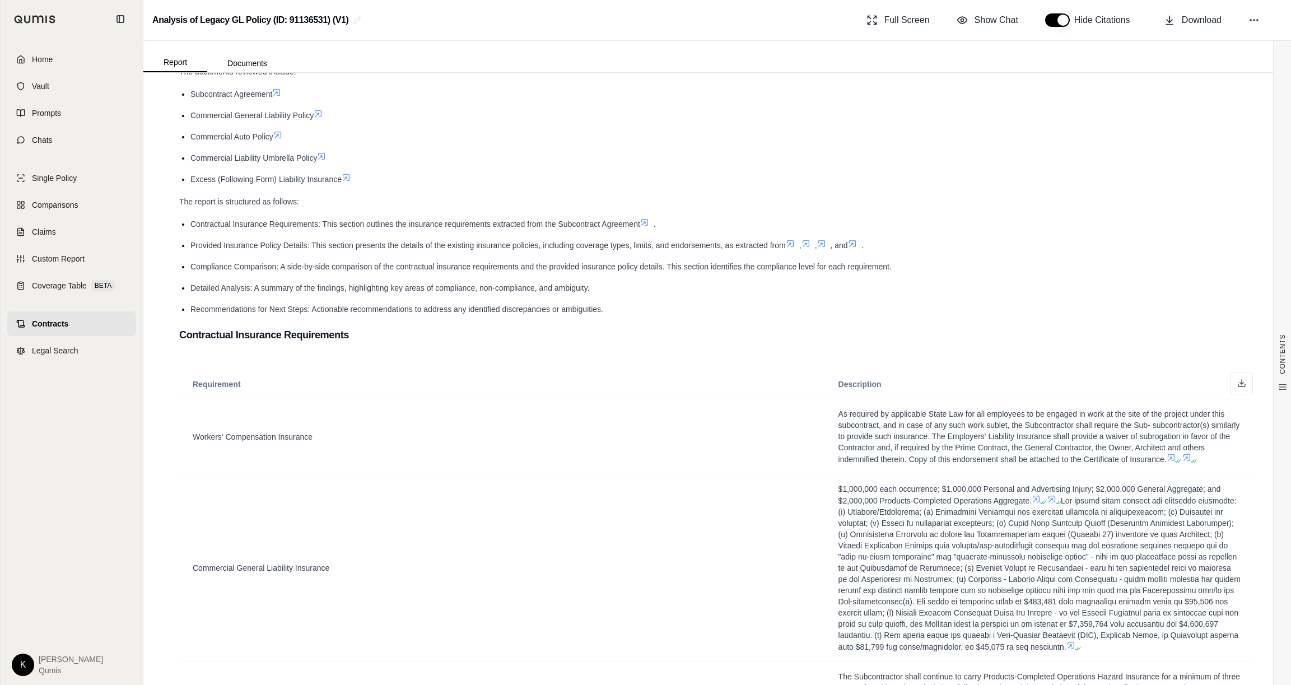
scroll to position [0, 0]
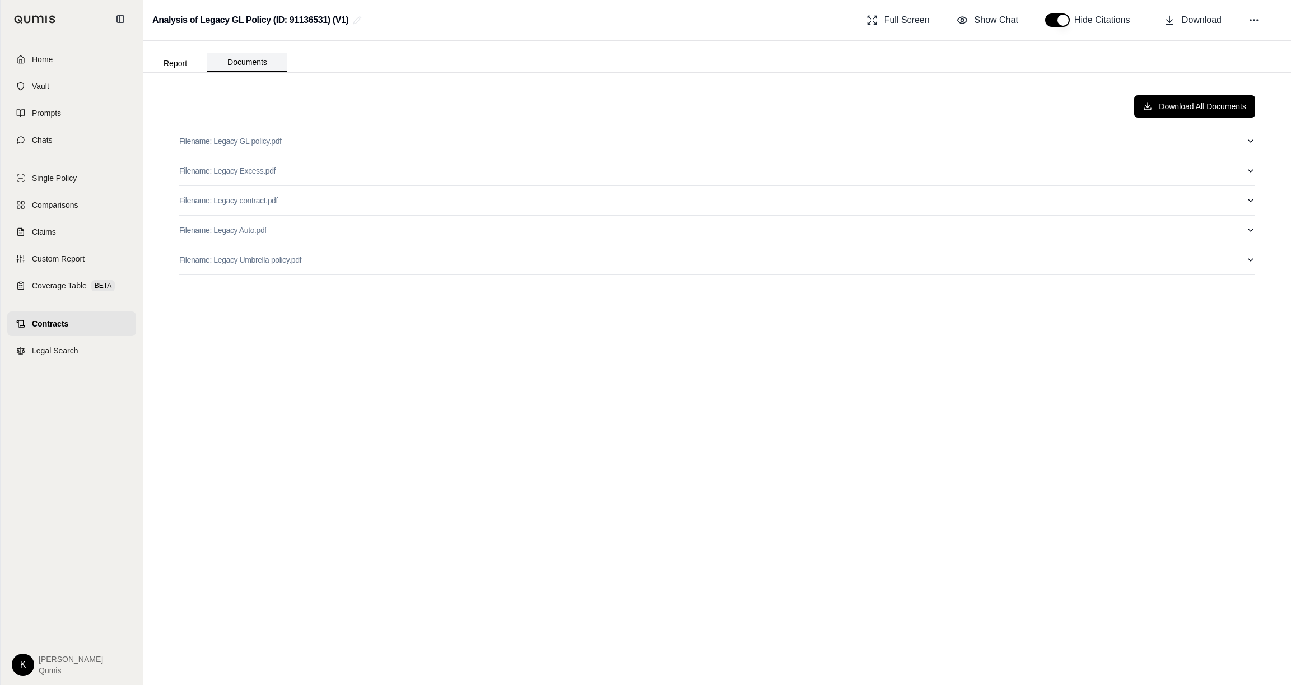
click at [252, 57] on button "Documents" at bounding box center [247, 62] width 80 height 19
click at [1240, 200] on button "Filename: Legacy contract.pdf" at bounding box center [717, 200] width 1076 height 29
click at [1192, 21] on span "Download" at bounding box center [1202, 19] width 40 height 13
click at [1252, 197] on icon "button" at bounding box center [1251, 200] width 9 height 9
click at [58, 322] on span "Contracts" at bounding box center [50, 323] width 36 height 11
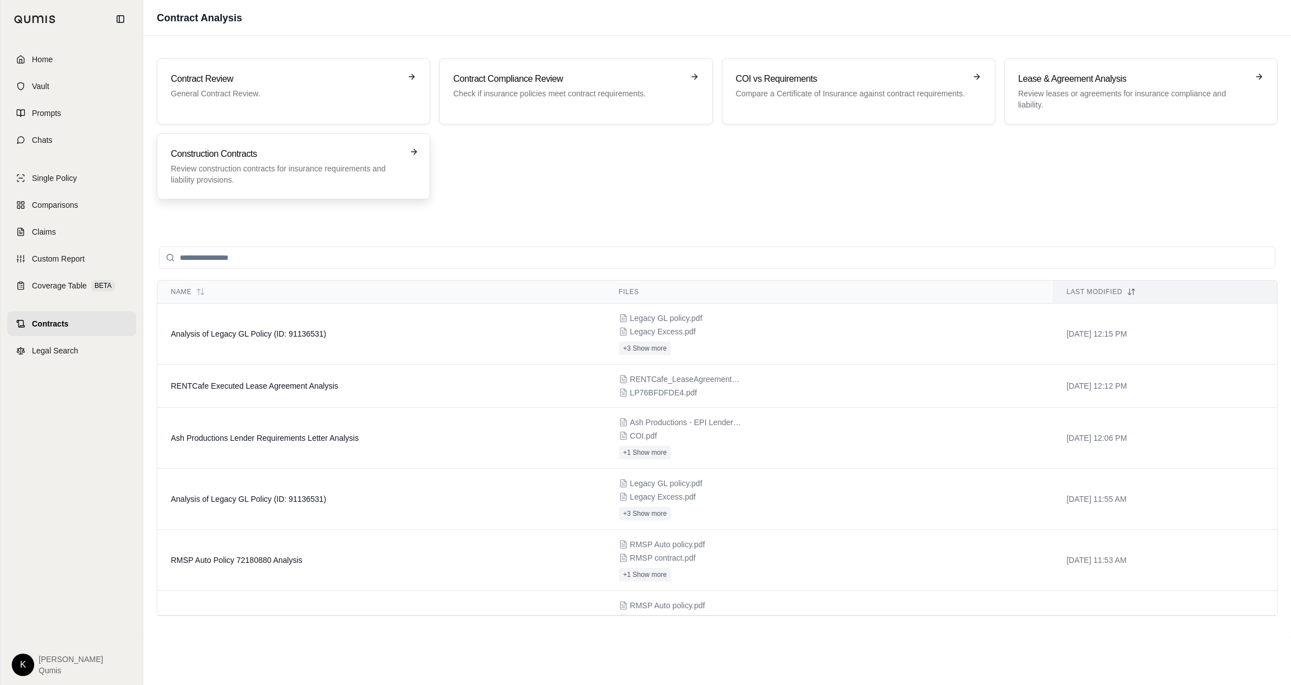
click at [252, 155] on h3 "Construction Contracts" at bounding box center [286, 153] width 230 height 13
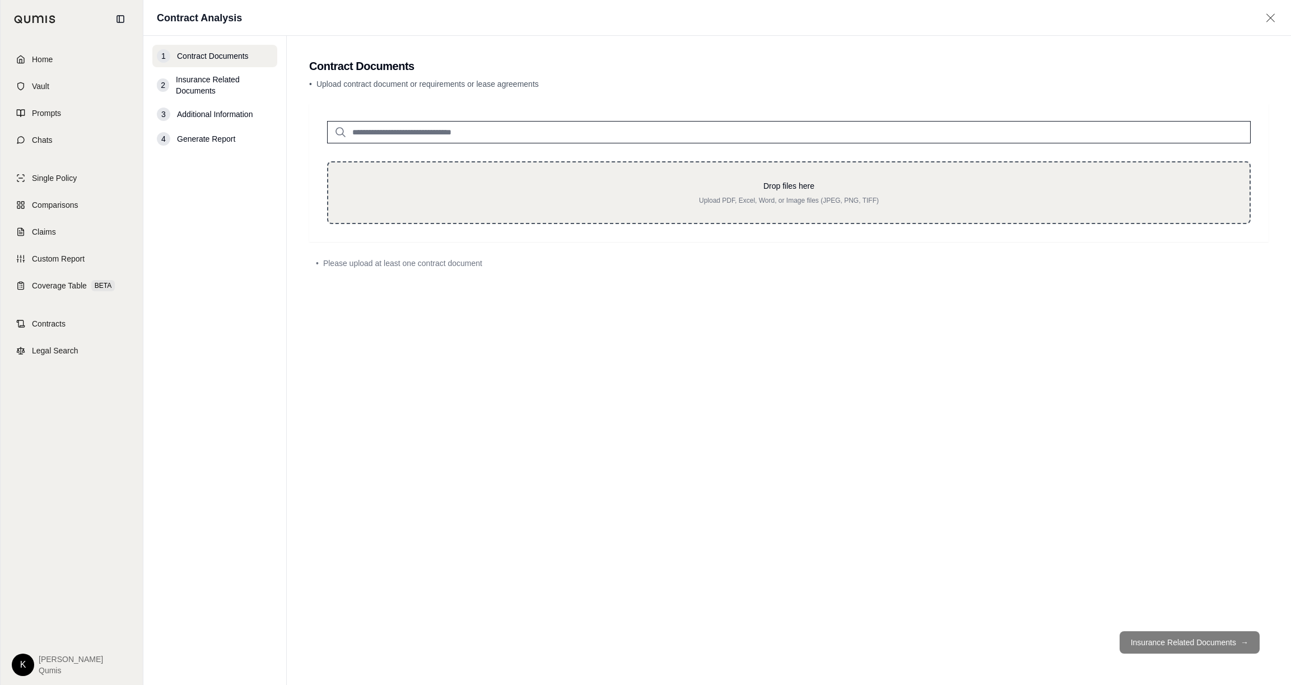
click at [861, 182] on p "Drop files here" at bounding box center [789, 185] width 886 height 11
type input "**********"
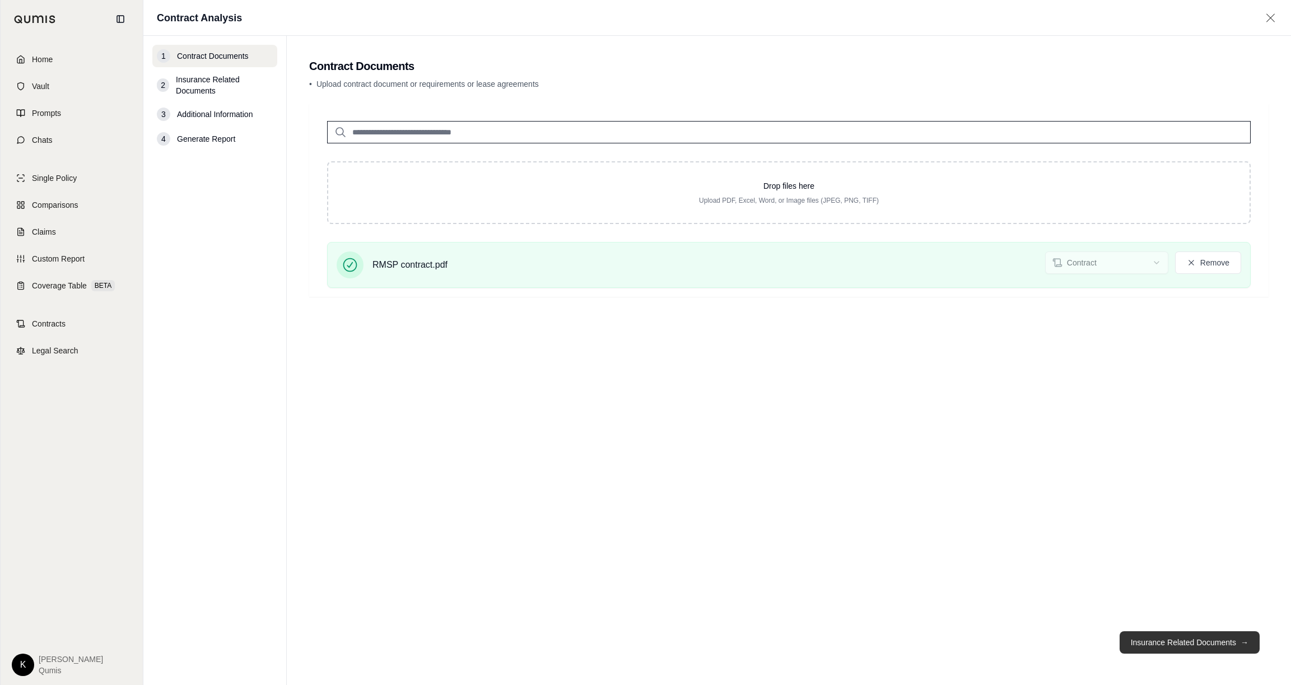
click at [1201, 644] on button "Insurance Related Documents →" at bounding box center [1190, 642] width 140 height 22
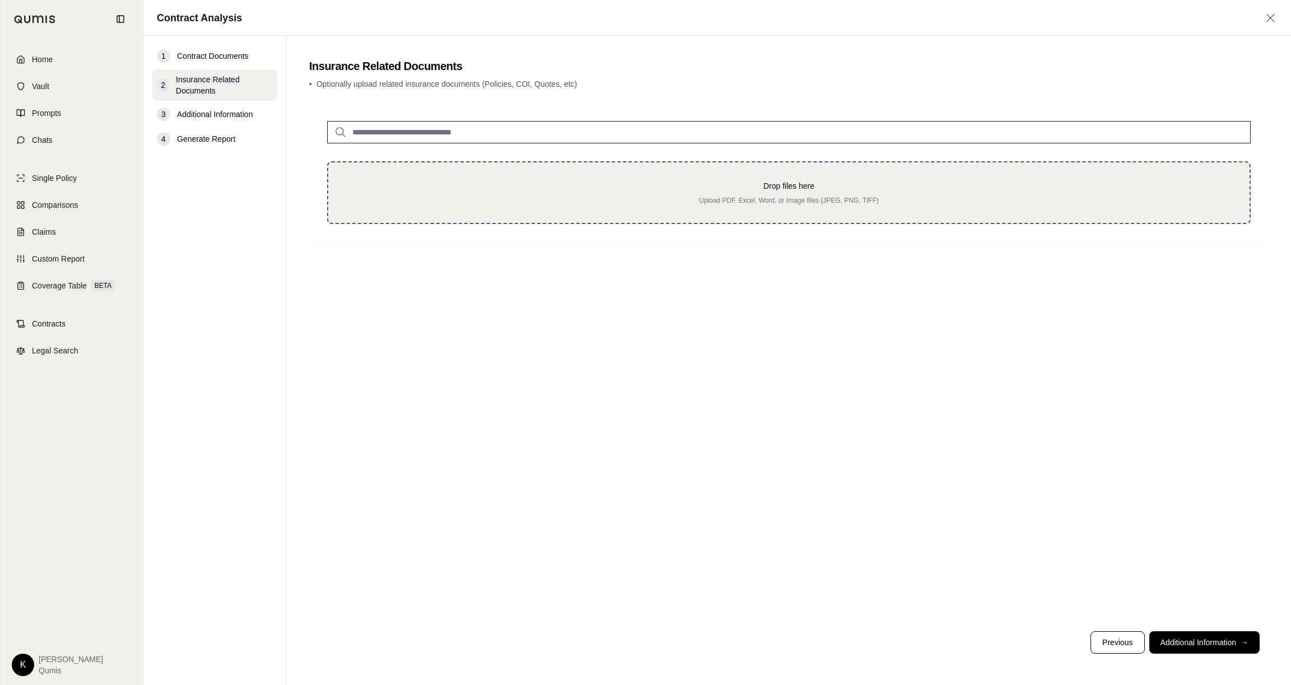
click at [575, 192] on div "Drop files here Upload PDF, Excel, Word, or Image files (JPEG, PNG, TIFF)" at bounding box center [789, 192] width 886 height 25
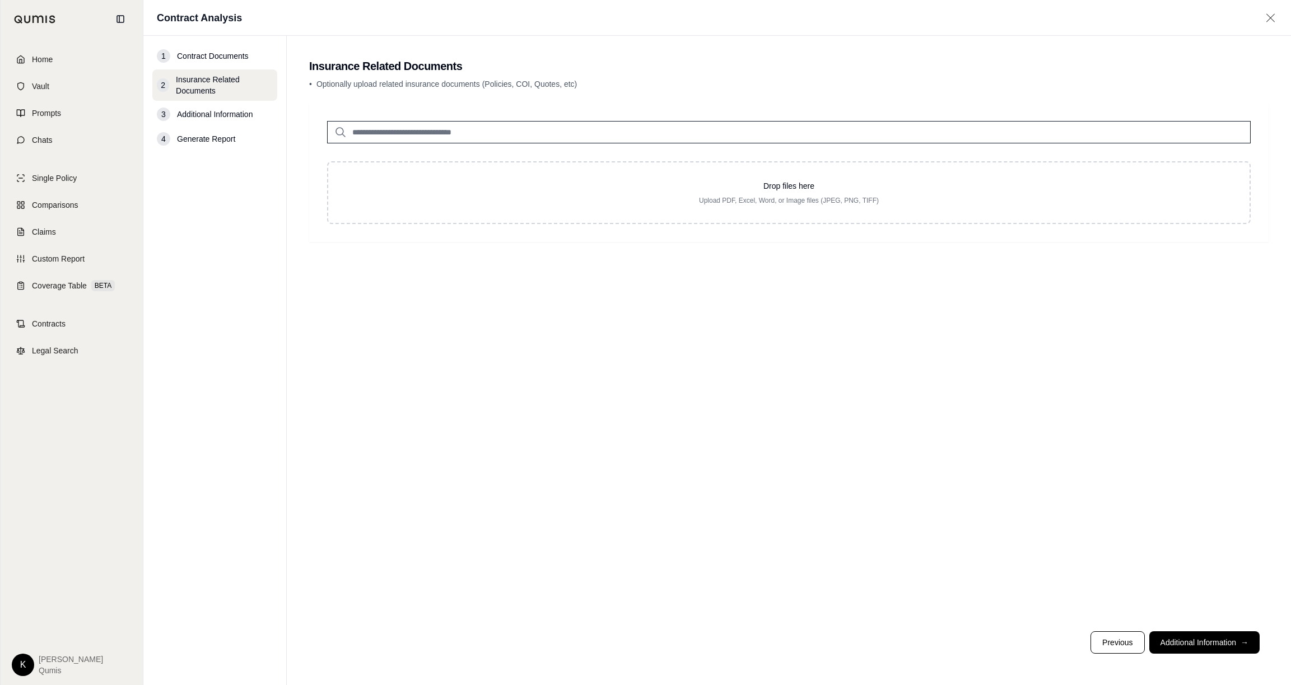
type input "**********"
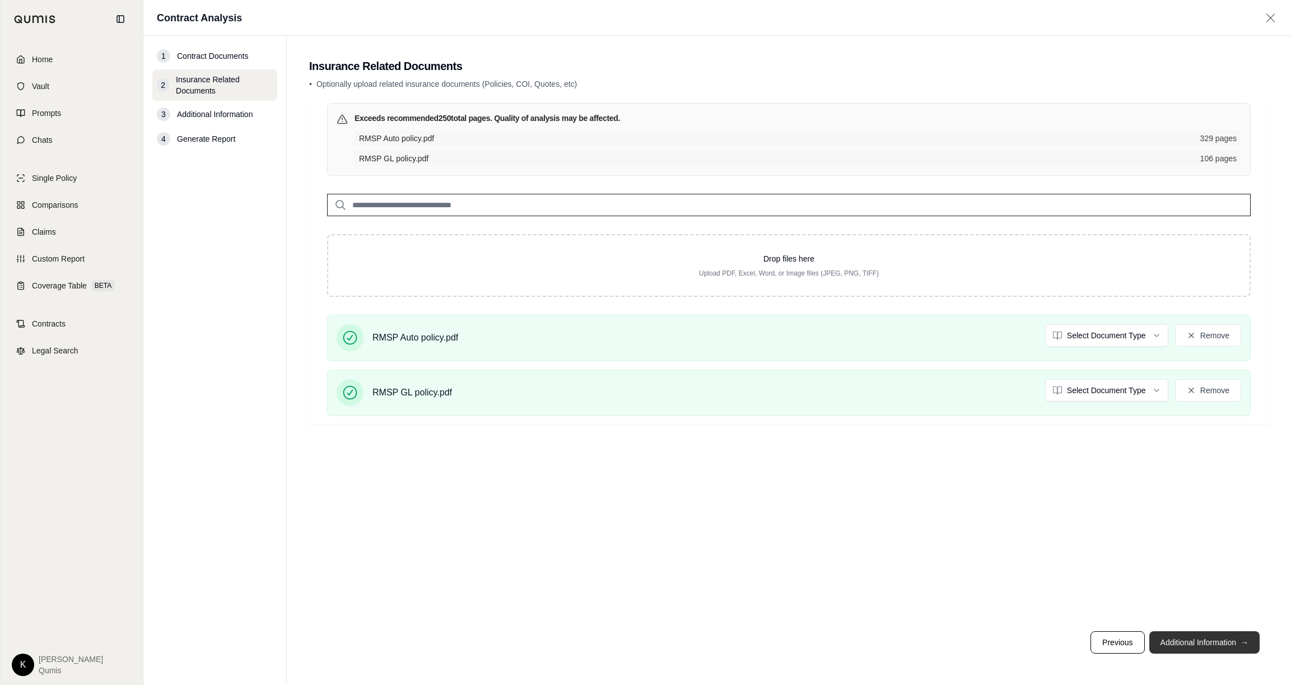
click at [1201, 648] on button "Additional Information →" at bounding box center [1205, 642] width 110 height 22
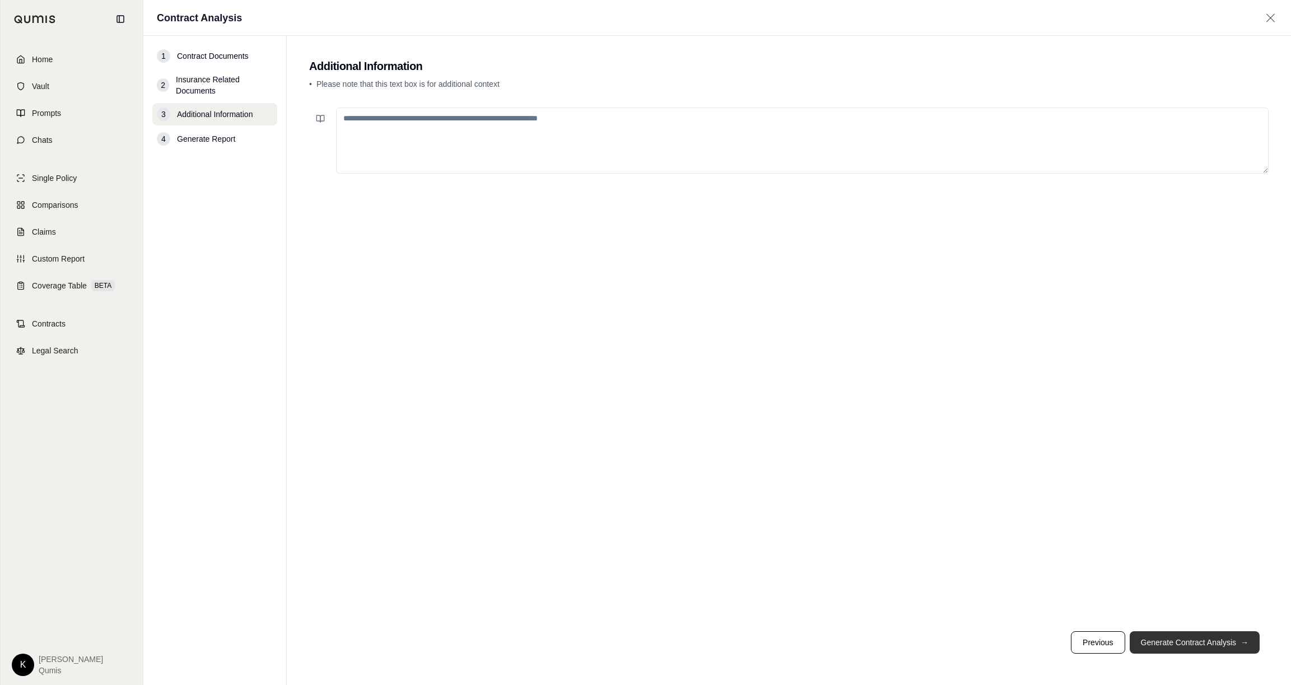
click at [1214, 647] on button "Generate Contract Analysis →" at bounding box center [1195, 642] width 130 height 22
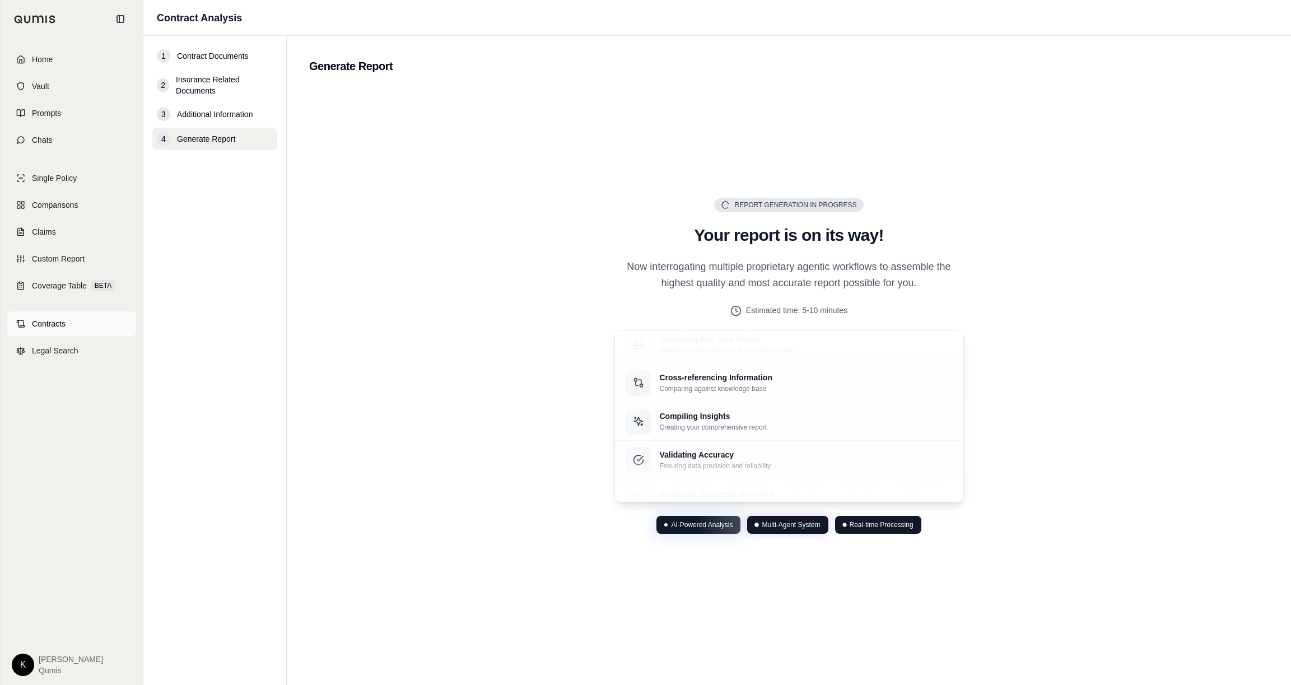
click at [61, 321] on span "Contracts" at bounding box center [49, 323] width 34 height 11
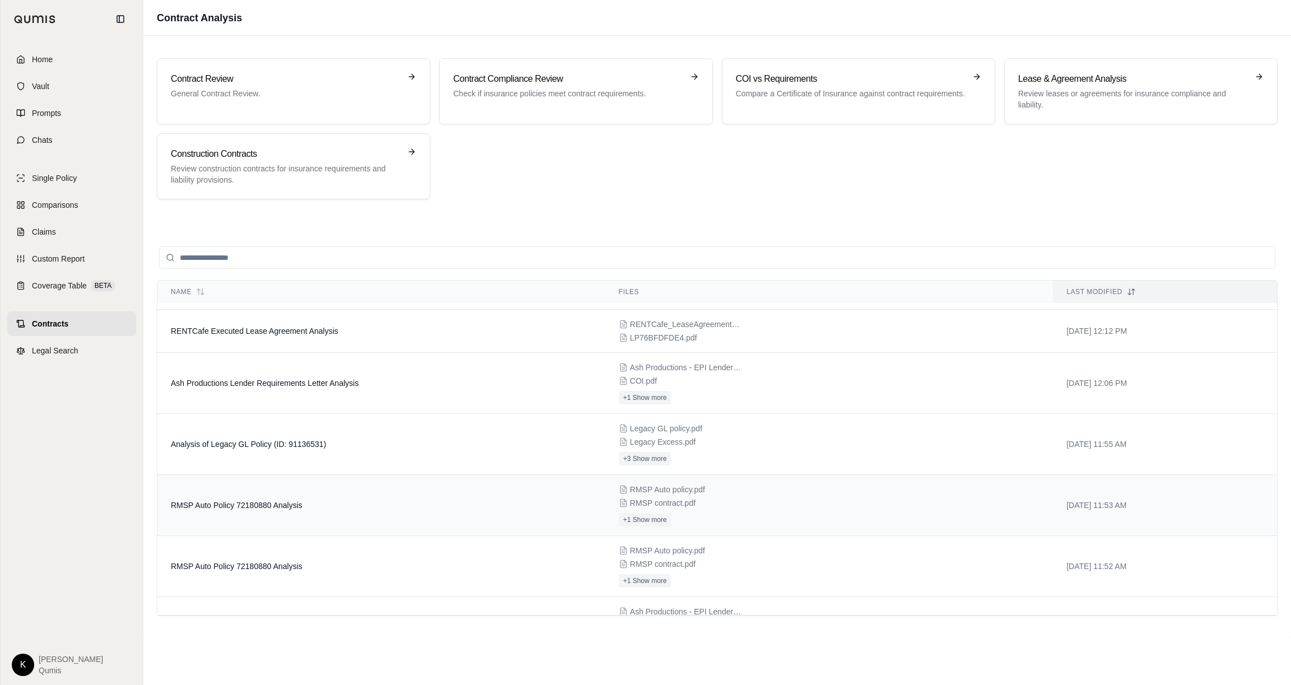
scroll to position [58, 0]
click at [225, 513] on td "RMSP Auto Policy 72180880 Analysis" at bounding box center [381, 502] width 448 height 61
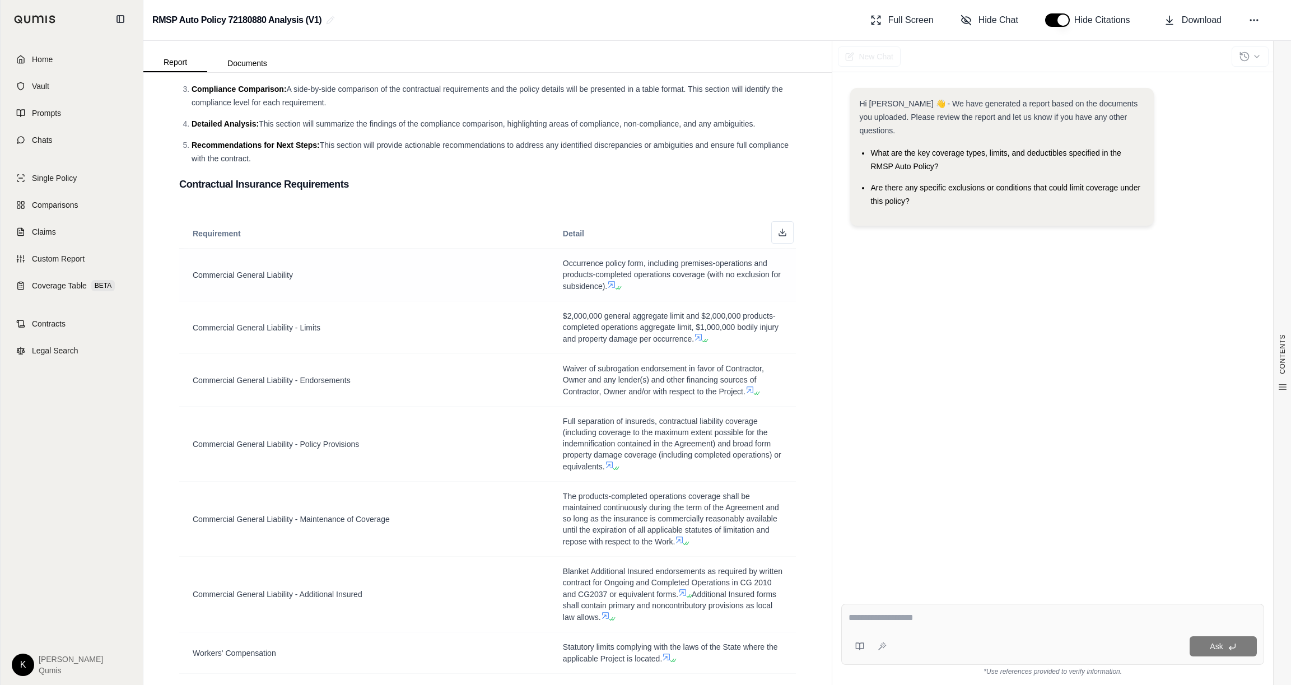
scroll to position [157, 0]
drag, startPoint x: 564, startPoint y: 264, endPoint x: 656, endPoint y: 263, distance: 91.9
click at [656, 263] on span "Occurrence policy form, including premises-operations and products-completed op…" at bounding box center [672, 273] width 218 height 32
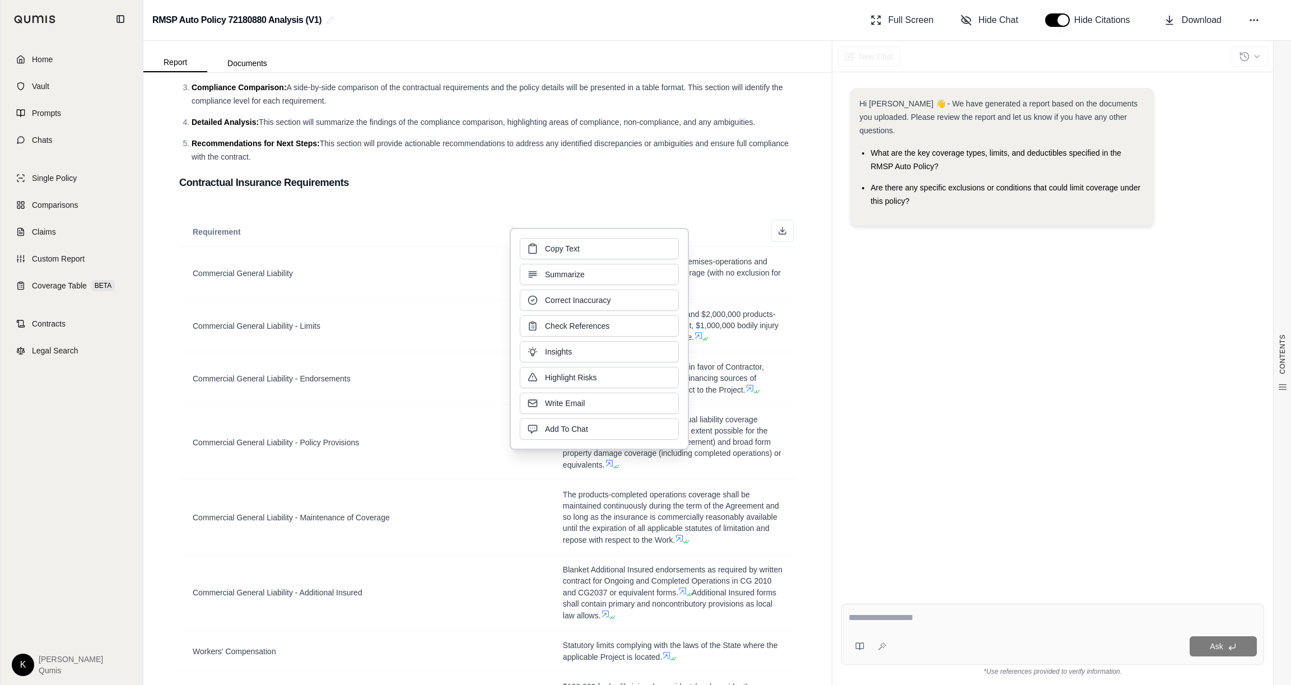
click at [751, 147] on span "This section will provide actionable recommendations to address any identified …" at bounding box center [490, 150] width 597 height 22
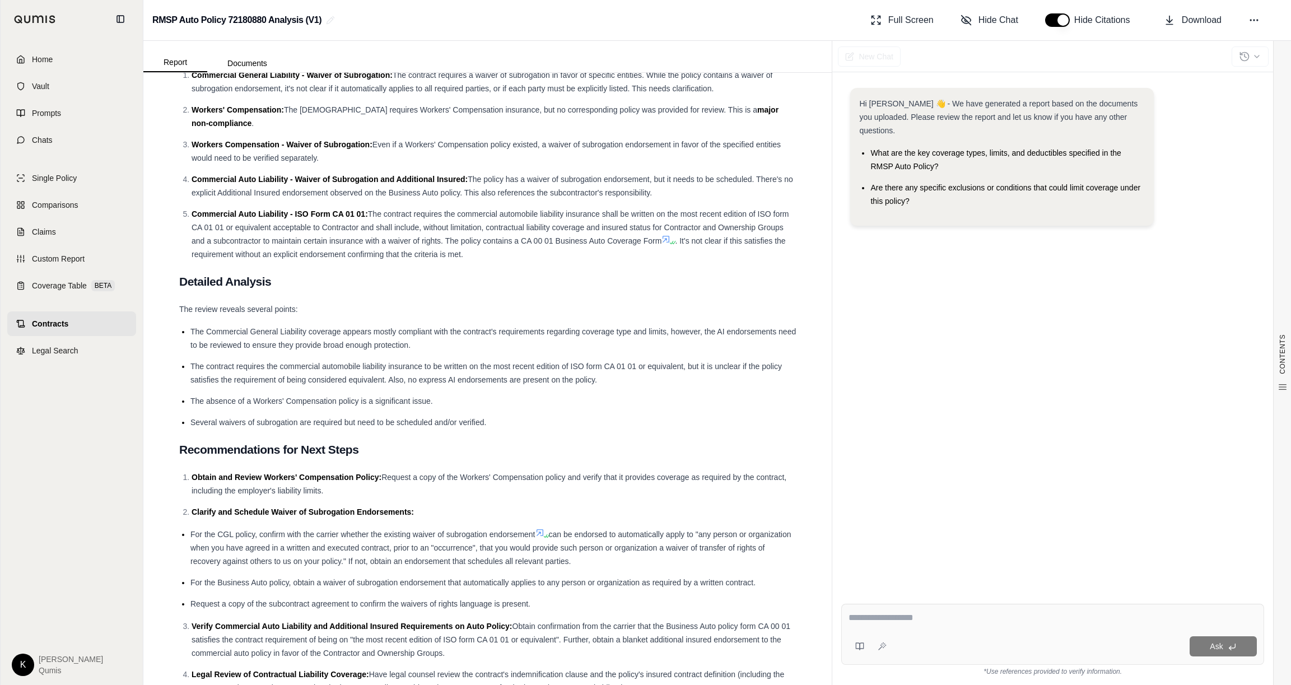
scroll to position [4097, 0]
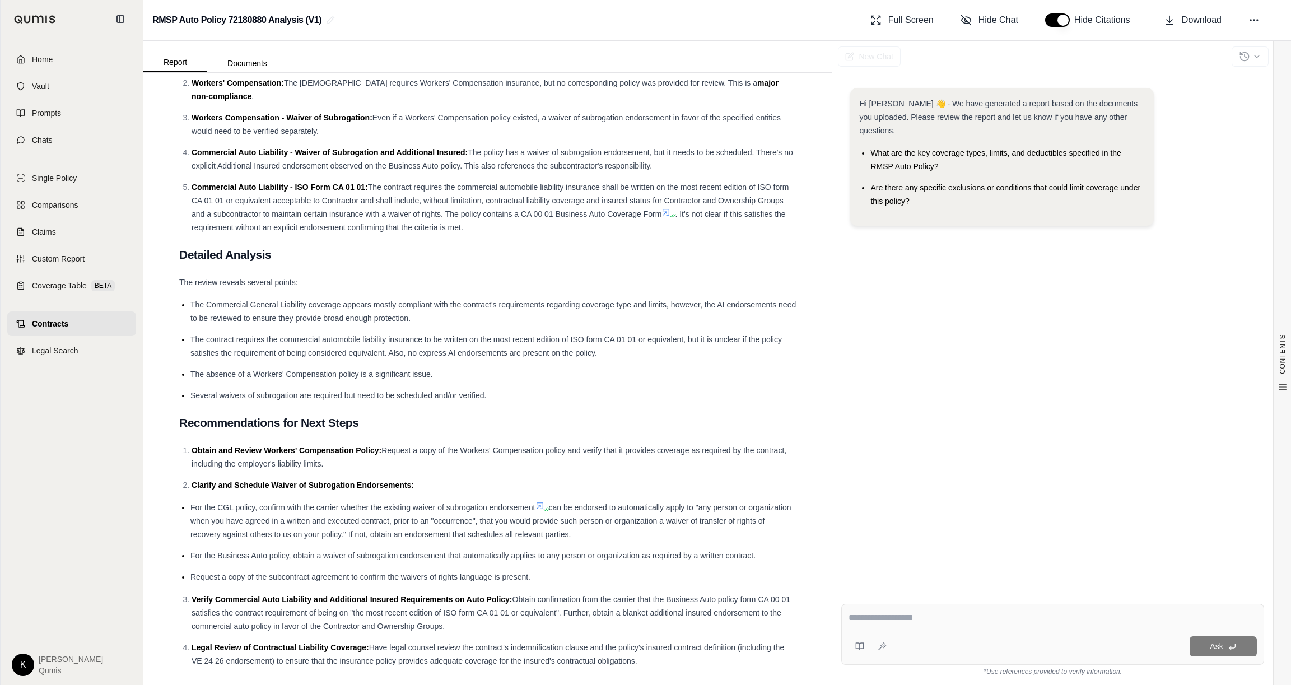
click at [62, 324] on span "Contracts" at bounding box center [50, 323] width 36 height 11
